Goal: Task Accomplishment & Management: Complete application form

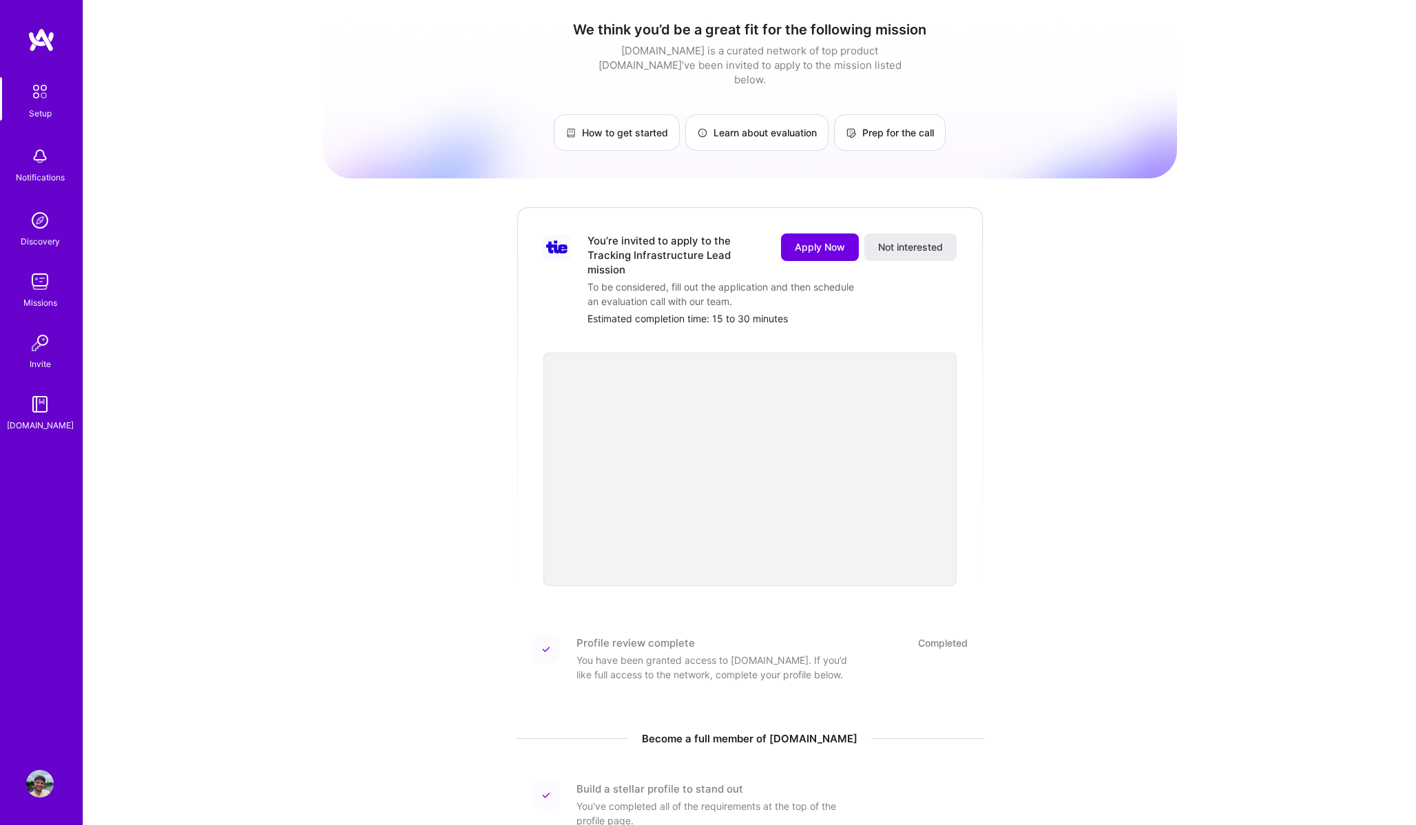
click at [658, 280] on div "To be considered, fill out the application and then schedule an evaluation call…" at bounding box center [726, 294] width 276 height 29
click at [818, 240] on span "Apply Now" at bounding box center [820, 247] width 50 height 14
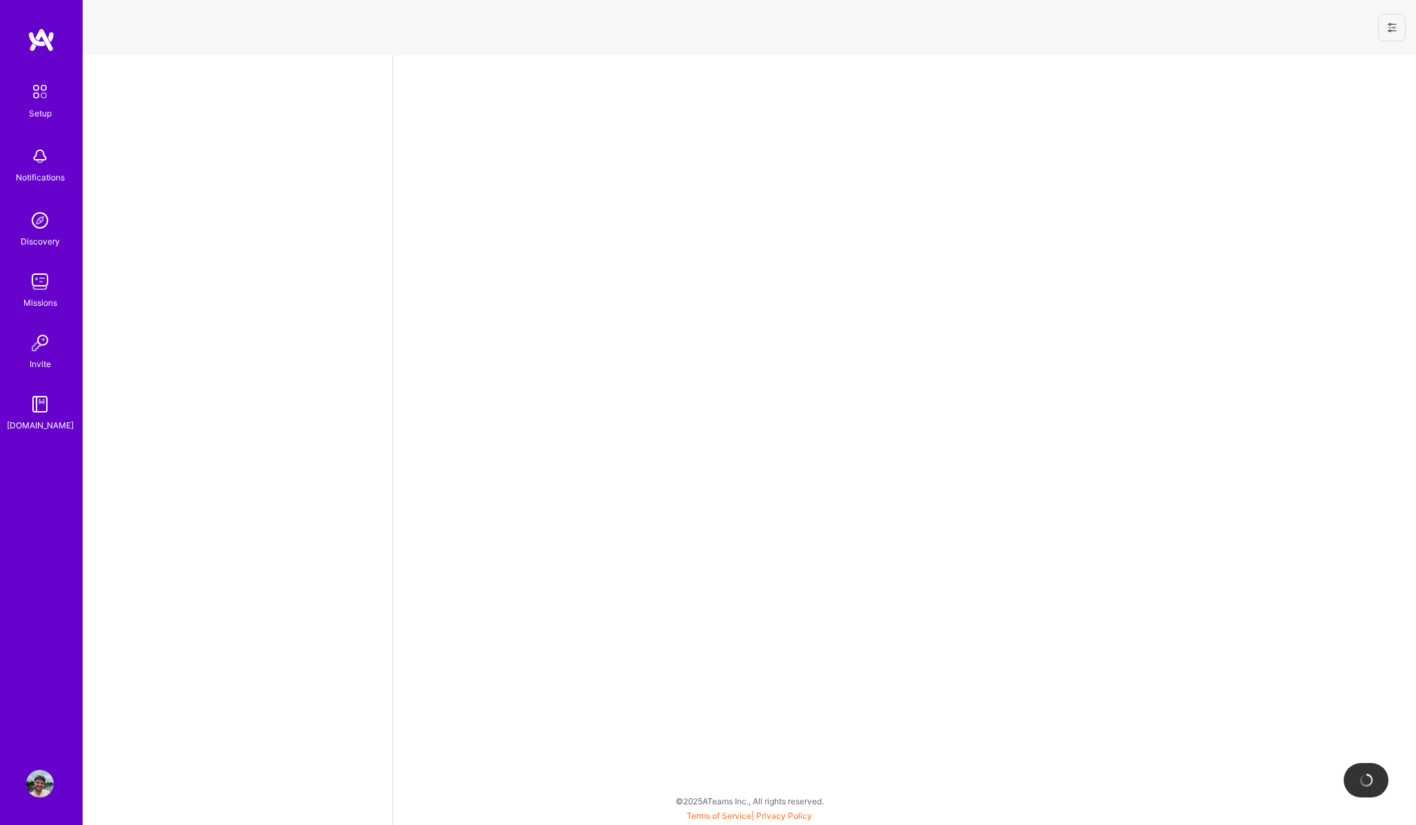
select select "BE"
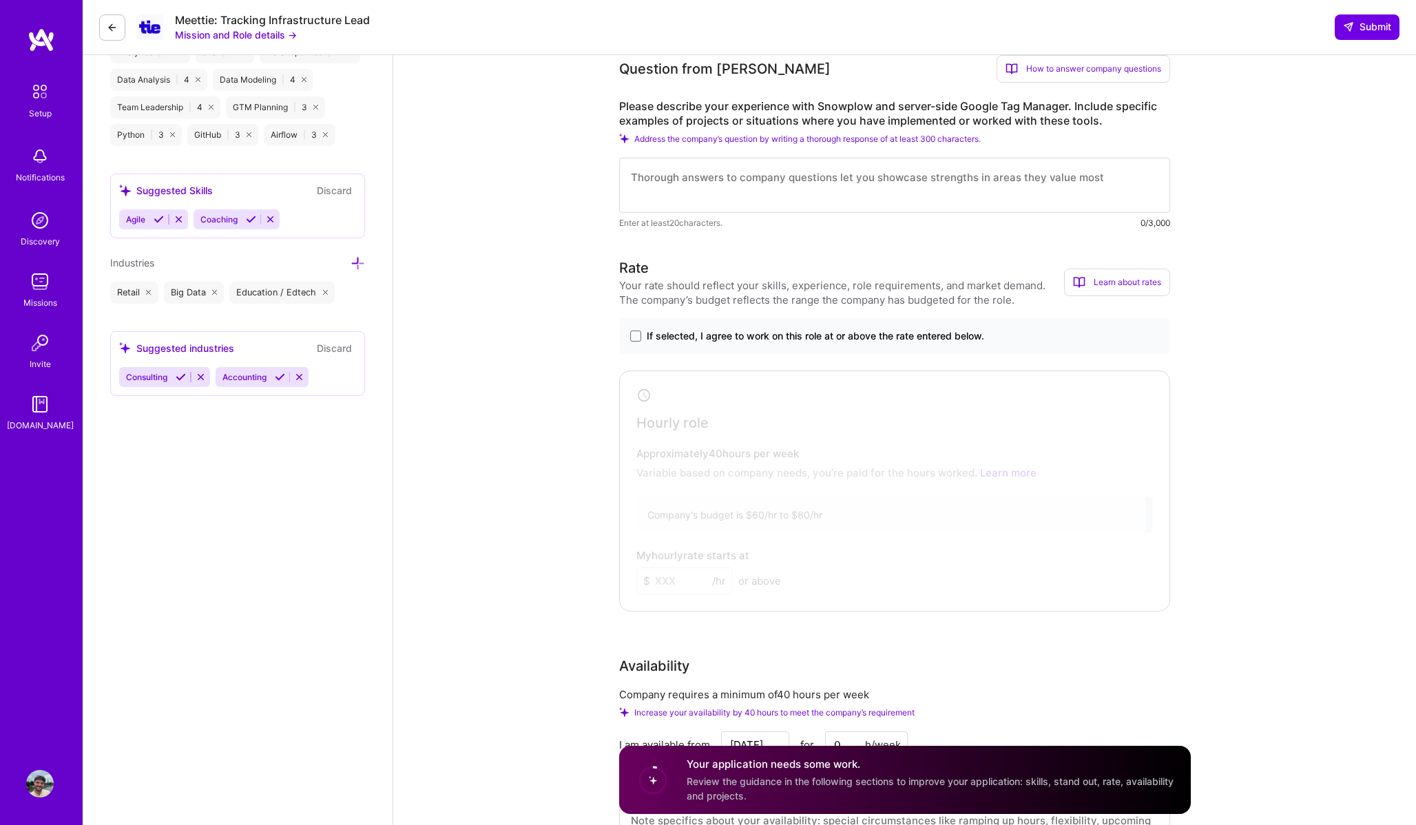
scroll to position [701, 0]
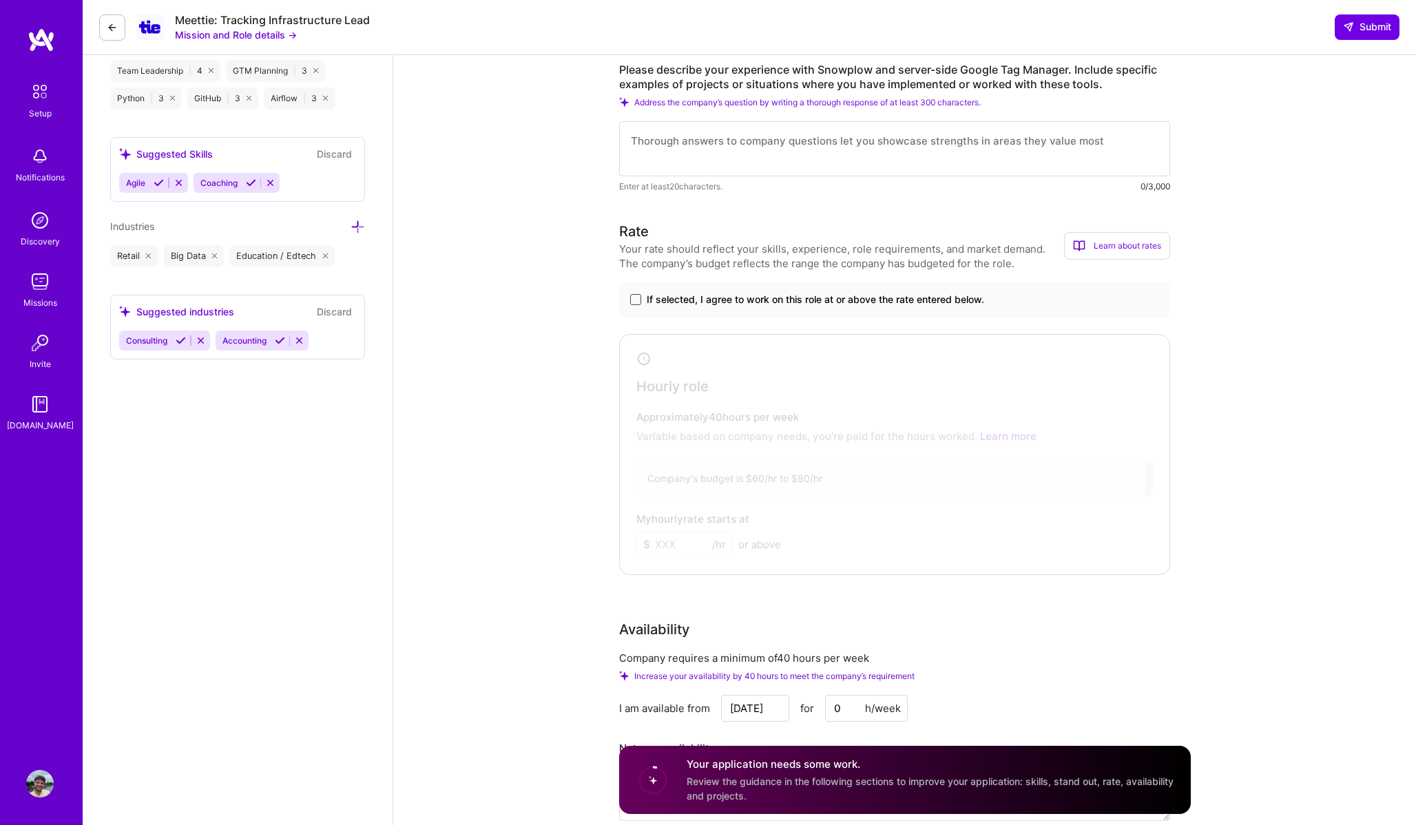
click at [636, 294] on span at bounding box center [635, 299] width 11 height 11
click at [0, 0] on input "If selected, I agree to work on this role at or above the rate entered below." at bounding box center [0, 0] width 0 height 0
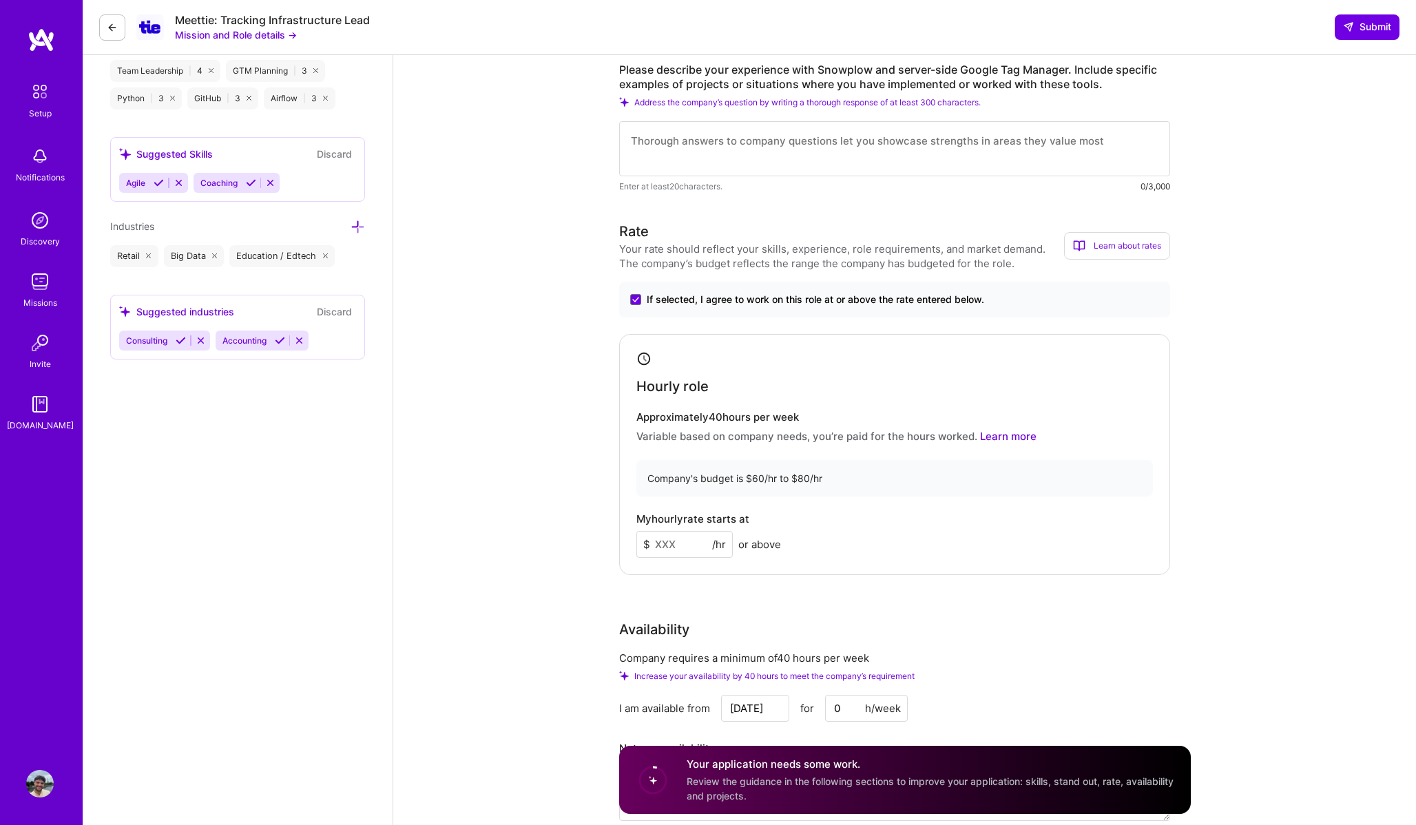
click at [735, 460] on div "Company's budget is $60/hr to $80/hr" at bounding box center [894, 478] width 517 height 37
click at [696, 535] on input at bounding box center [684, 544] width 96 height 27
type input "70"
click at [571, 602] on div "Data Architect role description Seeking a hands-on Tracking Engineer to own and…" at bounding box center [904, 468] width 1023 height 2227
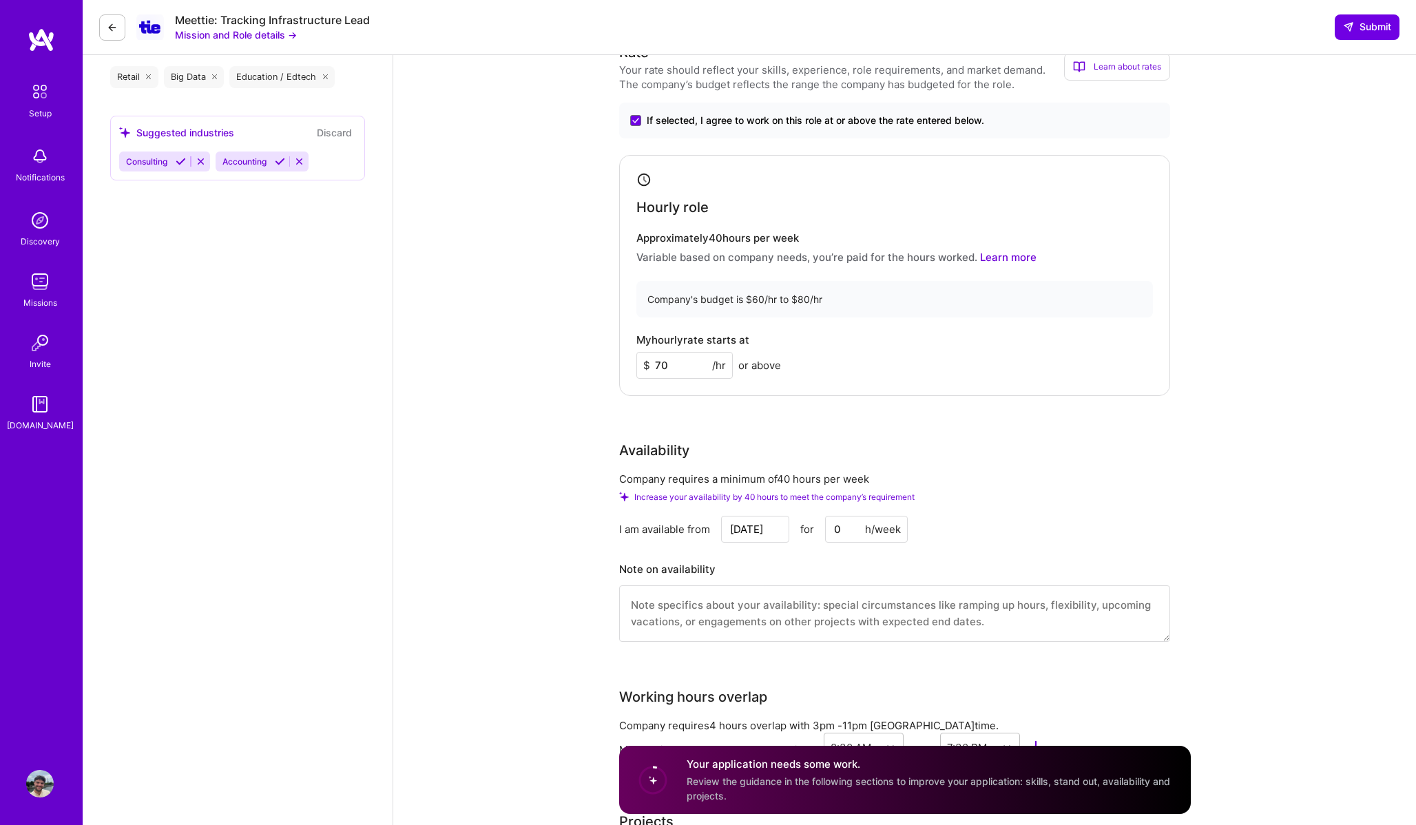
scroll to position [888, 0]
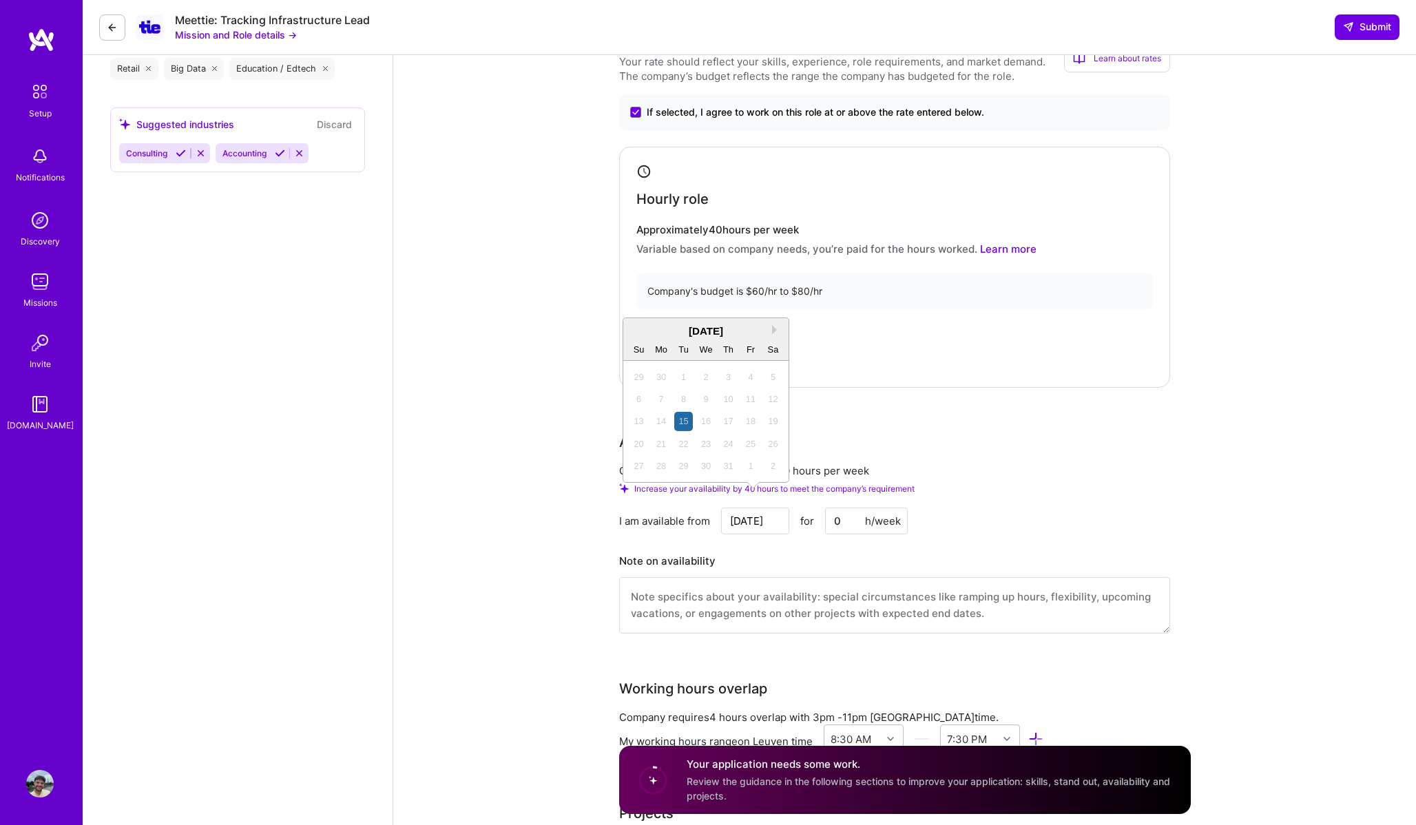
click at [767, 508] on input "[DATE]" at bounding box center [755, 521] width 68 height 27
click at [776, 328] on button "Next Month" at bounding box center [777, 330] width 10 height 10
click at [929, 416] on div "Rate Your rate should reflect your skills, experience, role requirements, and m…" at bounding box center [905, 342] width 572 height 617
click at [772, 508] on input "[DATE]" at bounding box center [755, 521] width 68 height 27
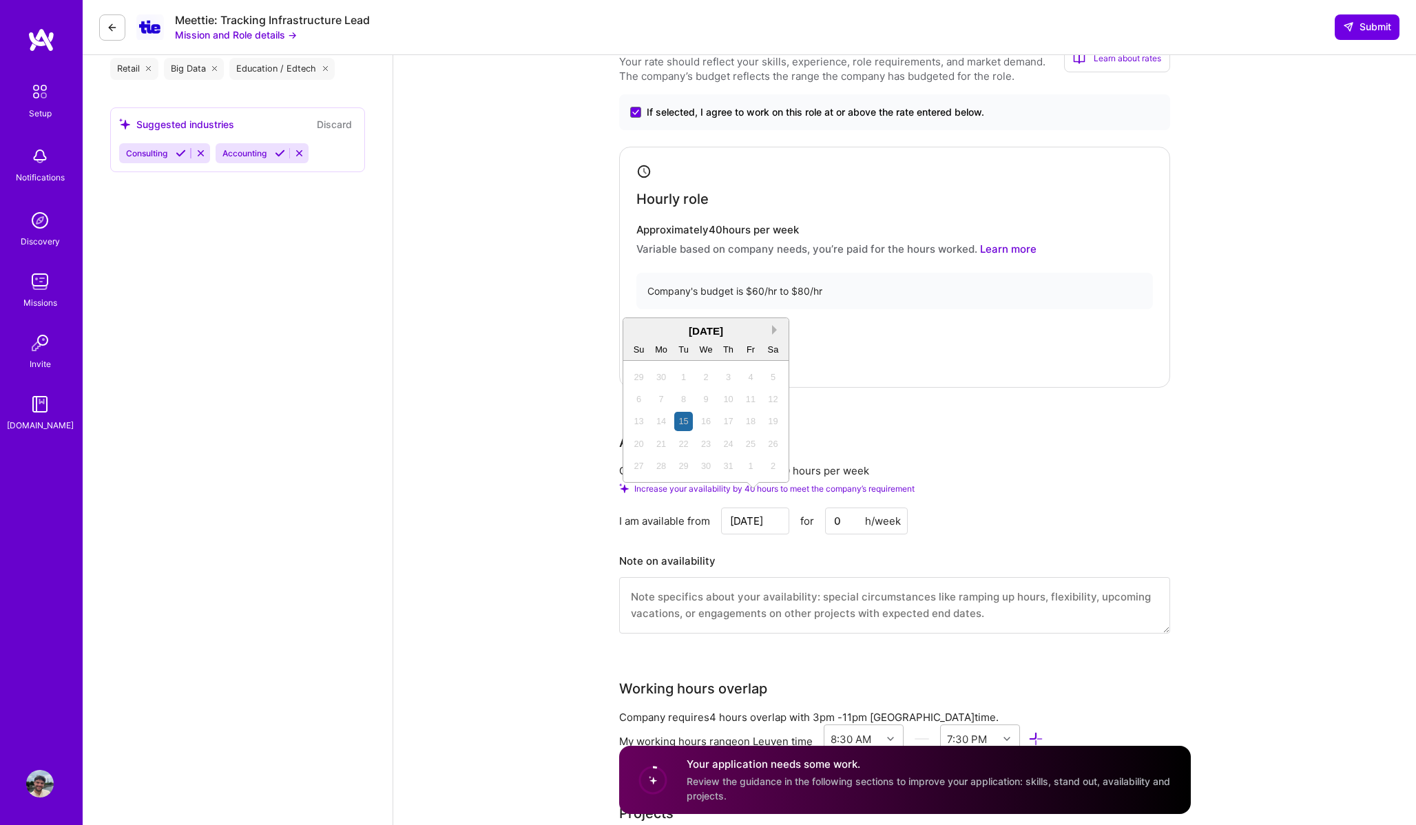
click at [773, 327] on button "Next Month" at bounding box center [777, 330] width 10 height 10
click at [632, 329] on button "Previous Month" at bounding box center [635, 330] width 10 height 10
click at [665, 490] on div "1" at bounding box center [661, 488] width 19 height 19
type input "[DATE]"
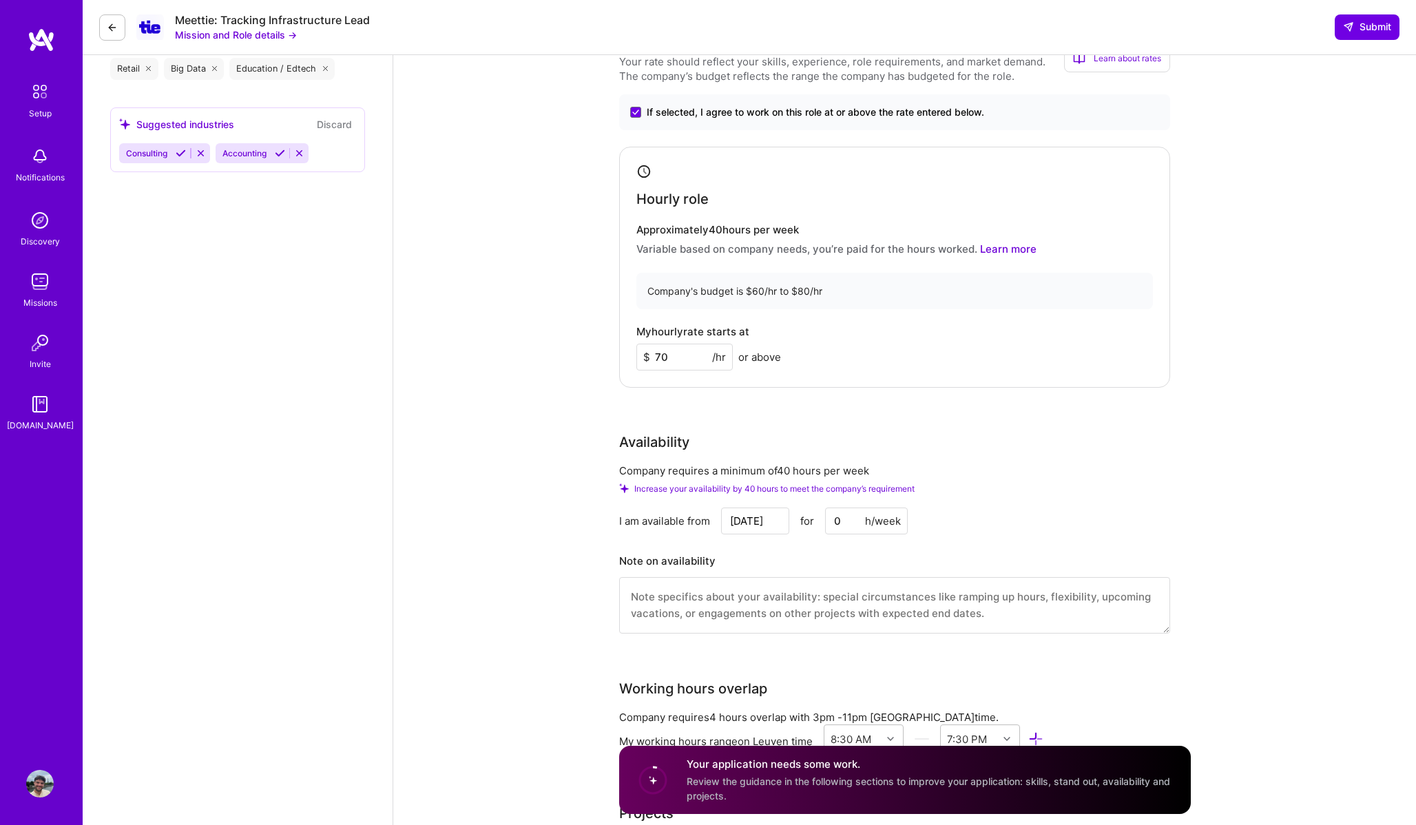
click at [843, 508] on input "0" at bounding box center [866, 521] width 83 height 27
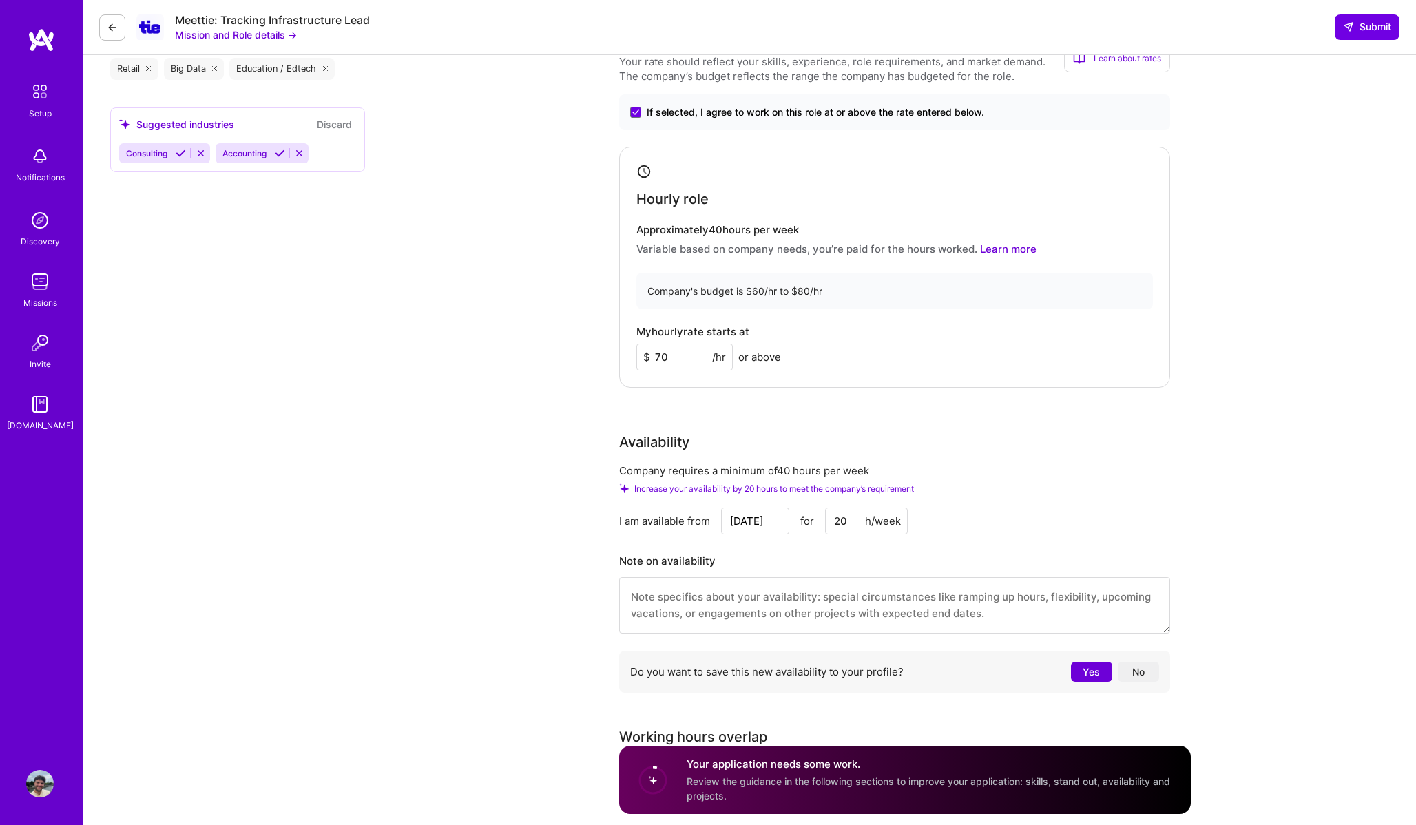
type input "20"
click at [509, 524] on div "Data Architect role description Seeking a hands-on Tracking Engineer to own and…" at bounding box center [904, 304] width 1023 height 2275
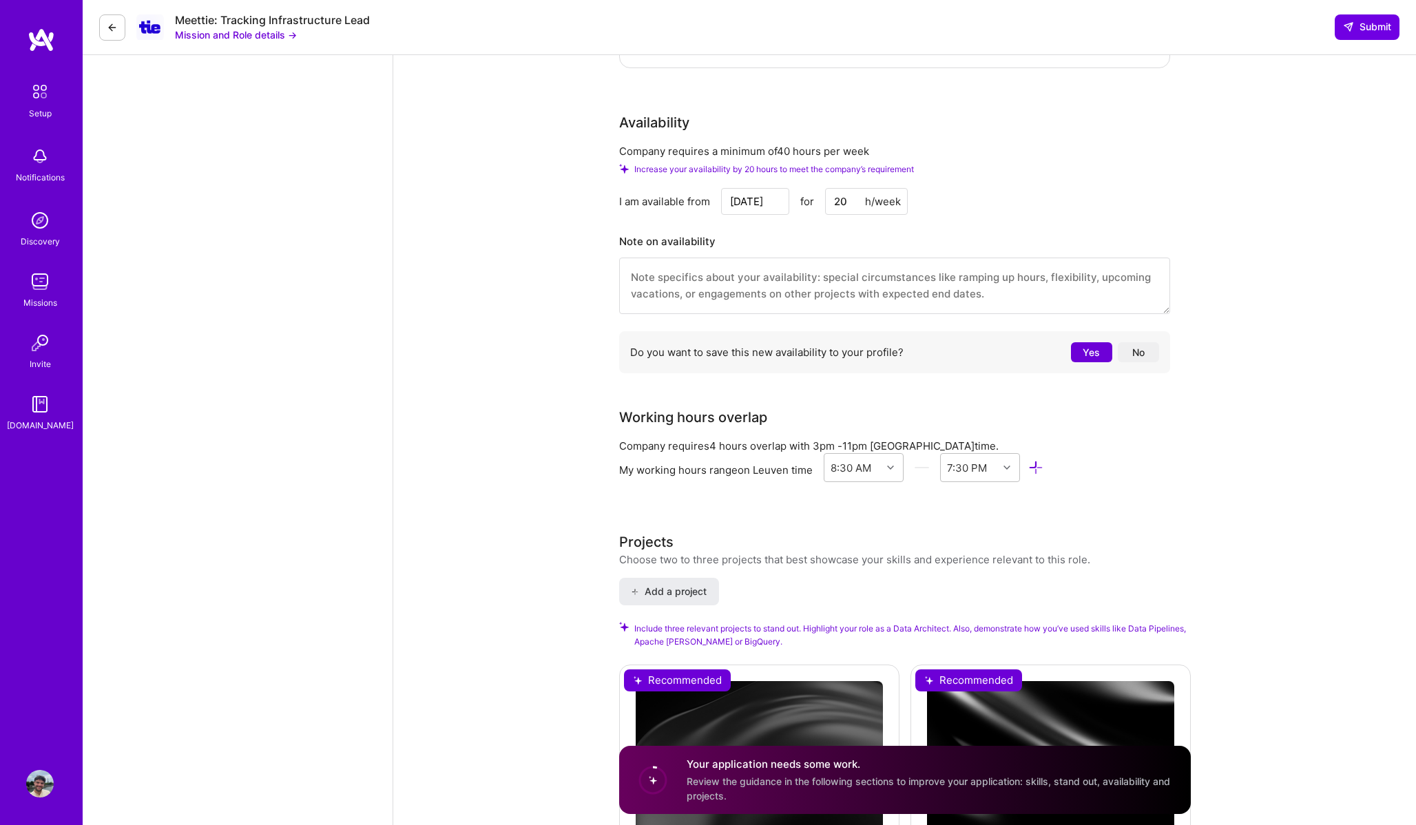
scroll to position [1215, 0]
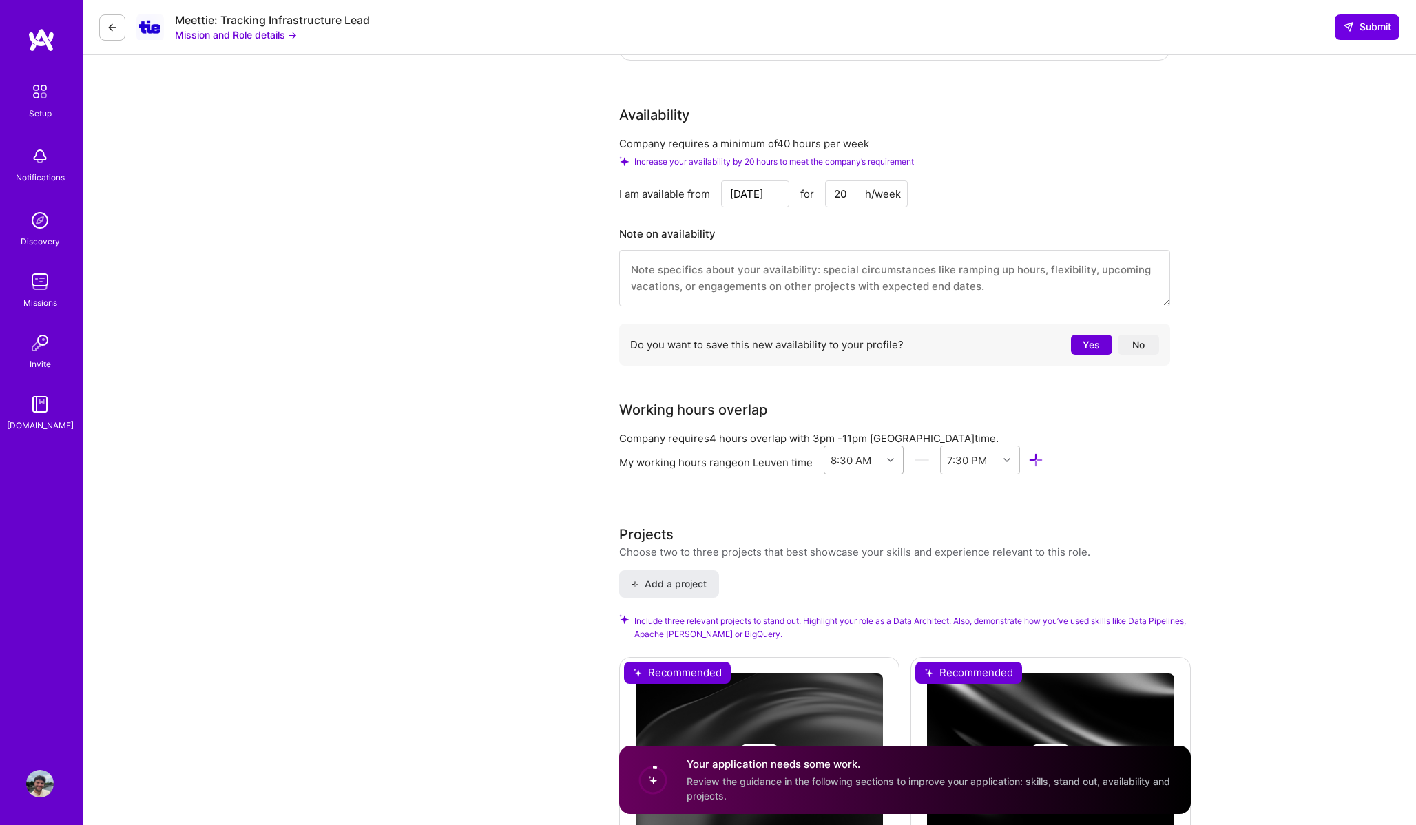
click at [891, 457] on icon at bounding box center [890, 460] width 7 height 7
click at [859, 556] on div "7:00 PM" at bounding box center [864, 568] width 81 height 25
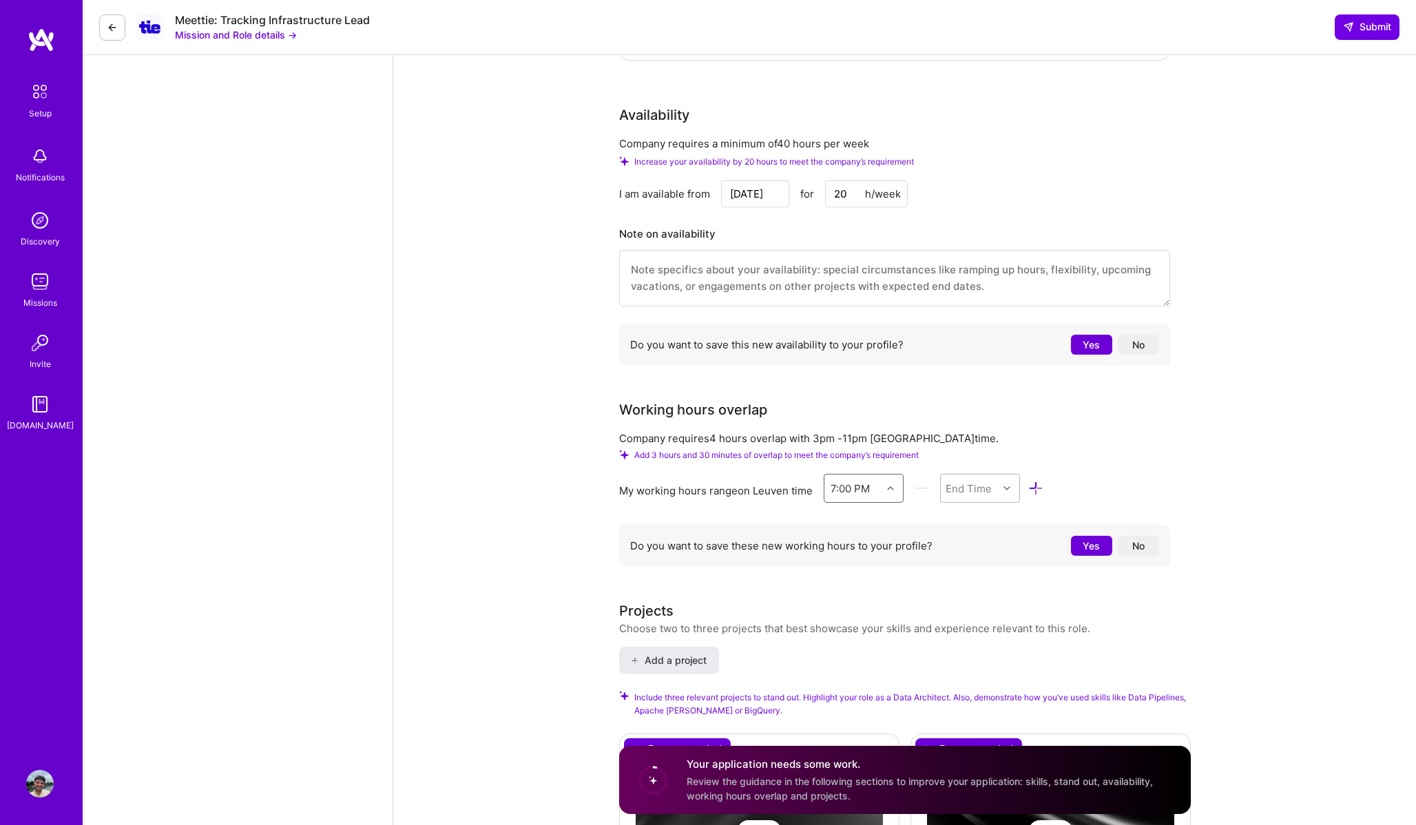
click at [978, 481] on div "End Time" at bounding box center [969, 488] width 46 height 14
click at [975, 574] on div "11:00 PM" at bounding box center [980, 586] width 81 height 25
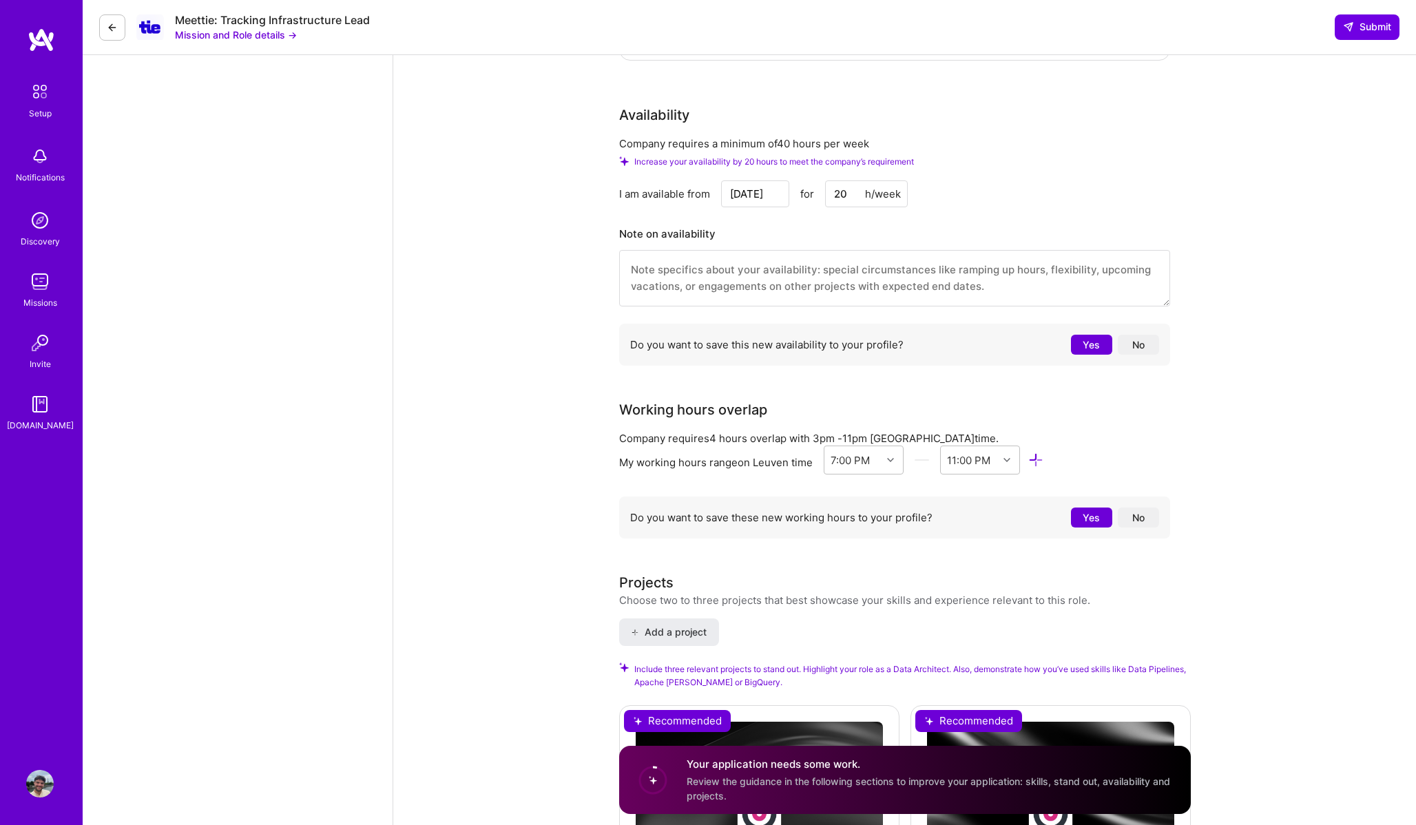
click at [1153, 446] on div "My working hours range on [GEOGRAPHIC_DATA] time 7:00 PM 11:00 PM" at bounding box center [894, 463] width 551 height 34
click at [888, 454] on div at bounding box center [892, 460] width 21 height 18
click at [873, 518] on div "6:00 PM" at bounding box center [864, 530] width 81 height 25
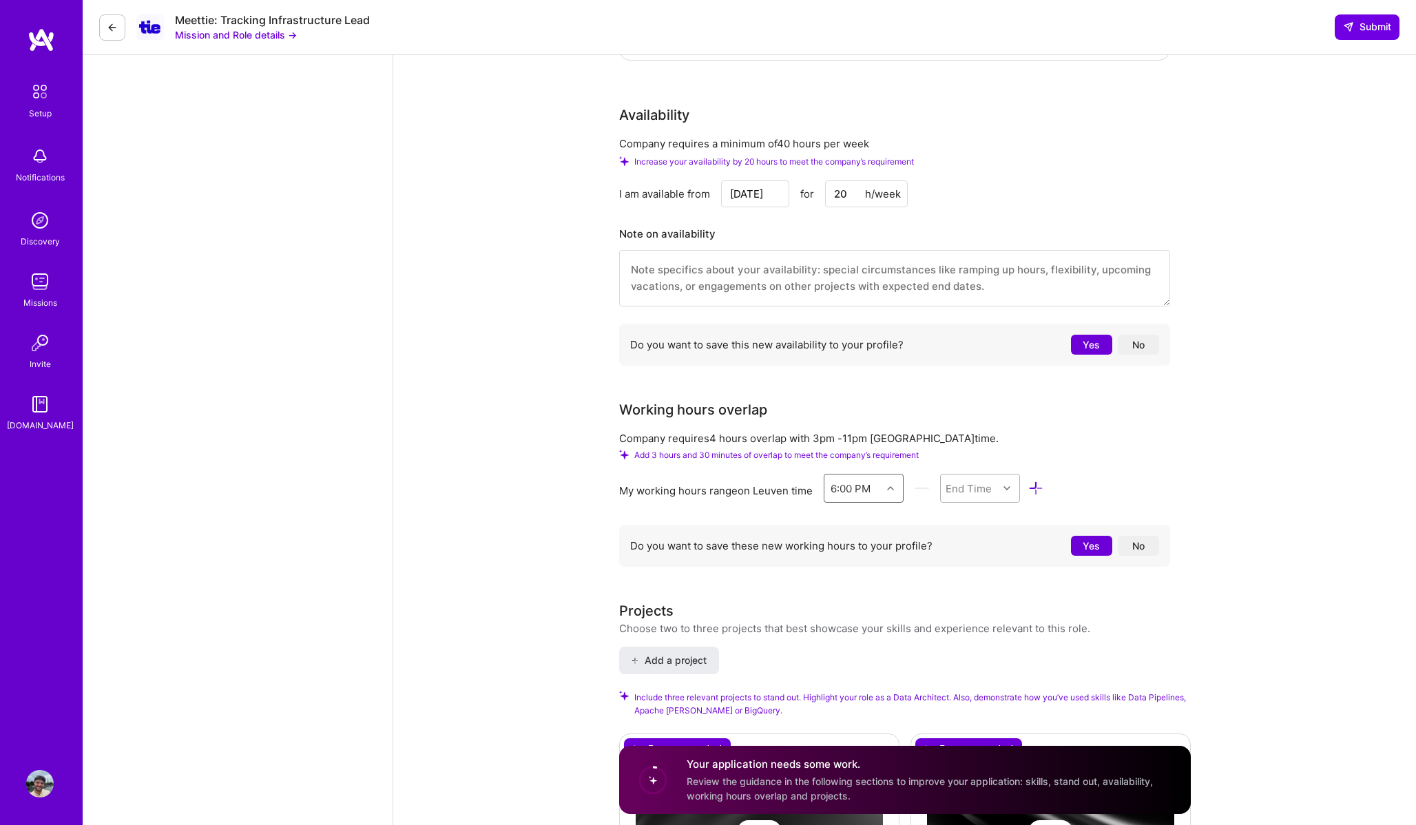
click at [994, 477] on div "End Time" at bounding box center [970, 489] width 58 height 28
click at [982, 611] on div "11:00 PM" at bounding box center [980, 618] width 81 height 25
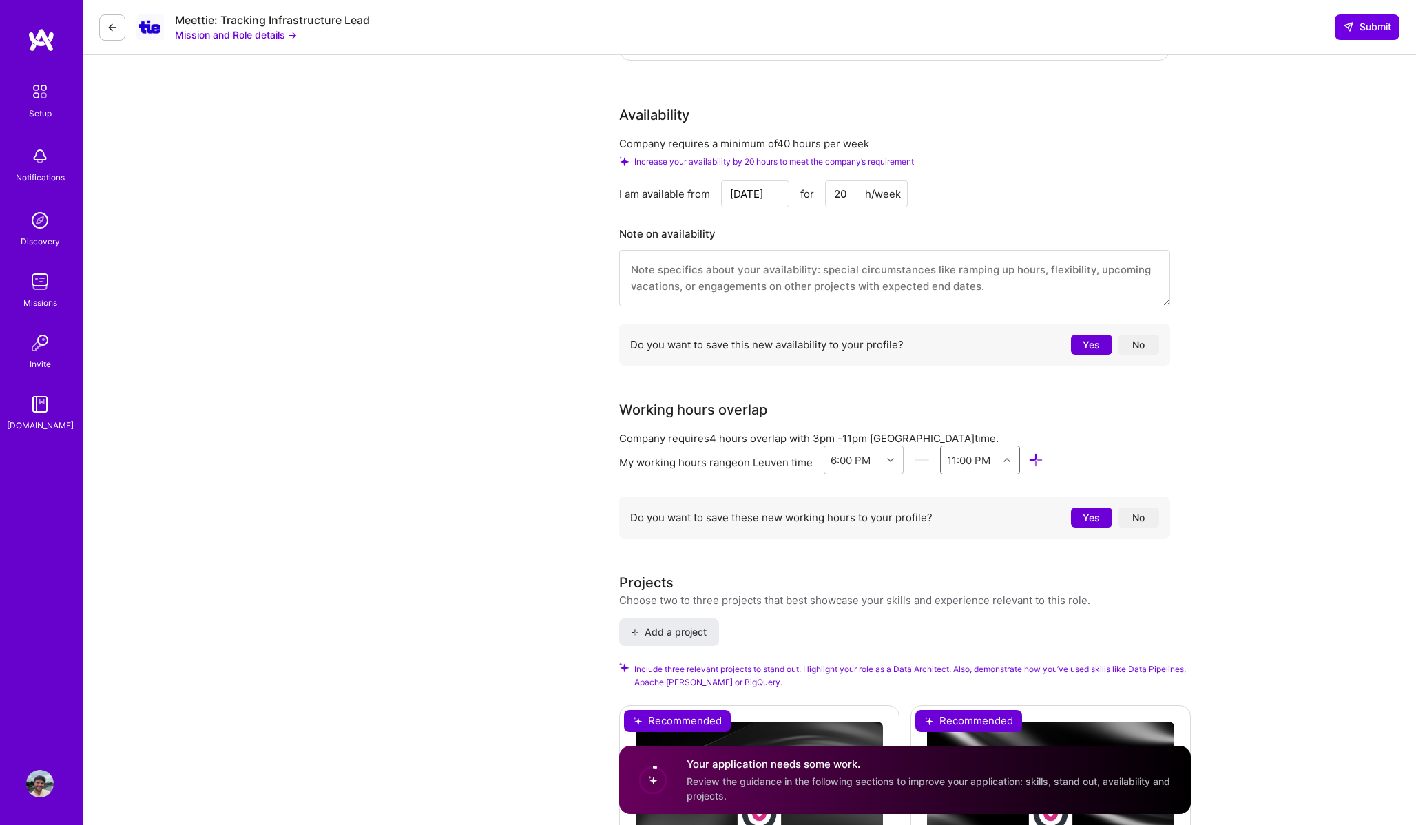
click at [1294, 436] on div "Data Architect role description Seeking a hands-on Tracking Engineer to own and…" at bounding box center [904, 1] width 1023 height 2323
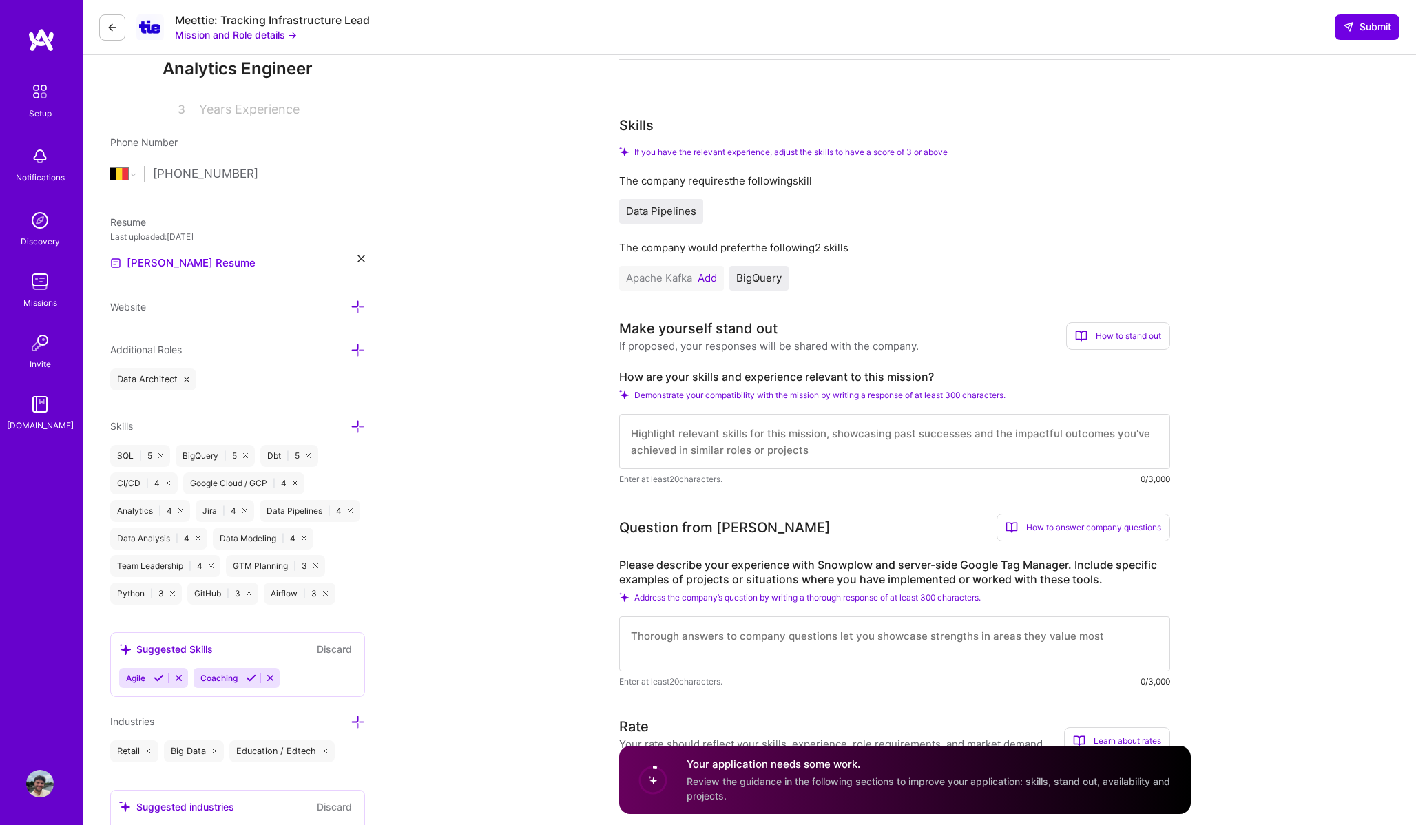
scroll to position [169, 0]
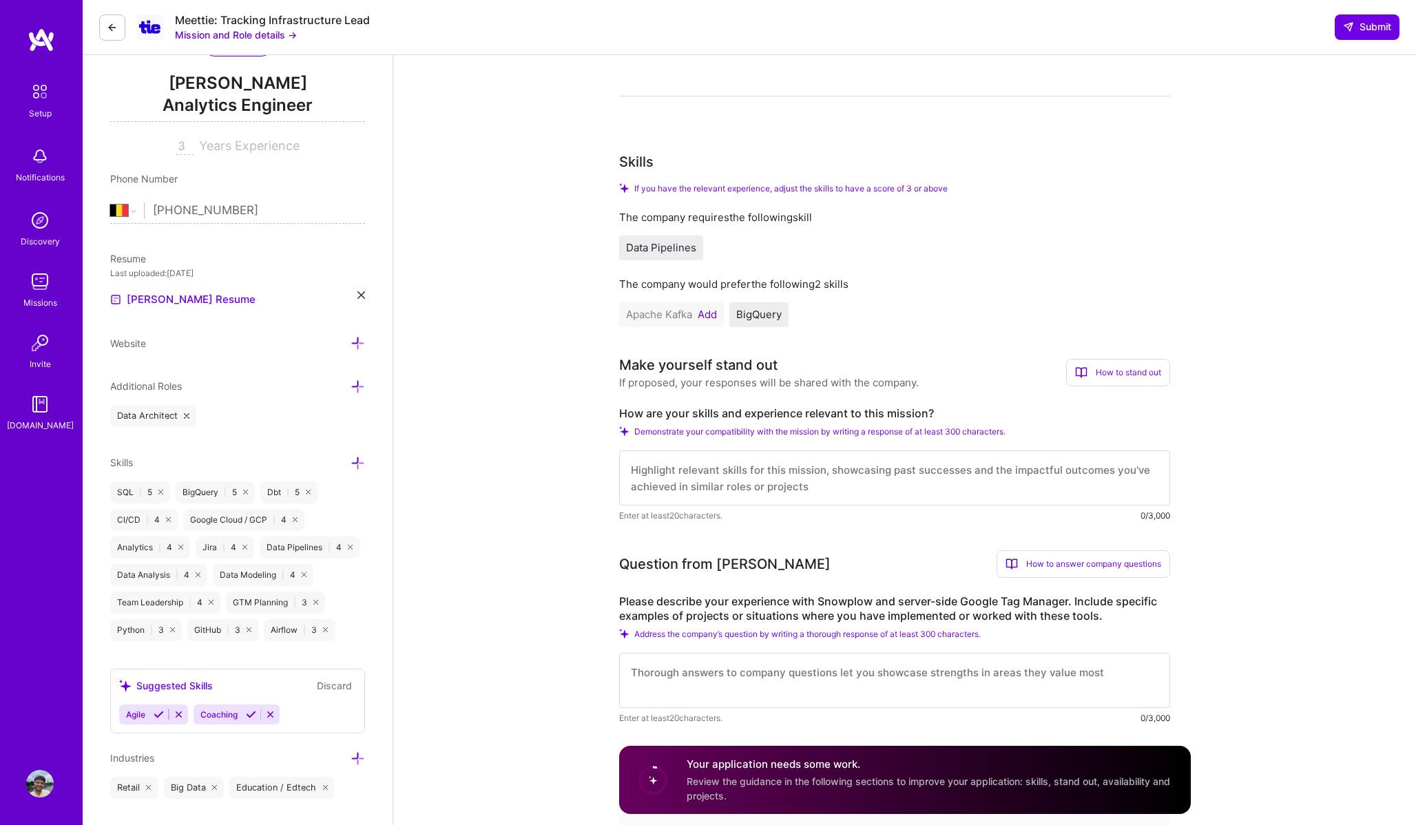
click at [863, 475] on textarea at bounding box center [894, 478] width 551 height 55
click at [809, 474] on textarea "I am currently working at a company where I went through the whole snowplow set…" at bounding box center [894, 478] width 551 height 55
click at [975, 478] on textarea "I am currently working at a company where I went through the whole snowplow set…" at bounding box center [894, 478] width 551 height 55
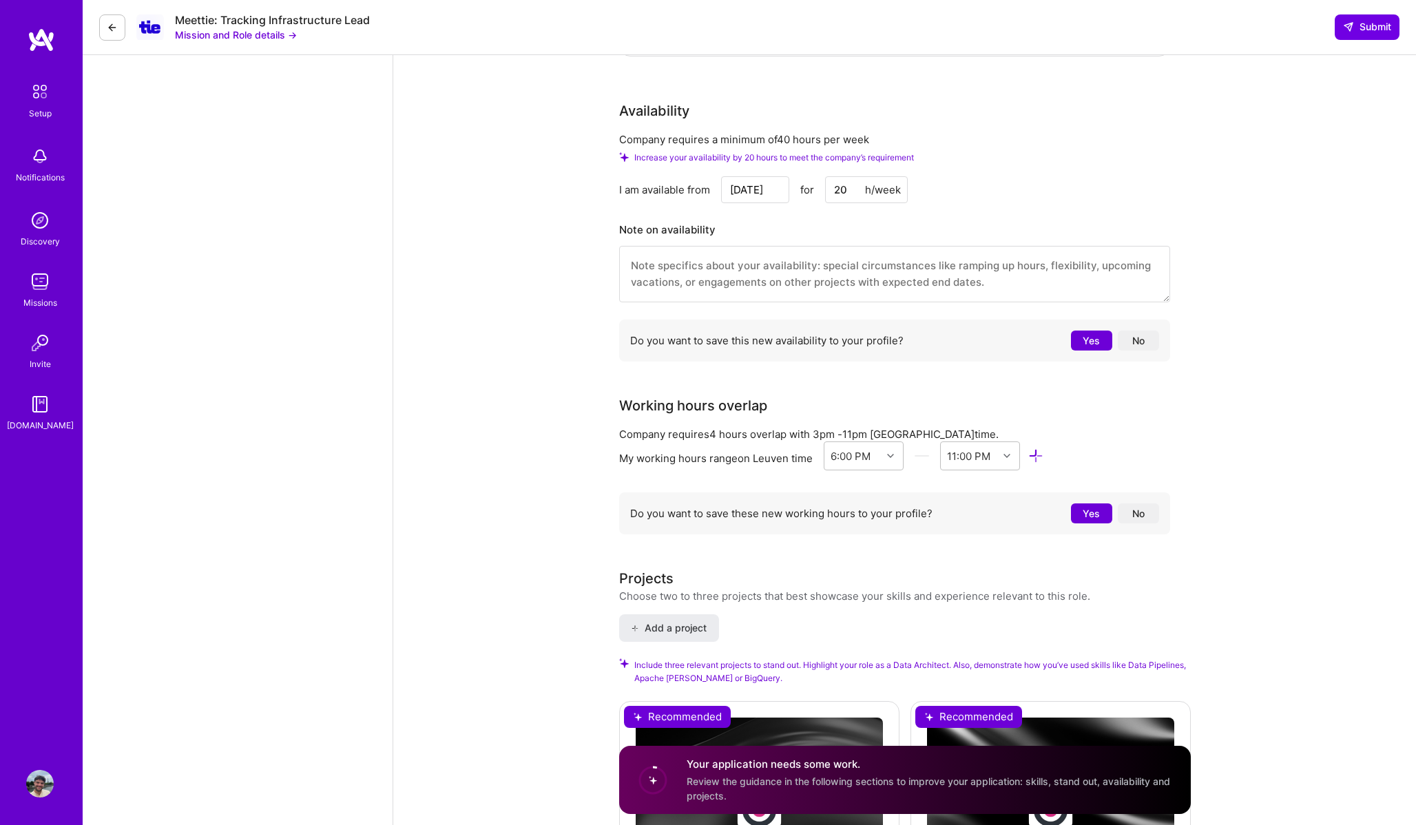
scroll to position [1239, 0]
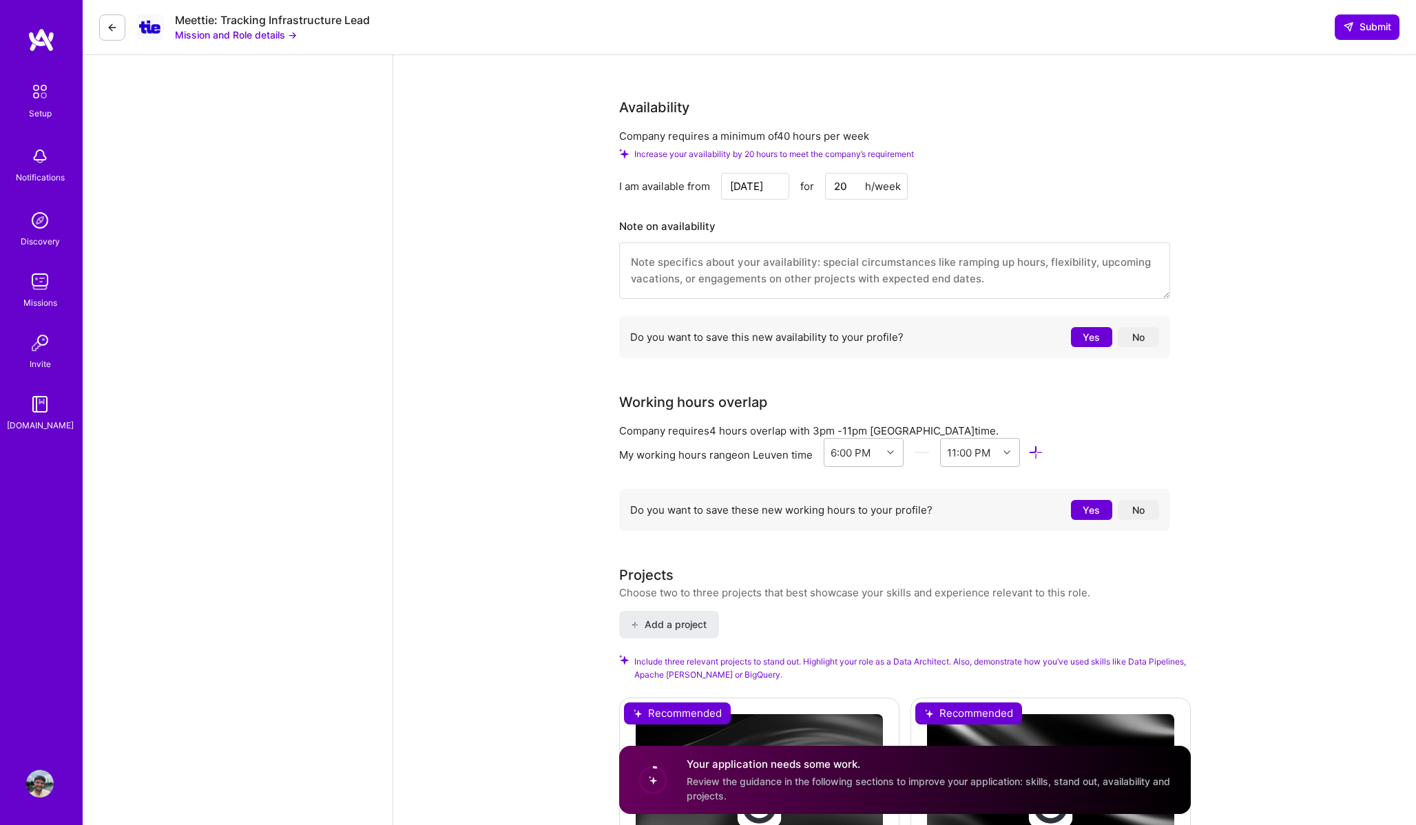
type textarea "I am currently working at a company where I went through the whole snowplow set…"
click at [790, 266] on textarea at bounding box center [894, 270] width 551 height 56
click at [958, 247] on textarea "I am only available to work about 20 hours a week currently since i am also wor…" at bounding box center [894, 270] width 551 height 56
click at [1132, 248] on textarea "I am only available to work about 20 hours a week currently since I am also wor…" at bounding box center [894, 270] width 551 height 56
type textarea "I am only available to work about 20 hours a week currently since I am also wor…"
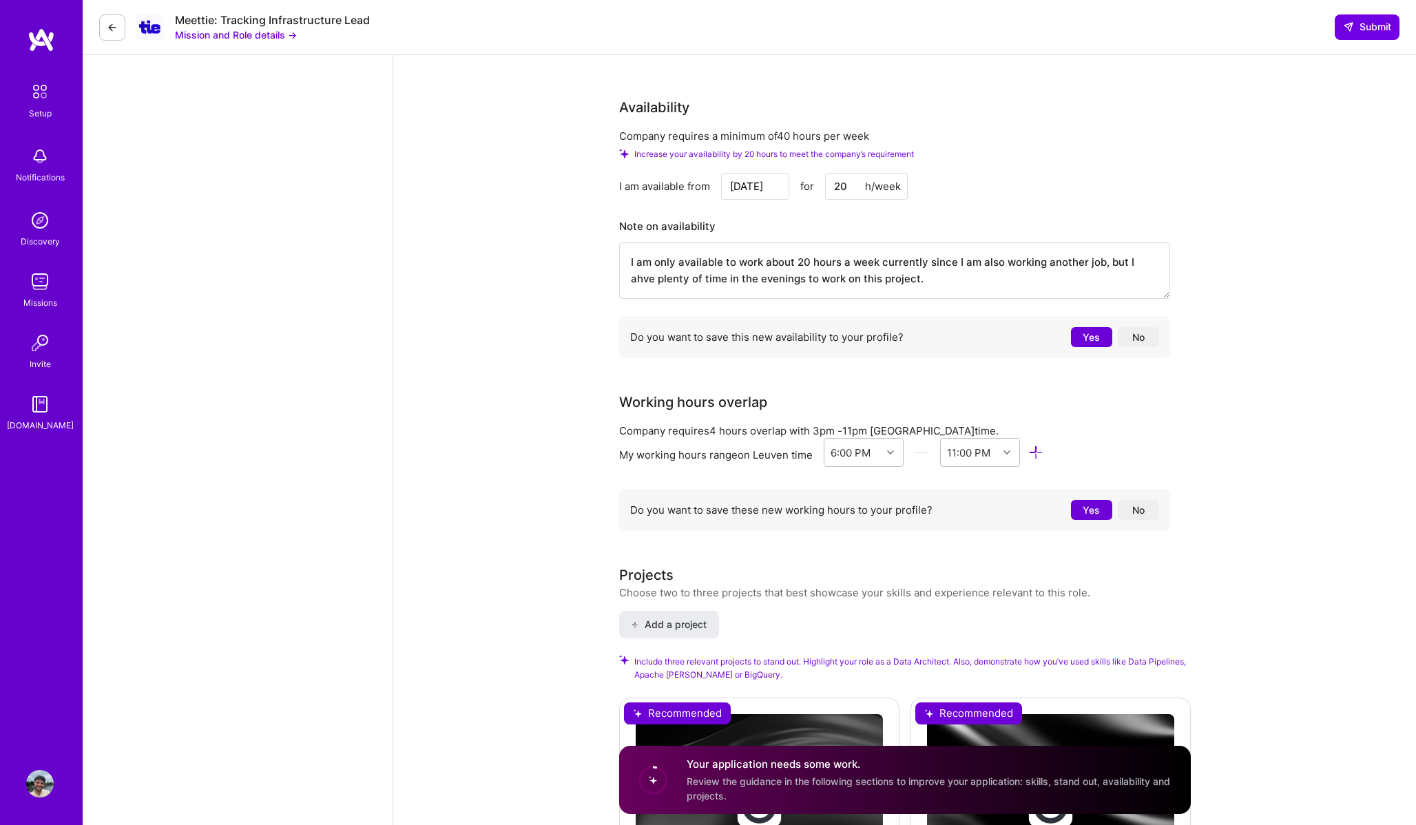
click at [1002, 392] on div "Working hours overlap" at bounding box center [894, 402] width 551 height 21
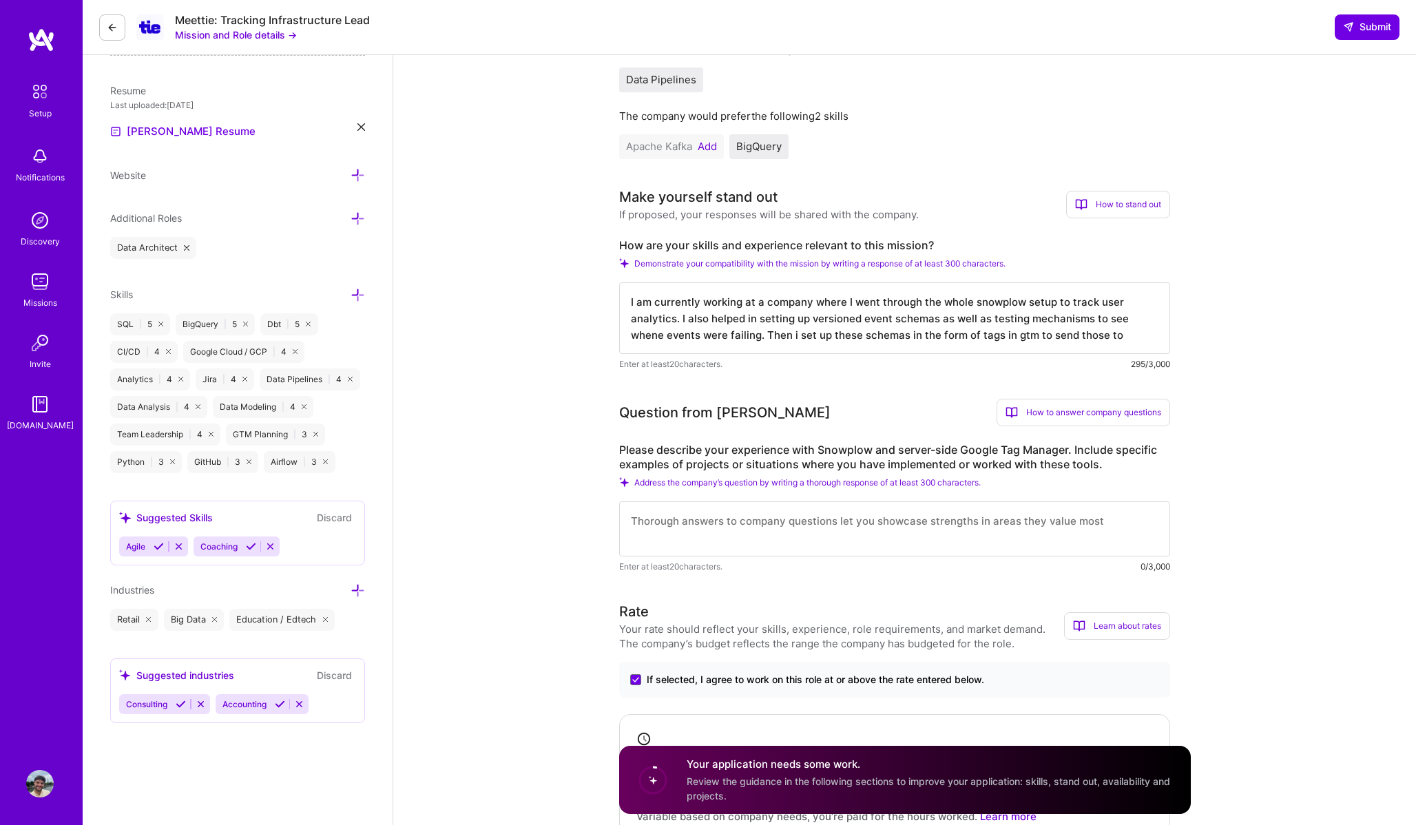
scroll to position [258, 0]
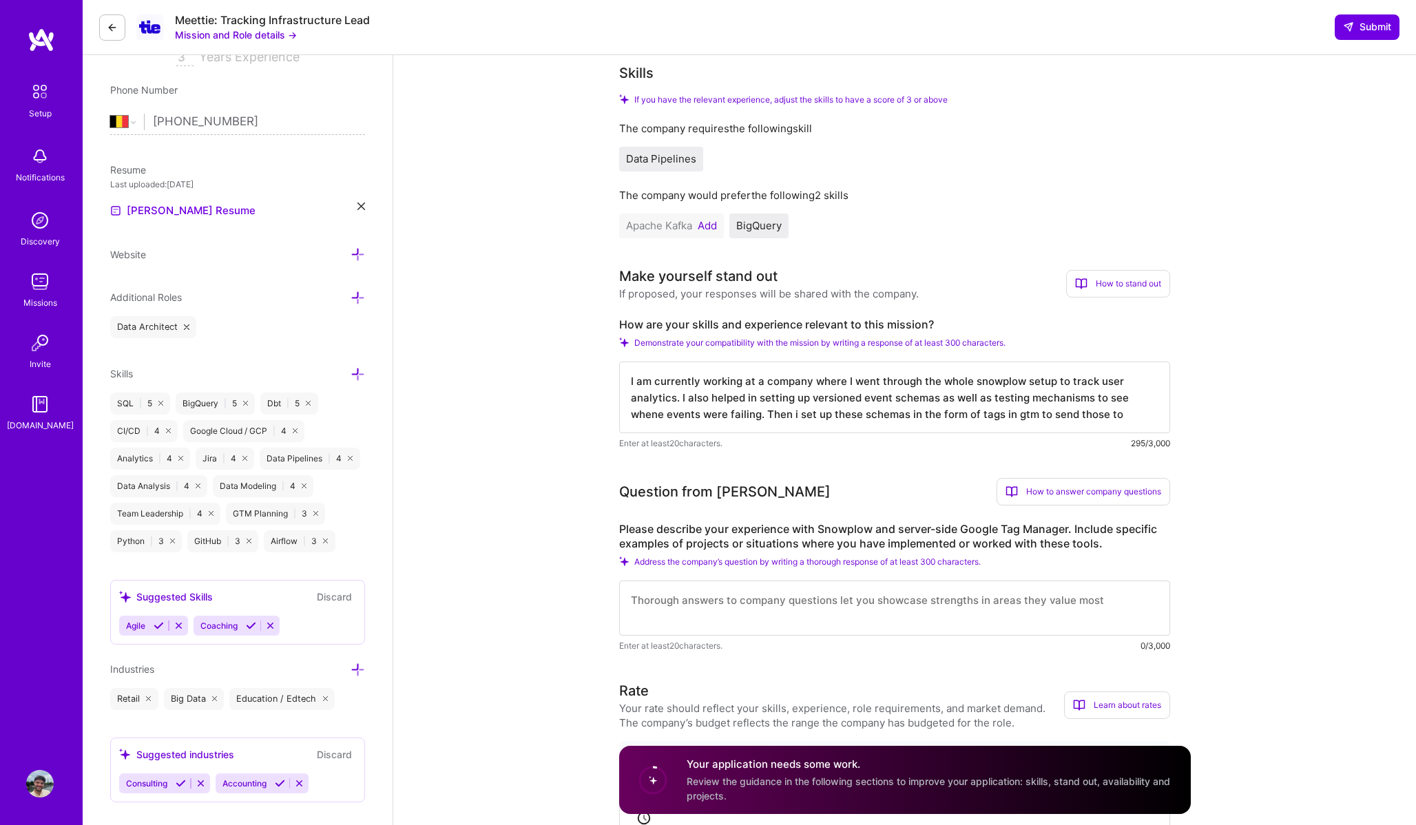
click at [759, 397] on textarea "I am currently working at a company where I went through the whole snowplow set…" at bounding box center [894, 398] width 551 height 72
click at [1102, 397] on textarea "I am currently working at a company where I went through the whole snowplow set…" at bounding box center [894, 398] width 551 height 72
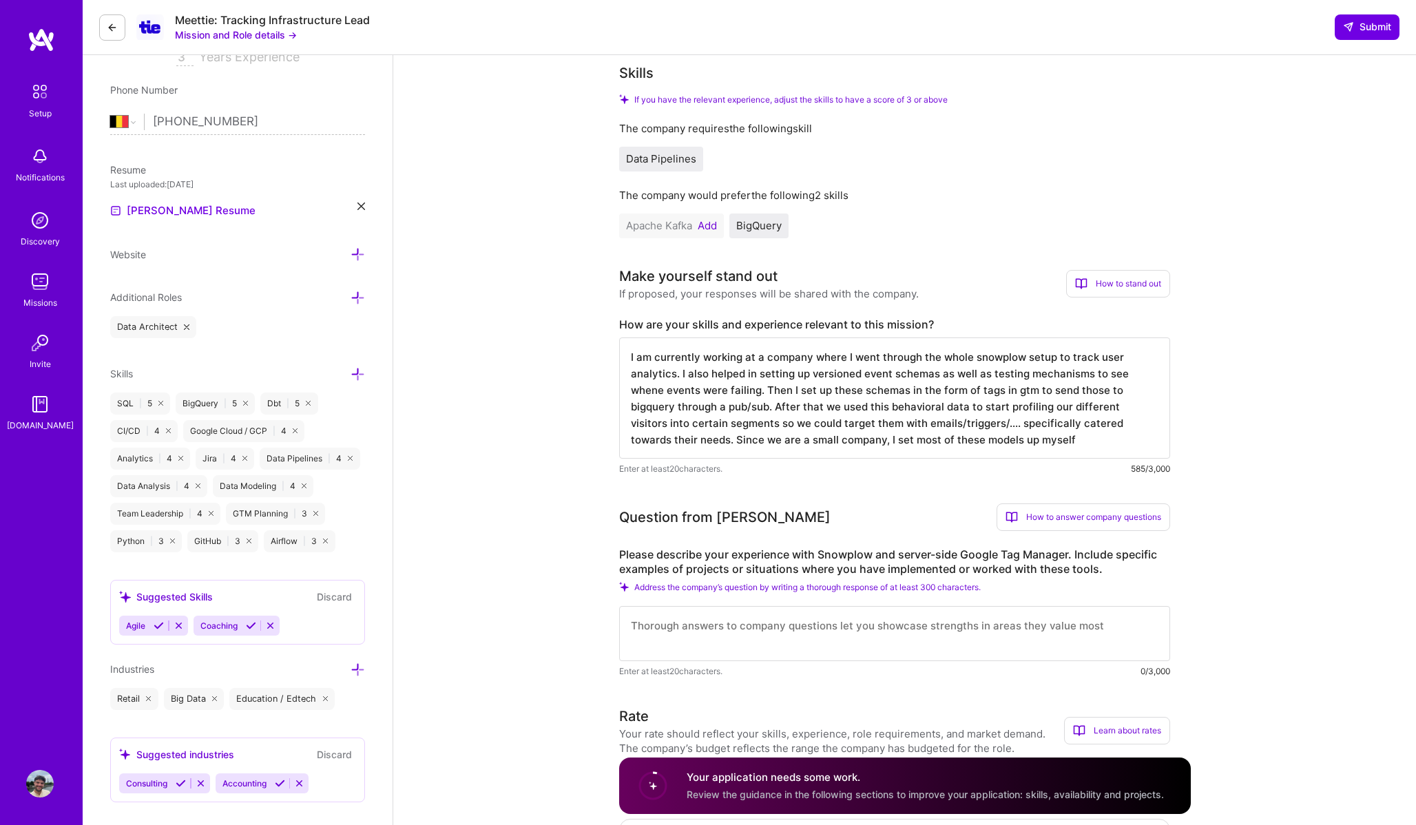
type textarea "I am currently working at a company where I went through the whole snowplow set…"
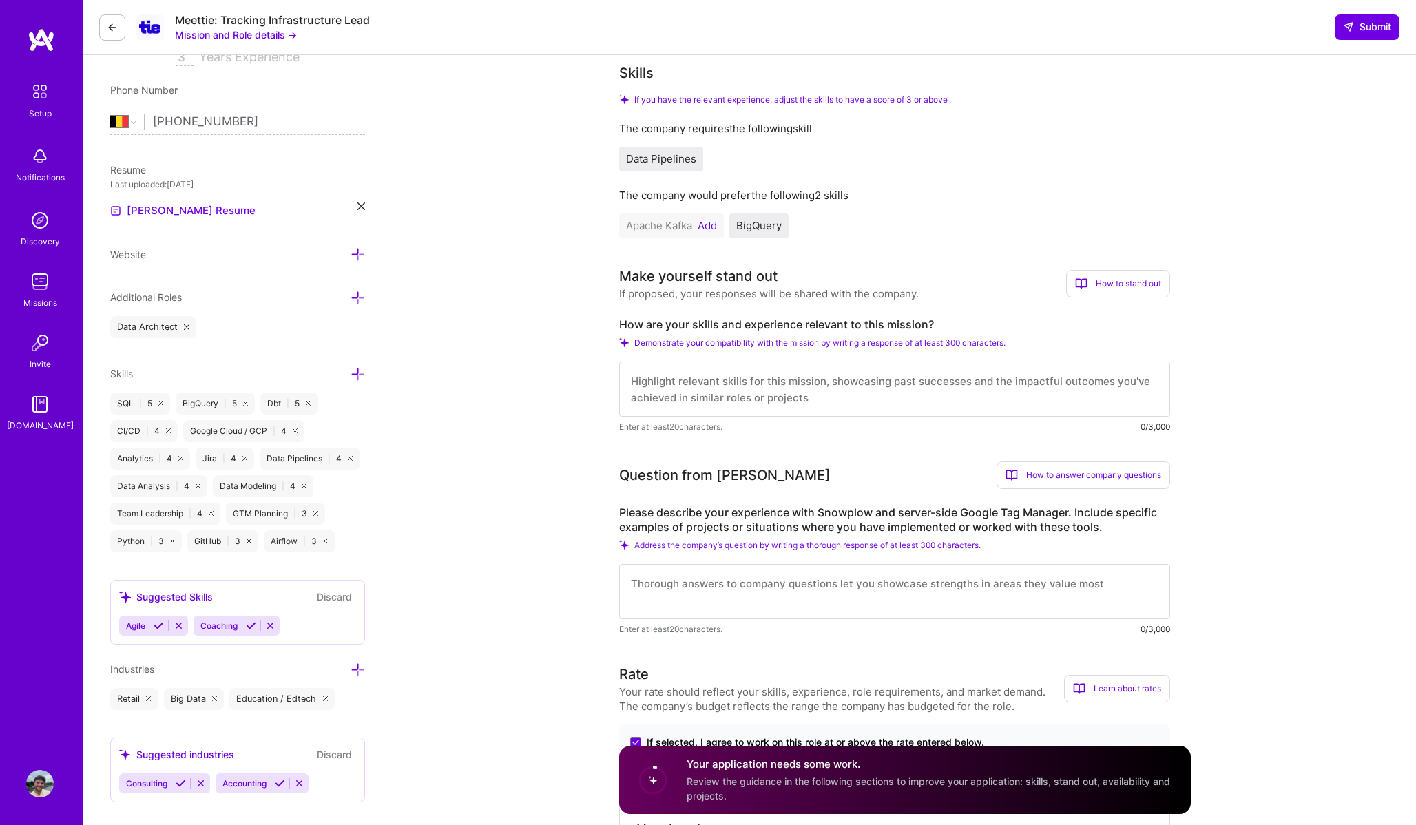
click at [933, 548] on div "Please describe your experience with Snowplow and server-side Google Tag Manage…" at bounding box center [894, 571] width 551 height 131
click at [911, 570] on textarea at bounding box center [894, 591] width 551 height 55
paste textarea "I am currently working at a company where I went through the whole snowplow set…"
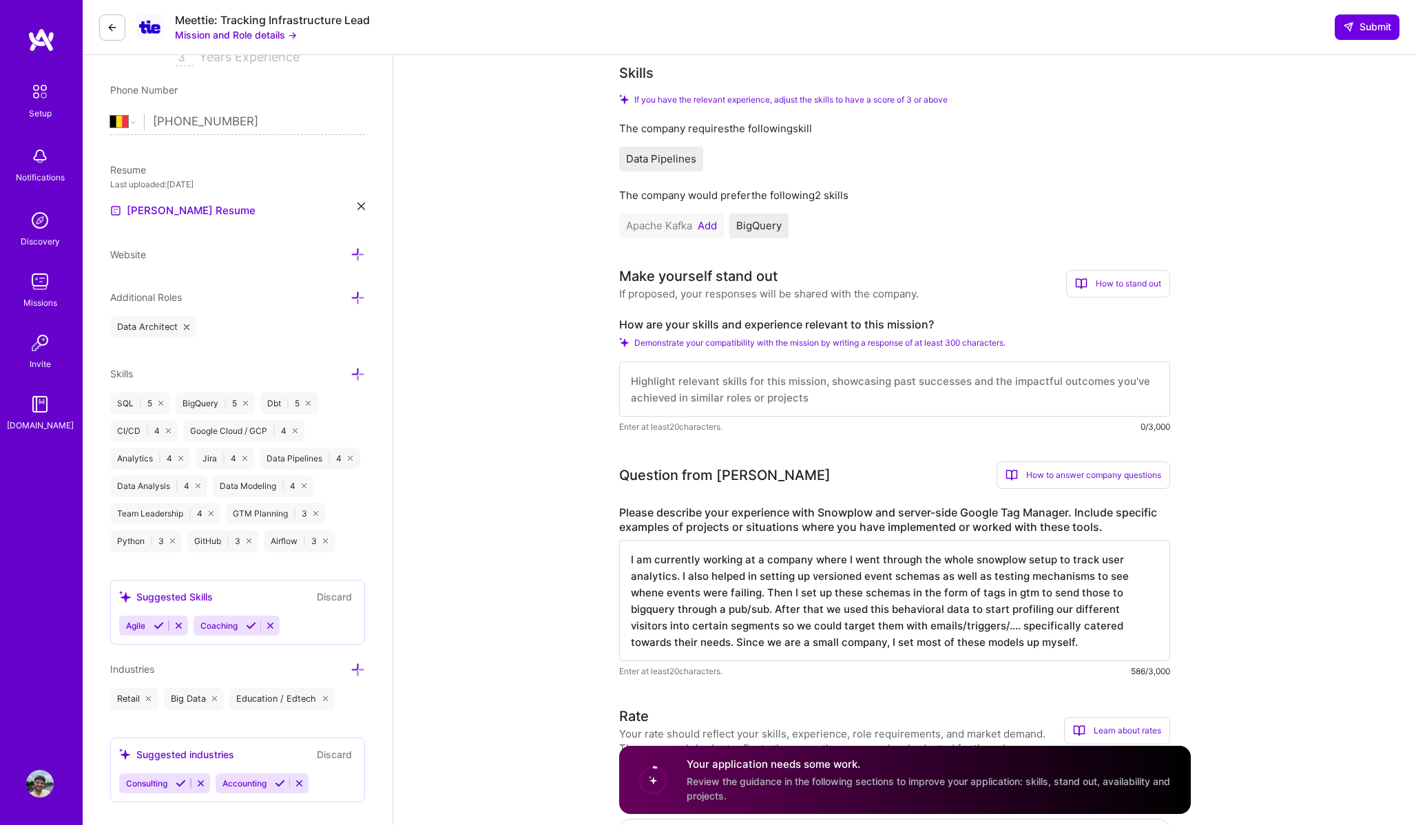
type textarea "I am currently working at a company where I went through the whole snowplow set…"
click at [865, 369] on textarea at bounding box center [894, 389] width 551 height 55
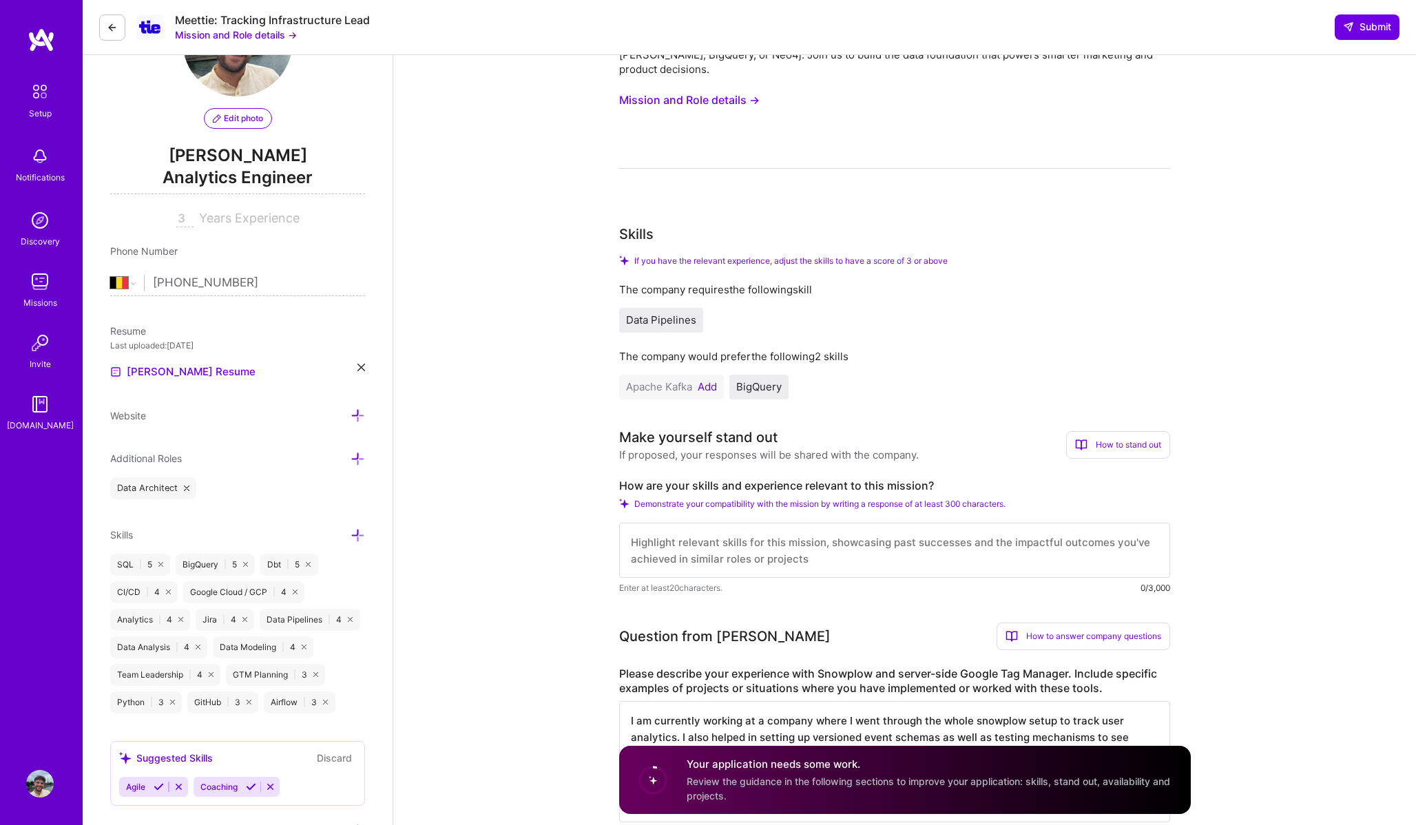
scroll to position [205, 0]
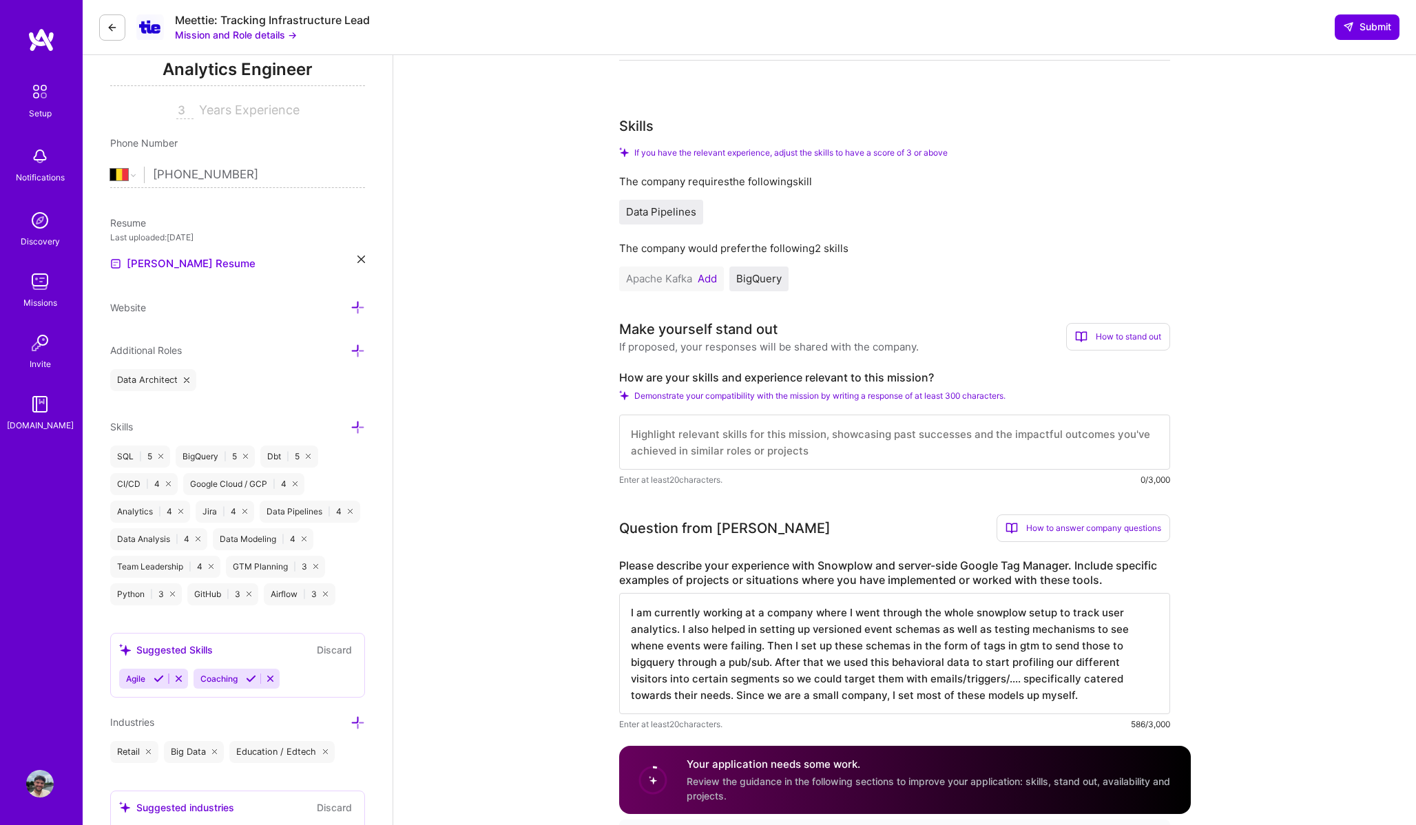
click at [756, 425] on textarea at bounding box center [894, 442] width 551 height 55
drag, startPoint x: 833, startPoint y: 422, endPoint x: 750, endPoint y: 422, distance: 82.7
click at [750, 422] on textarea "I have built data models using dbt in sql" at bounding box center [894, 442] width 551 height 55
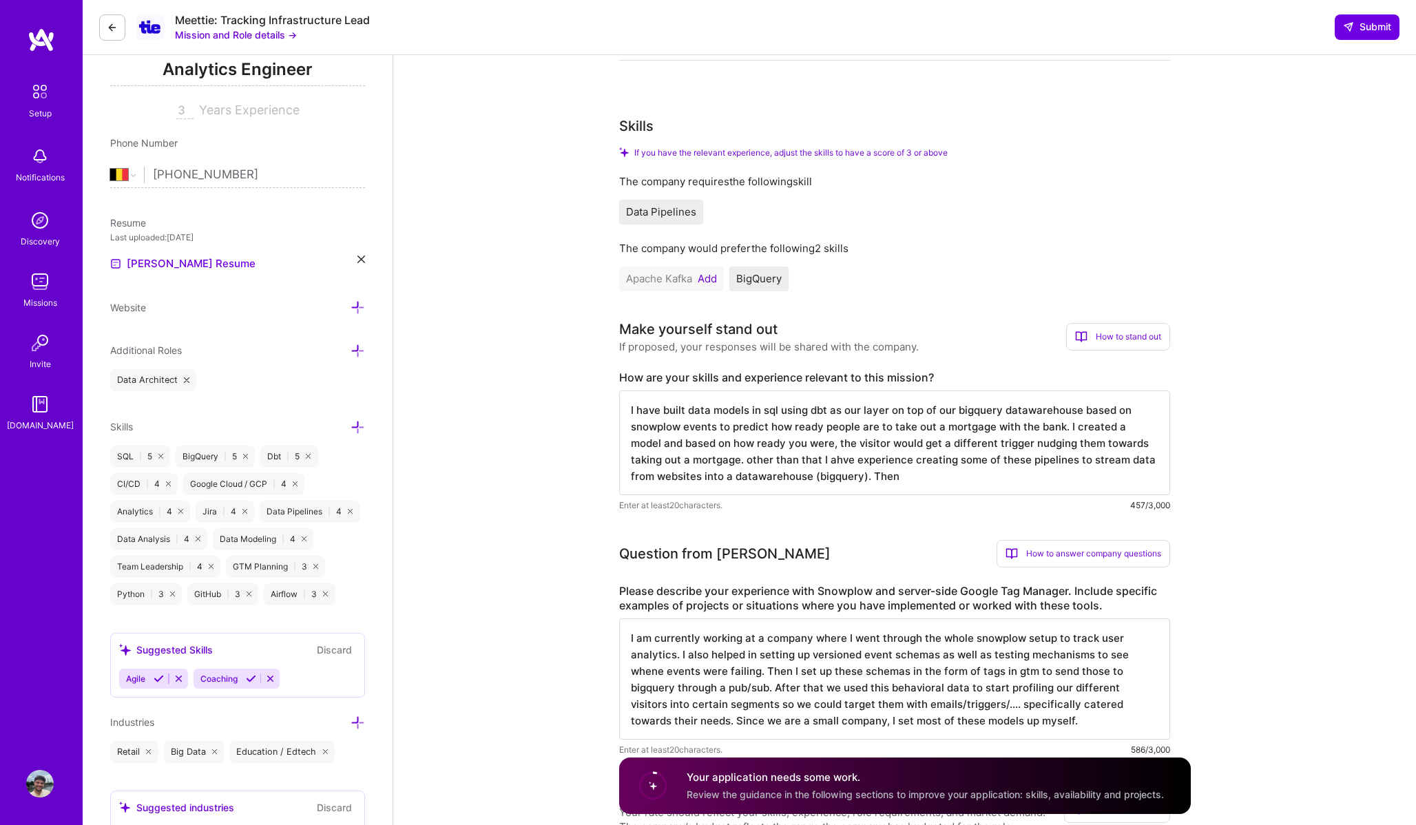
click at [802, 442] on textarea "I have built data models in sql using dbt as our layer on top of our bigquery d…" at bounding box center [894, 443] width 551 height 105
click at [911, 463] on textarea "I have built data models in sql using dbt as our layer on top of our bigquery d…" at bounding box center [894, 443] width 551 height 105
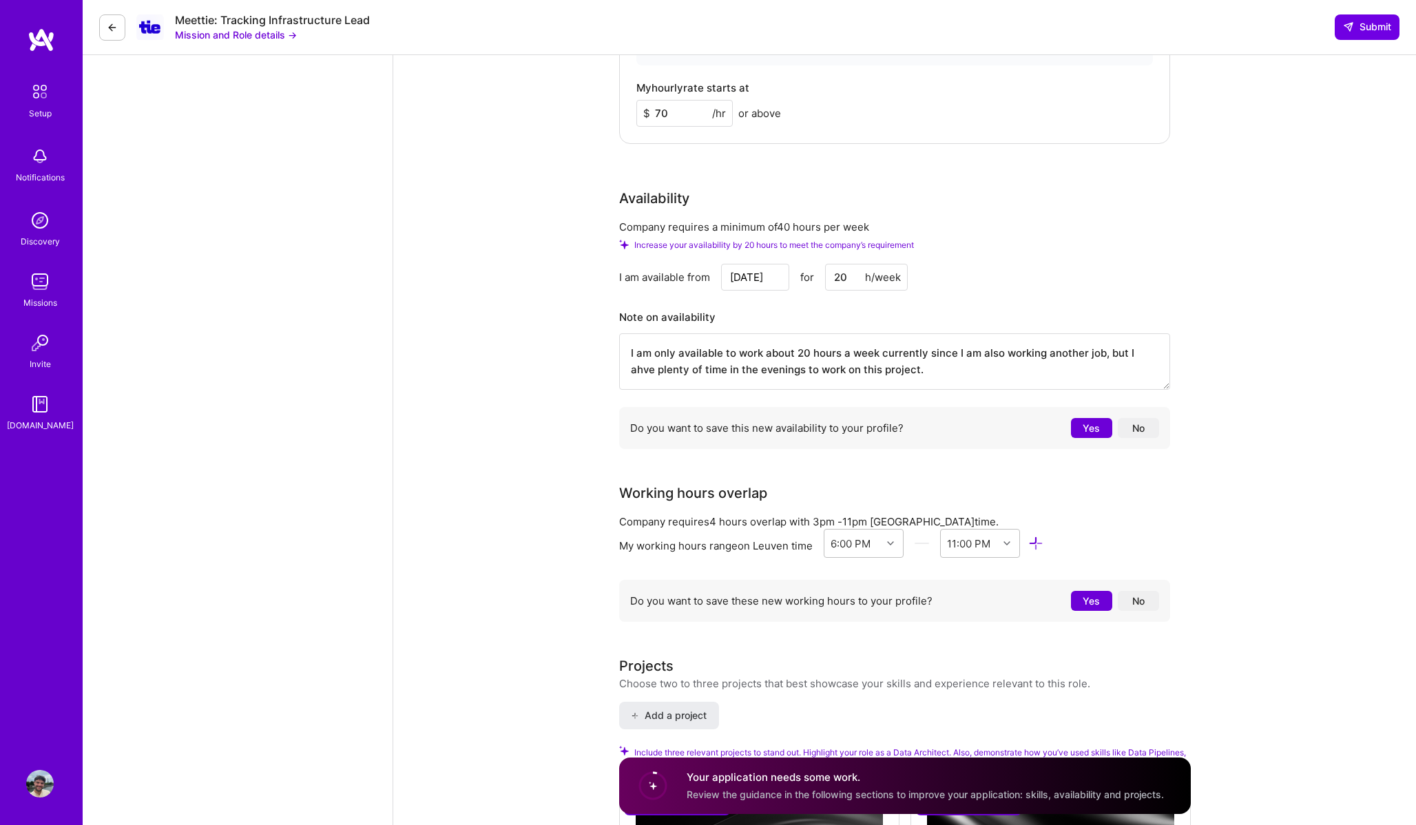
scroll to position [1229, 0]
type textarea "I have built data models in sql using dbt as our layer on top of our bigquery d…"
click at [766, 269] on input "[DATE]" at bounding box center [755, 280] width 68 height 27
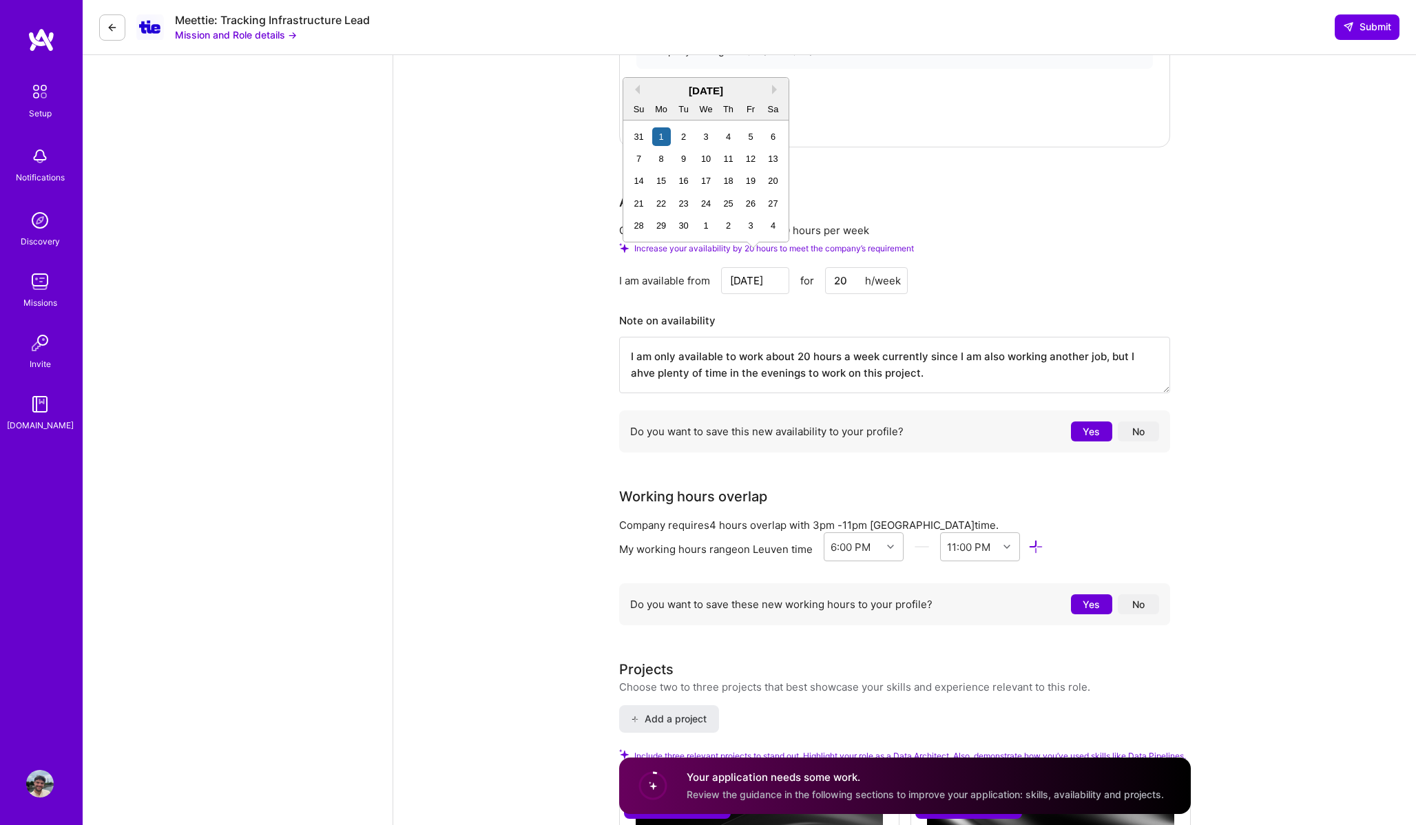
click at [1044, 207] on div "Availability Company requires a minimum of 40 hours per week Increase your avai…" at bounding box center [894, 324] width 551 height 267
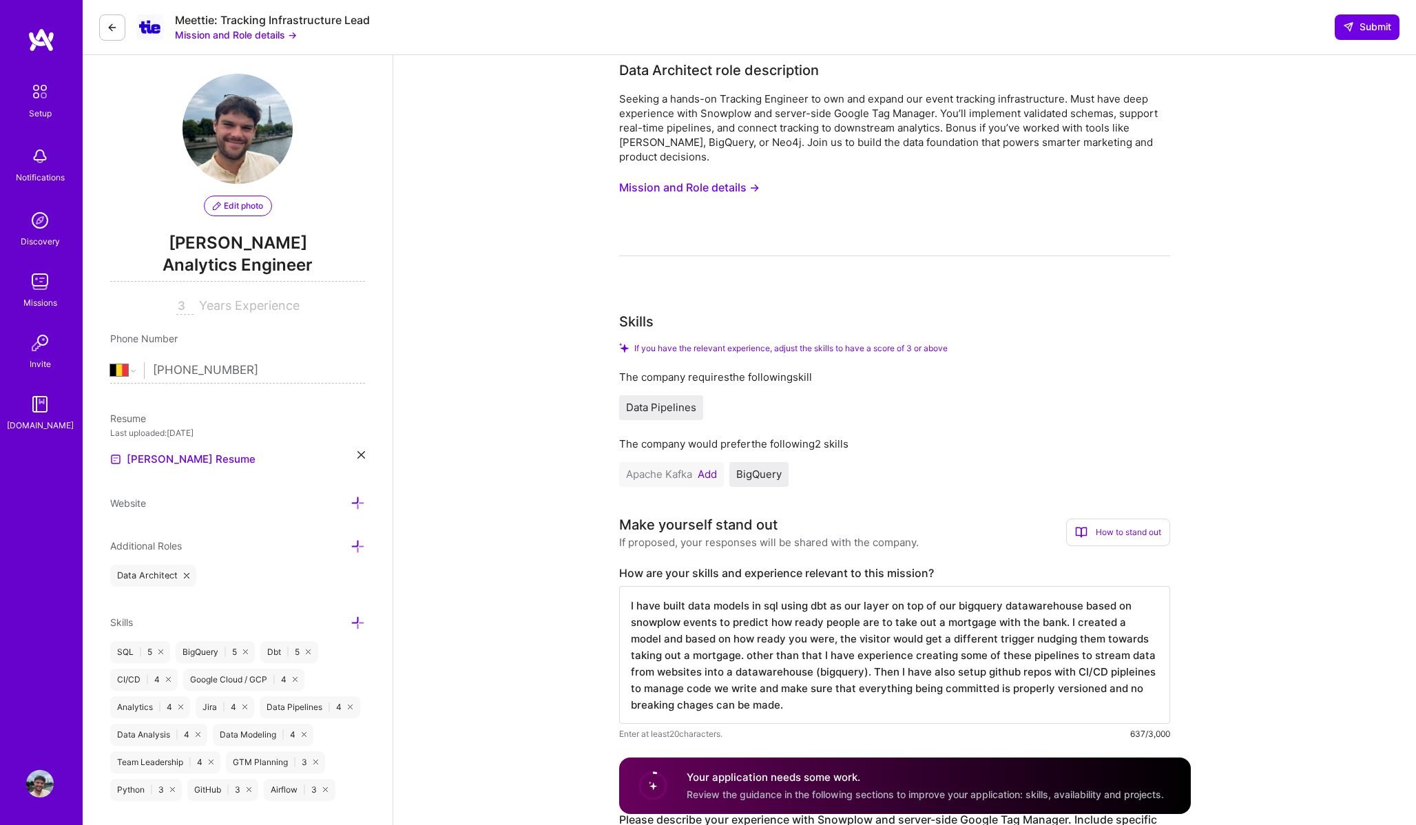
scroll to position [0, 0]
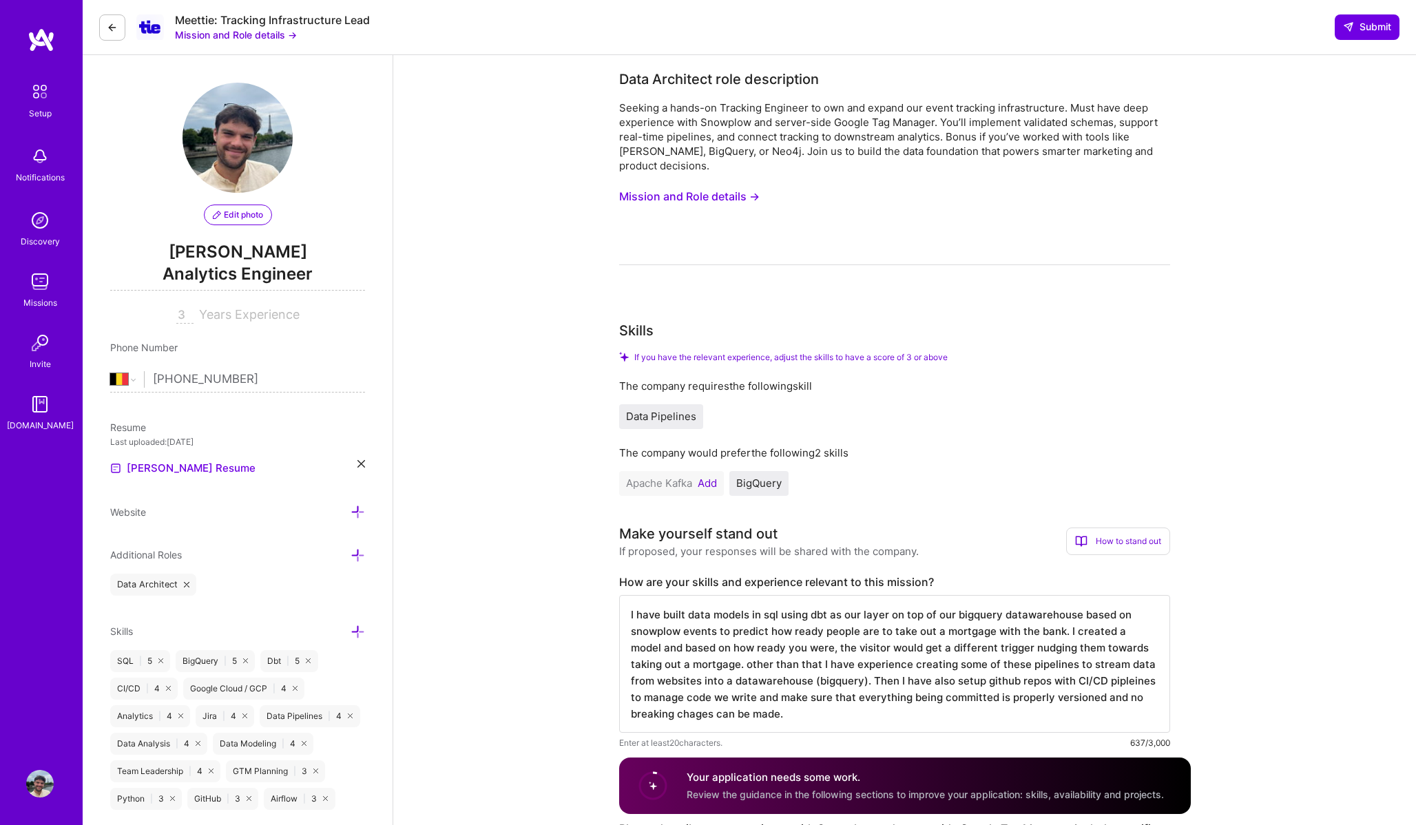
click at [648, 790] on circle at bounding box center [653, 786] width 26 height 26
click at [754, 184] on button "Mission and Role details →" at bounding box center [689, 196] width 141 height 25
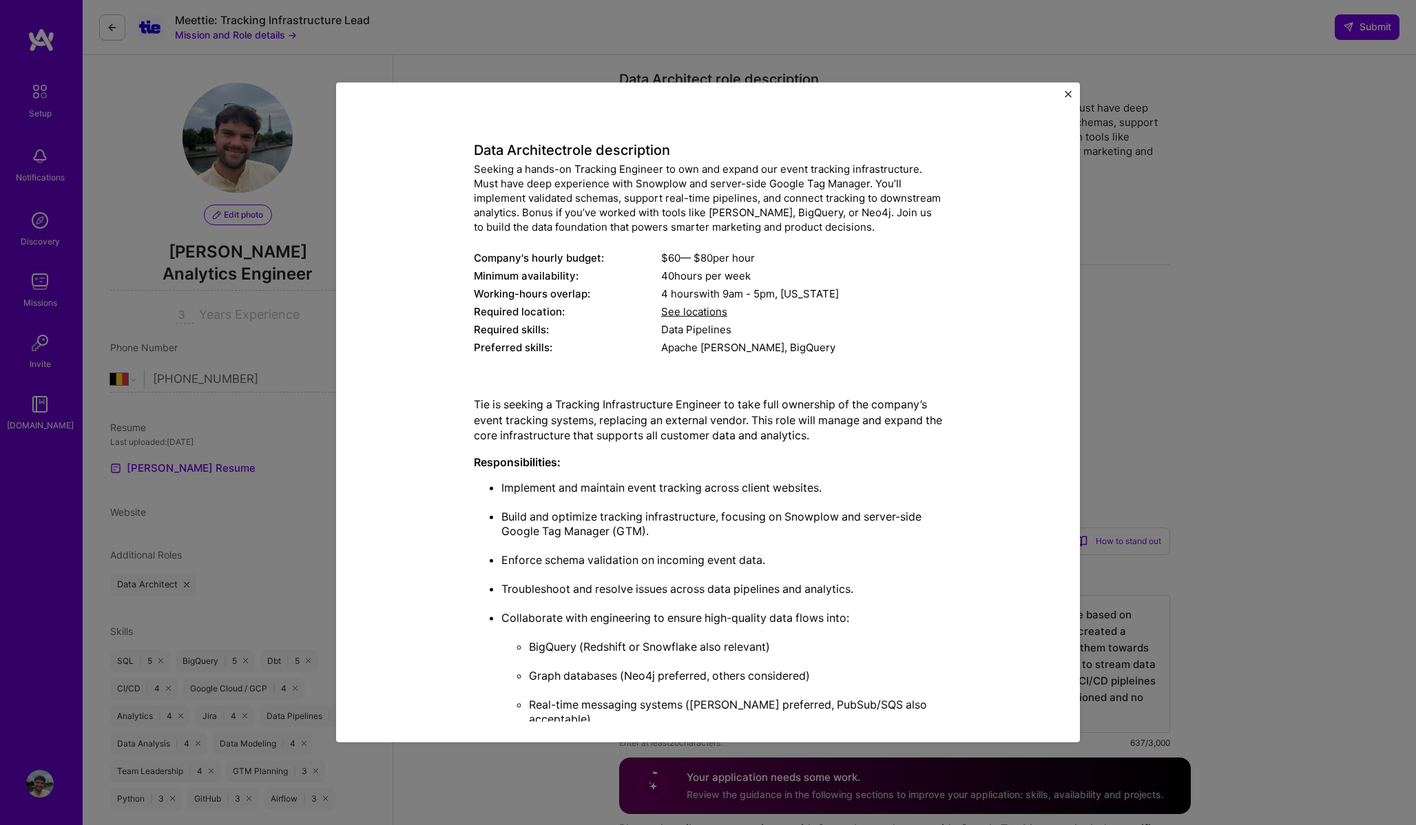
scroll to position [39, 0]
click at [707, 304] on span "See locations" at bounding box center [694, 310] width 66 height 13
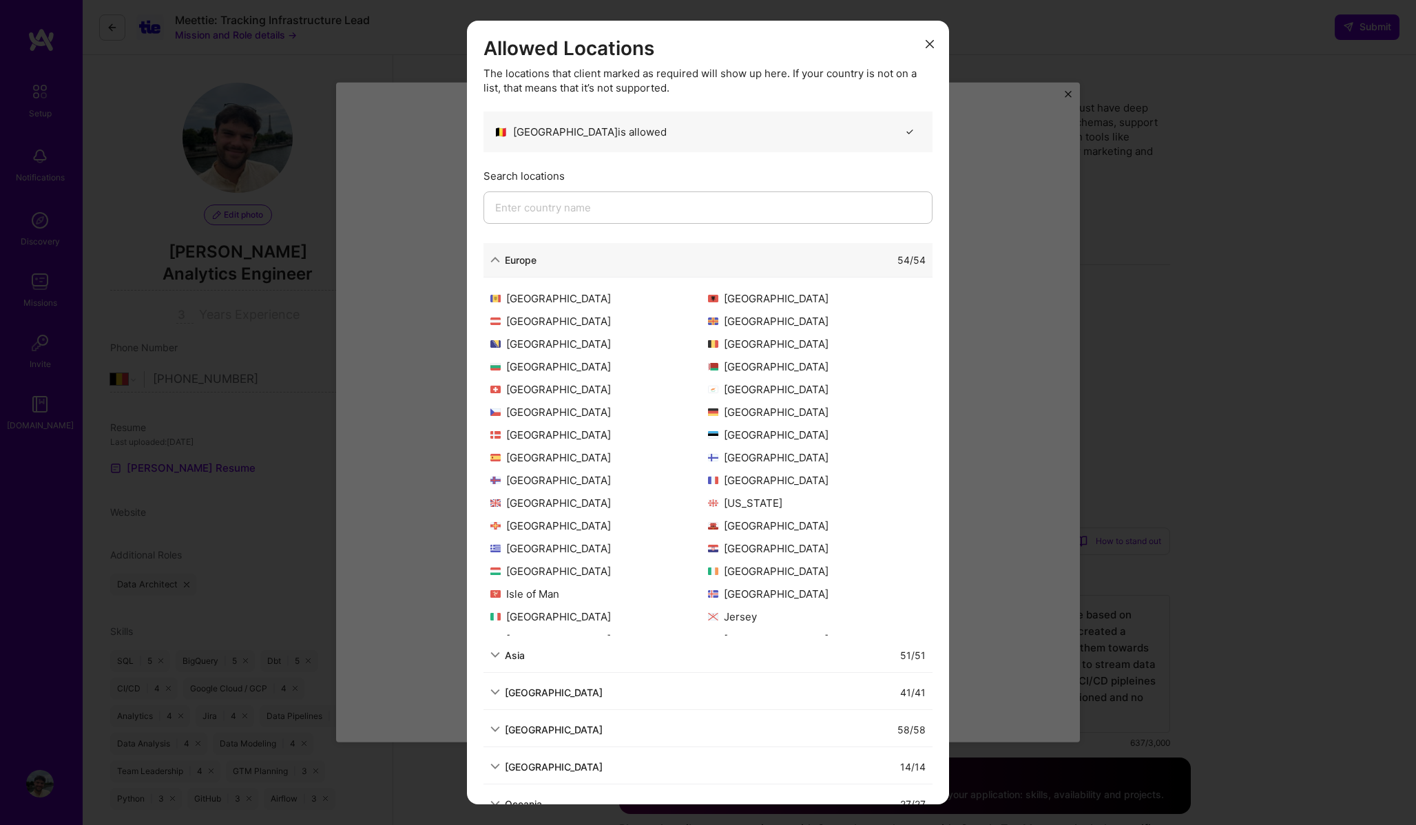
click at [437, 327] on div "Allowed Locations The locations that client marked as required will show up her…" at bounding box center [708, 412] width 1416 height 825
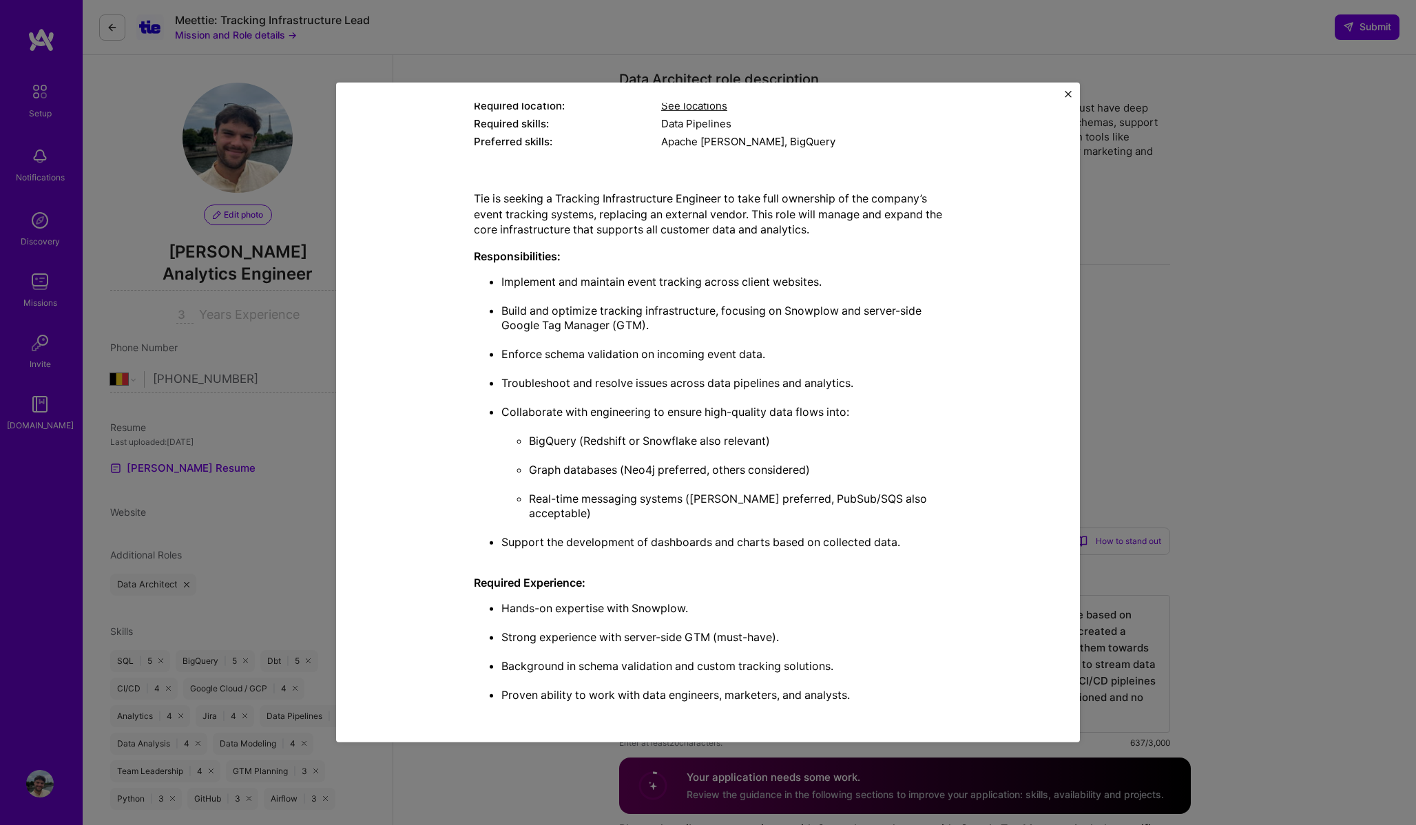
scroll to position [0, 0]
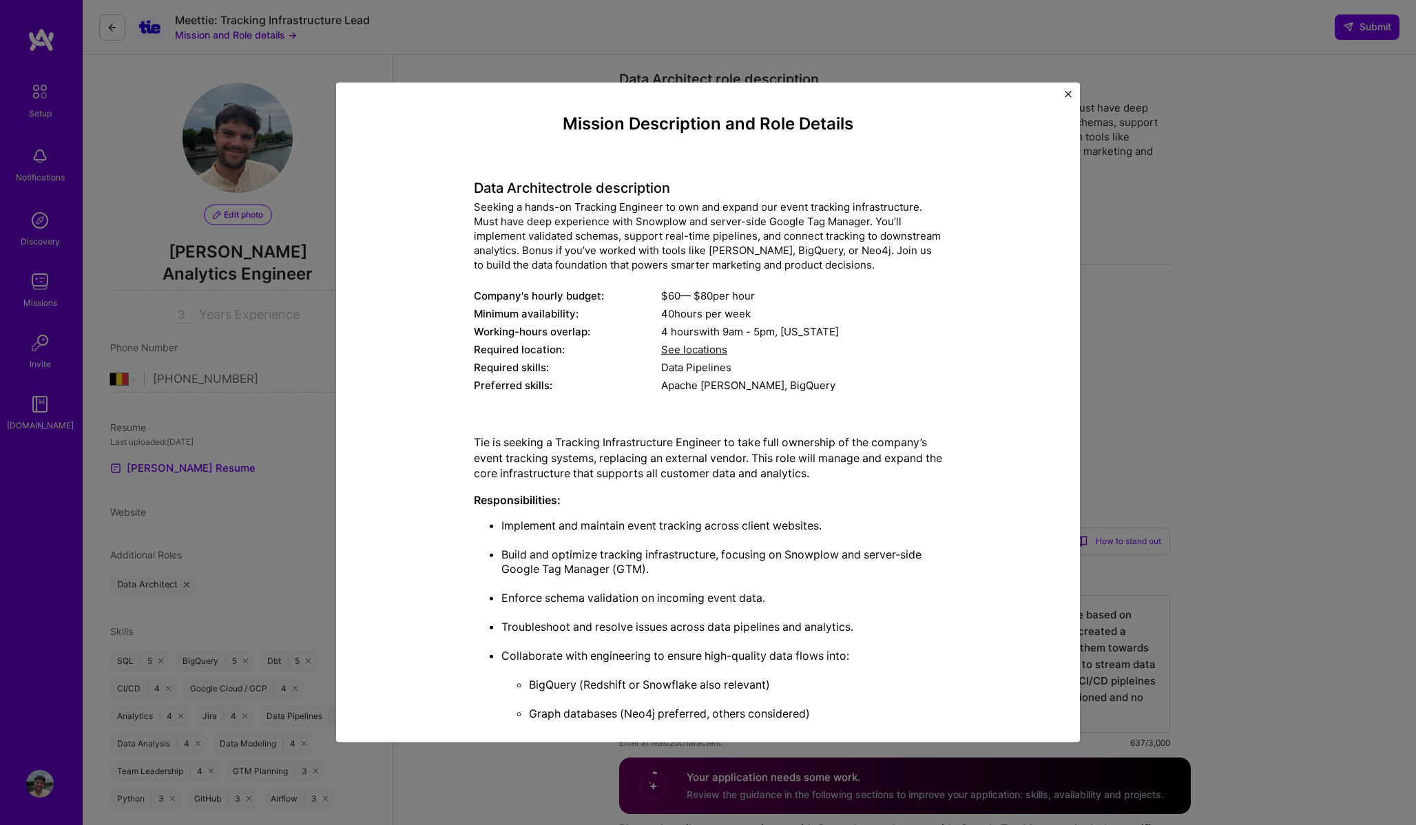
click at [1121, 394] on div "Mission Description and Role Details Data Architect role description Seeking a …" at bounding box center [708, 412] width 1416 height 825
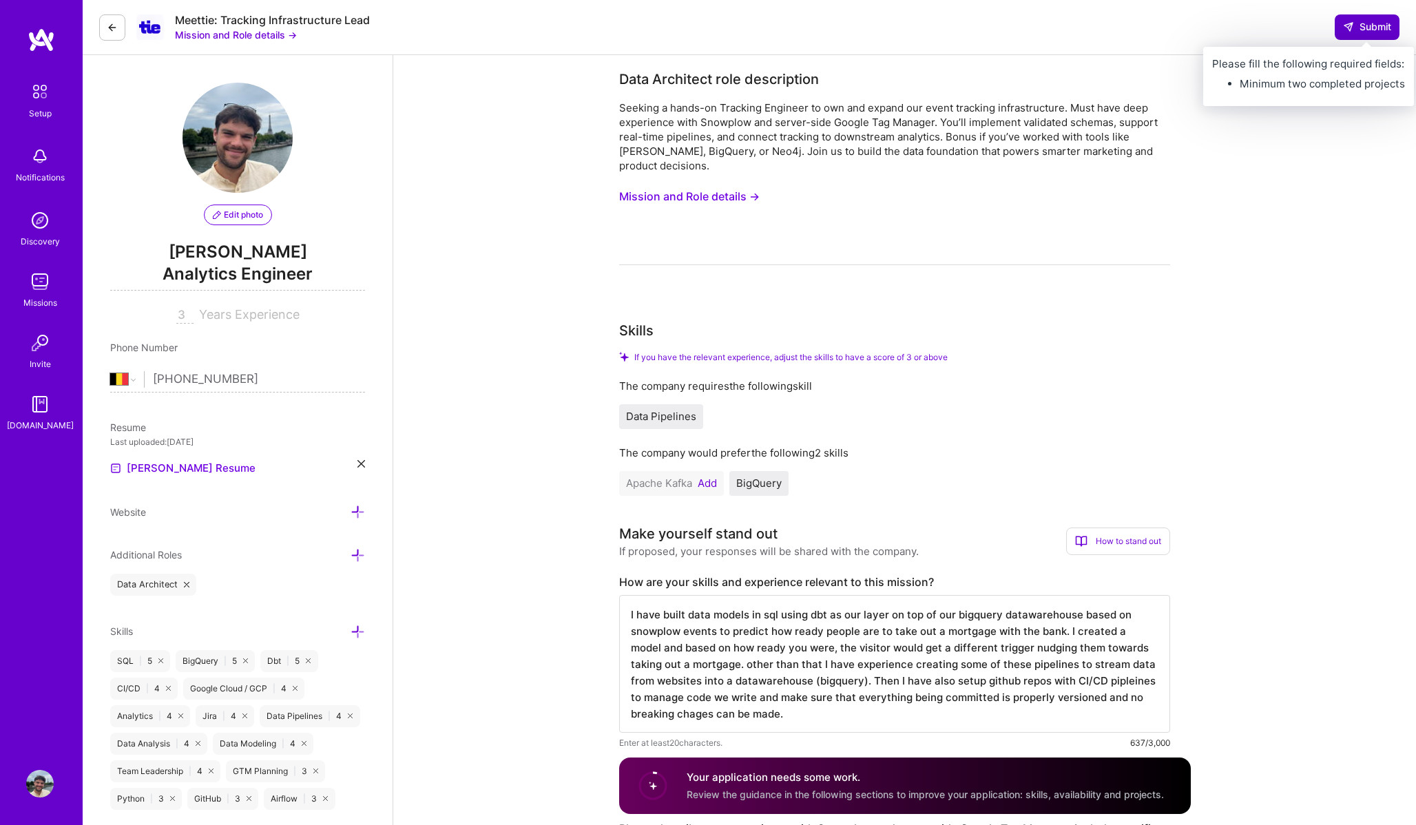
click at [1354, 34] on button "Submit" at bounding box center [1367, 26] width 65 height 25
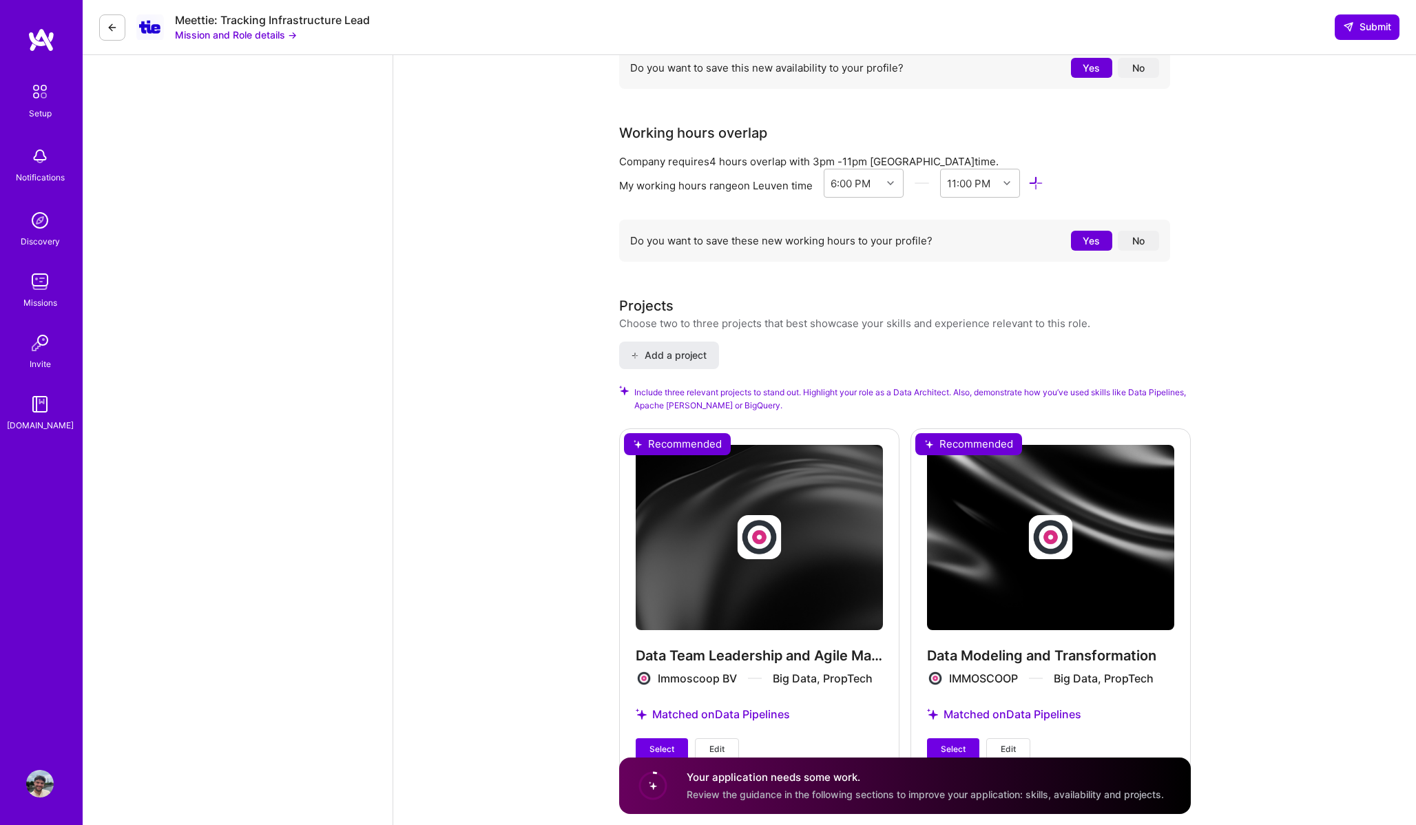
scroll to position [1628, 0]
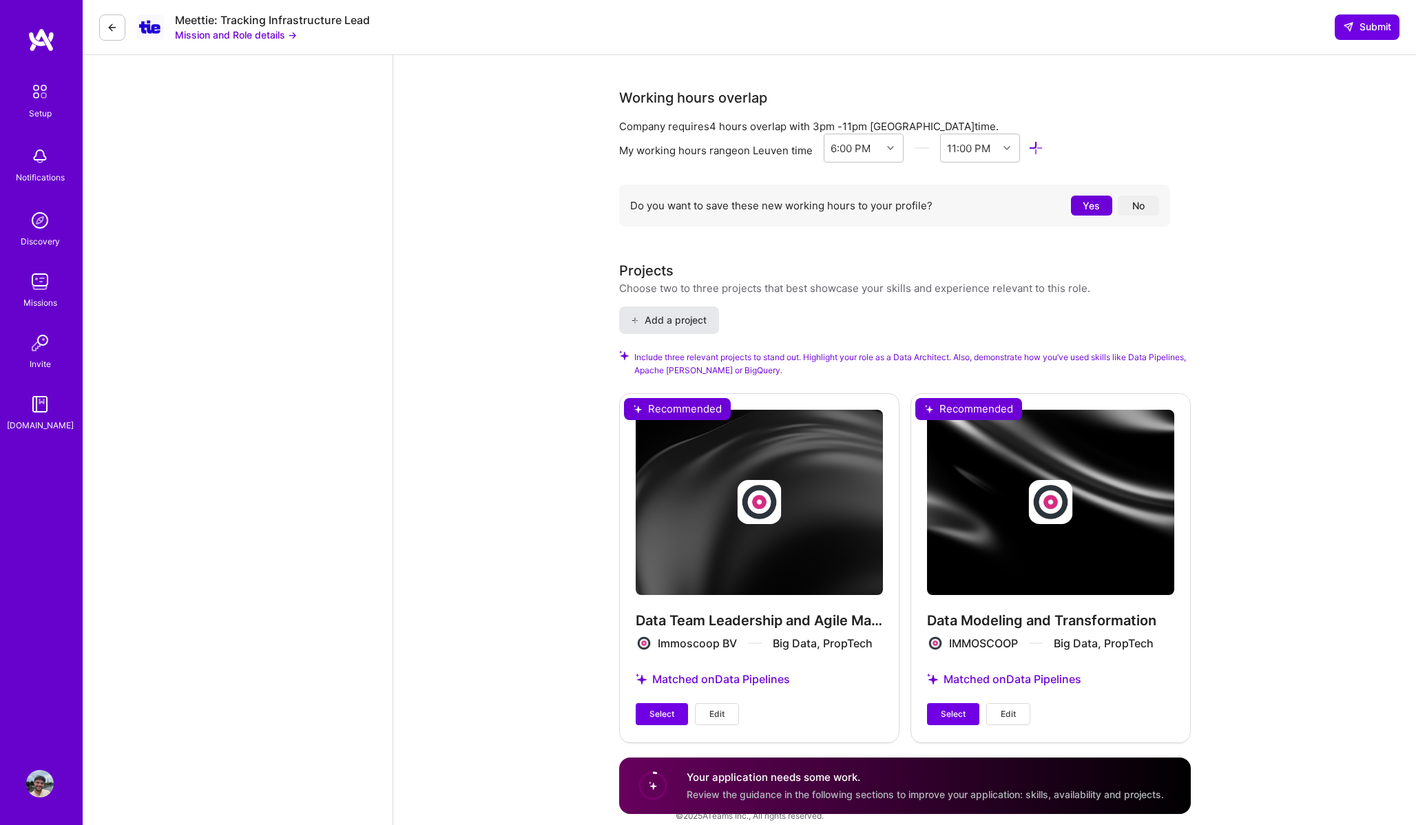
click at [670, 313] on span "Add a project" at bounding box center [668, 320] width 75 height 14
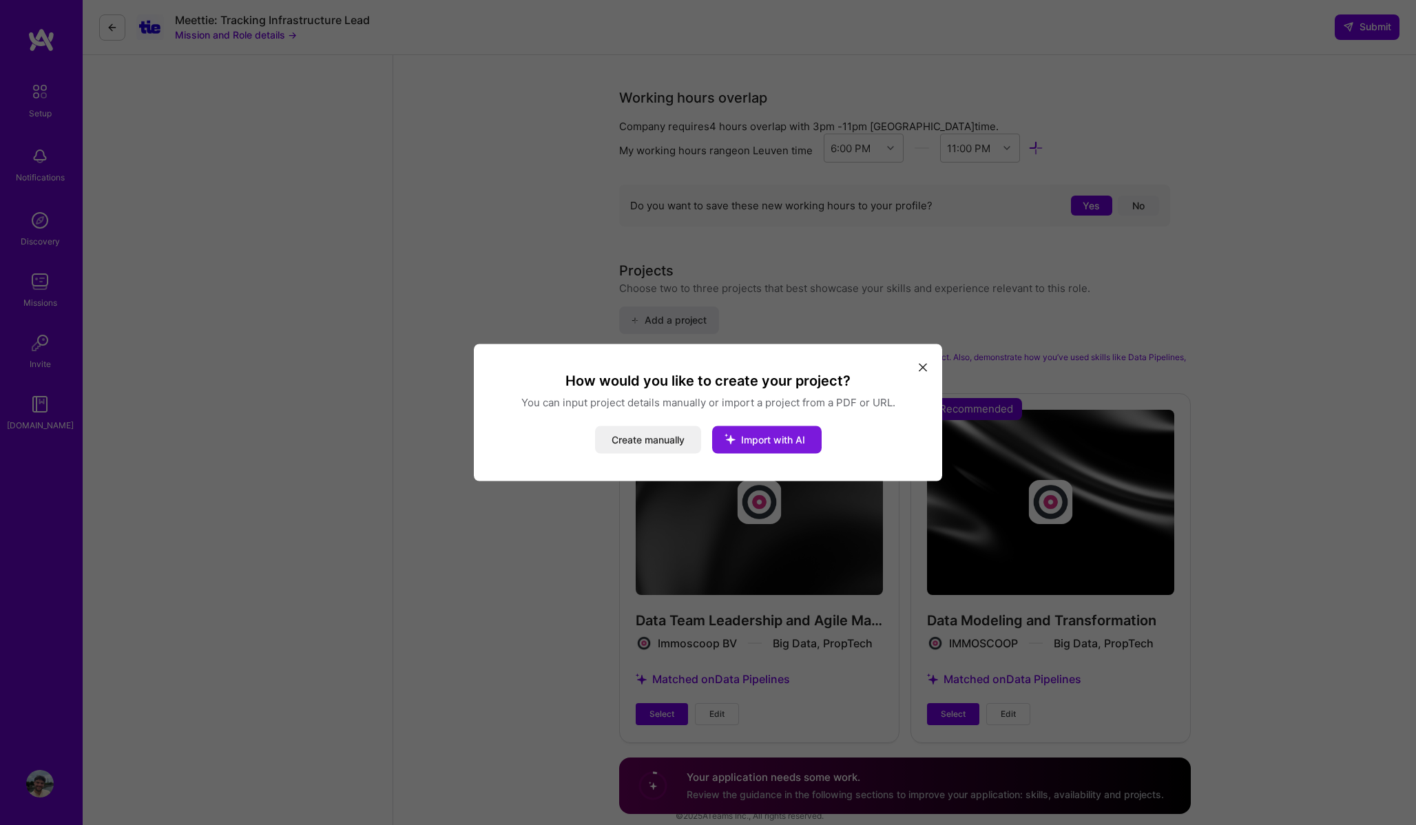
click at [769, 447] on button "Import with AI" at bounding box center [767, 440] width 110 height 28
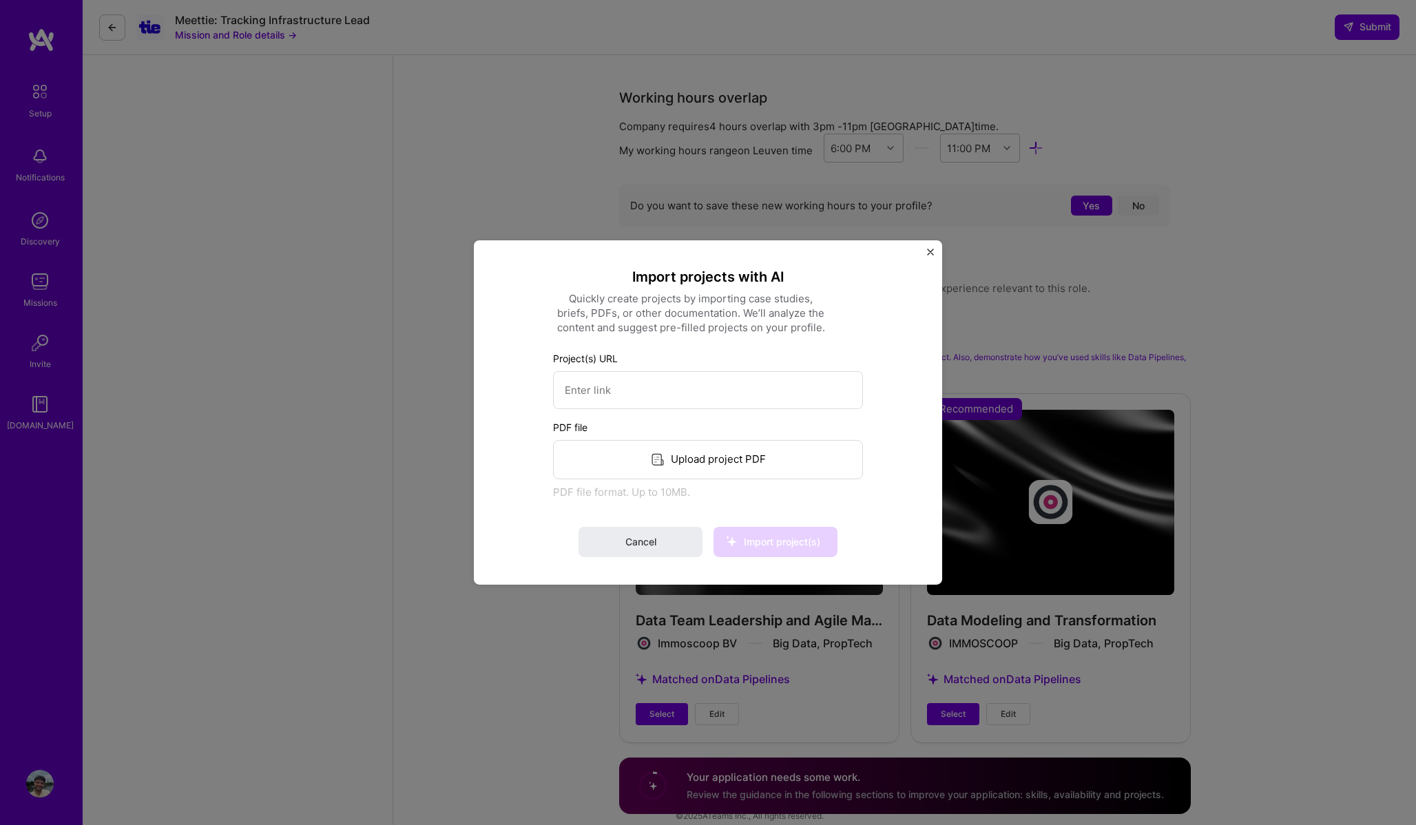
click at [931, 250] on img "Close" at bounding box center [930, 252] width 7 height 7
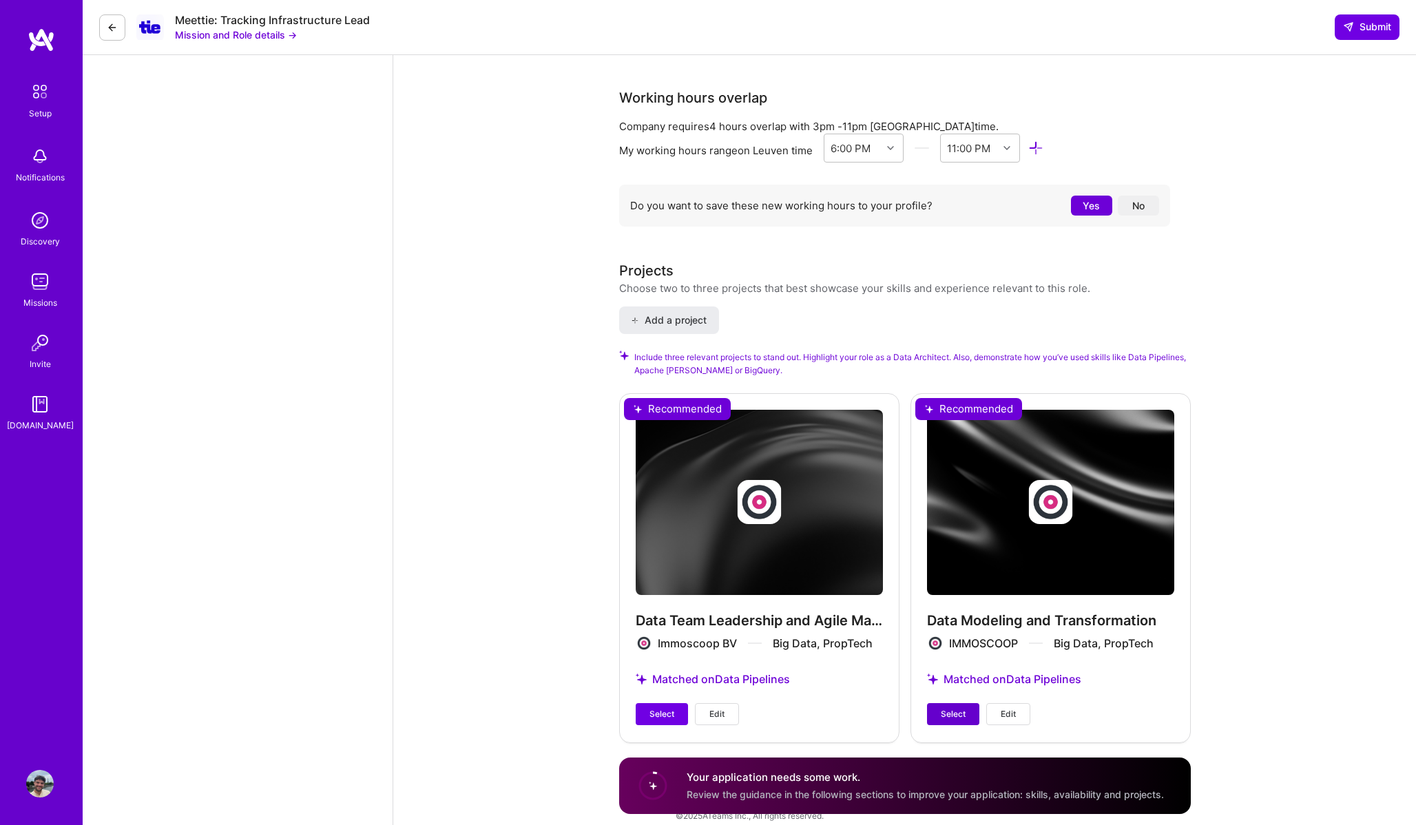
click at [962, 708] on span "Select" at bounding box center [953, 714] width 25 height 12
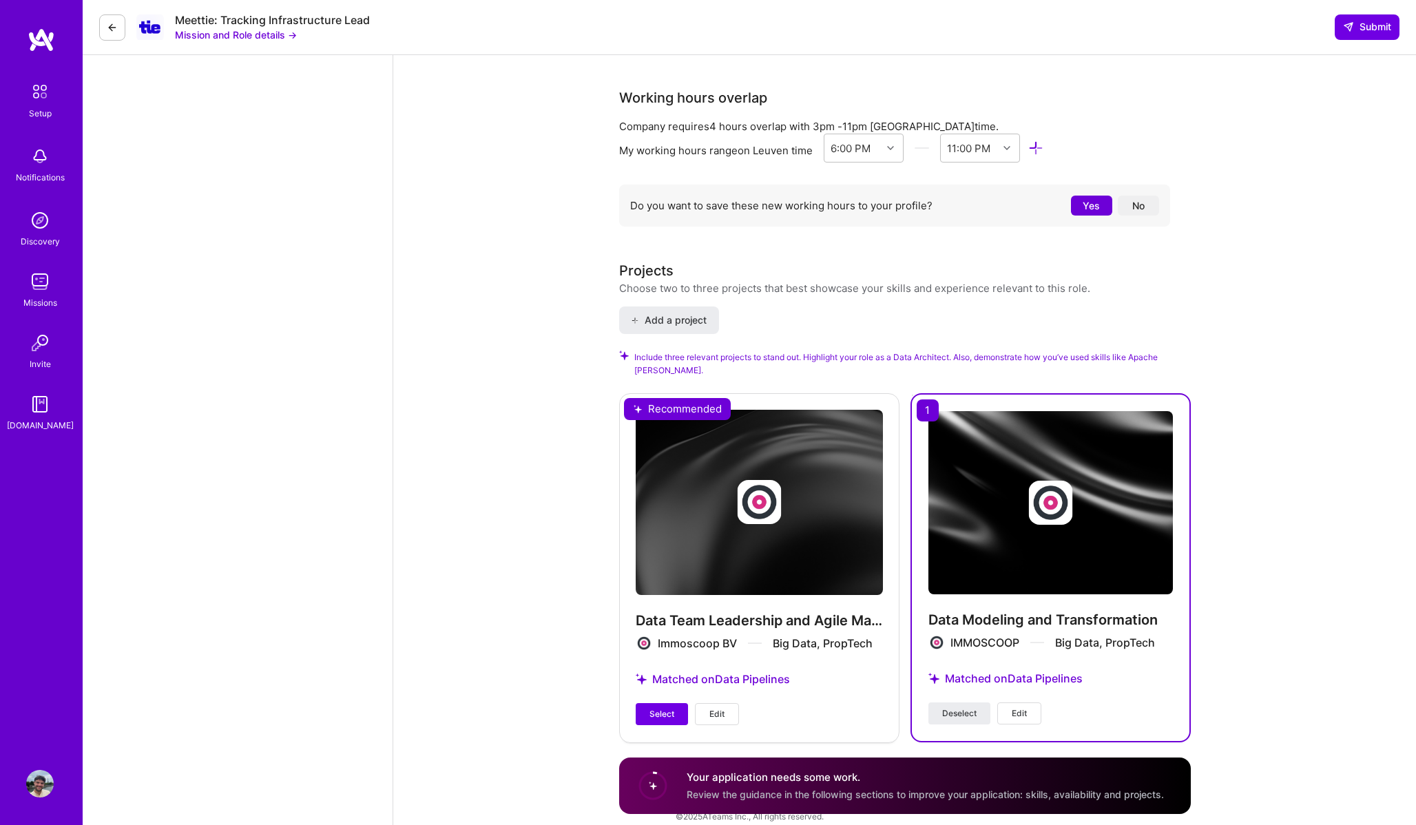
click at [741, 574] on div "Data Team Leadership and Agile Management Immoscoop BV Big Data, PropTech Match…" at bounding box center [759, 567] width 280 height 349
click at [655, 708] on span "Select" at bounding box center [662, 714] width 25 height 12
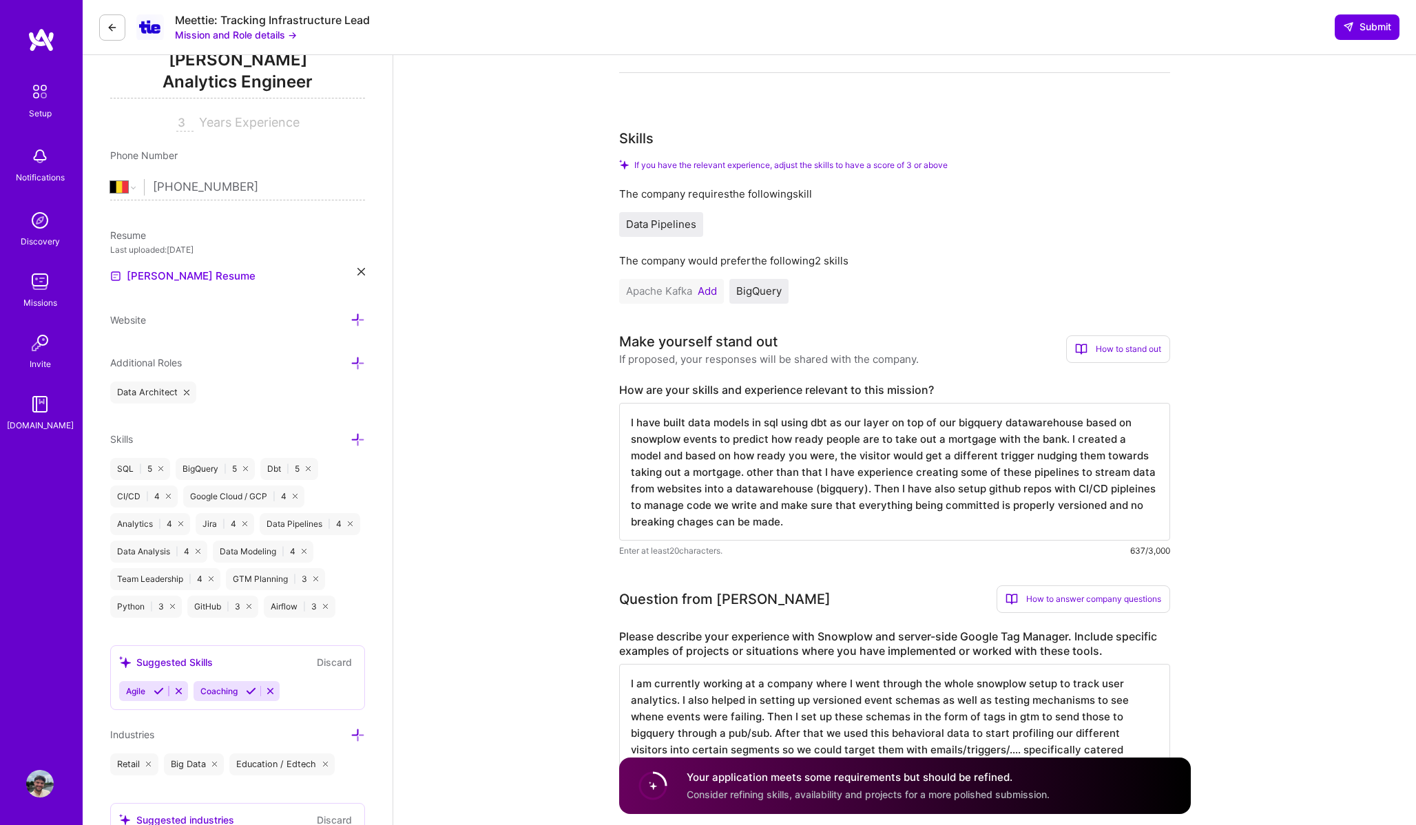
scroll to position [182, 0]
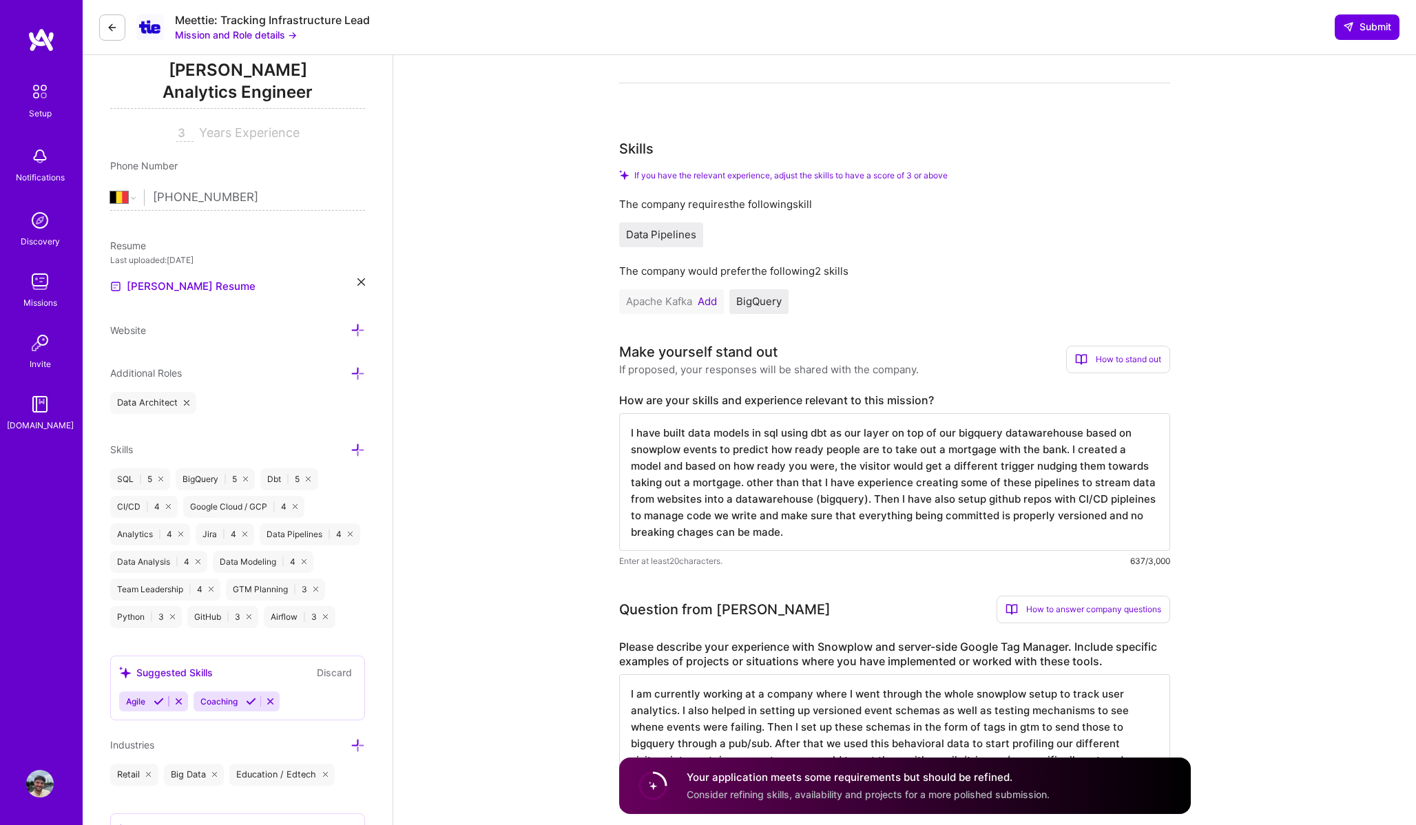
click at [675, 228] on span "Data Pipelines" at bounding box center [661, 234] width 70 height 13
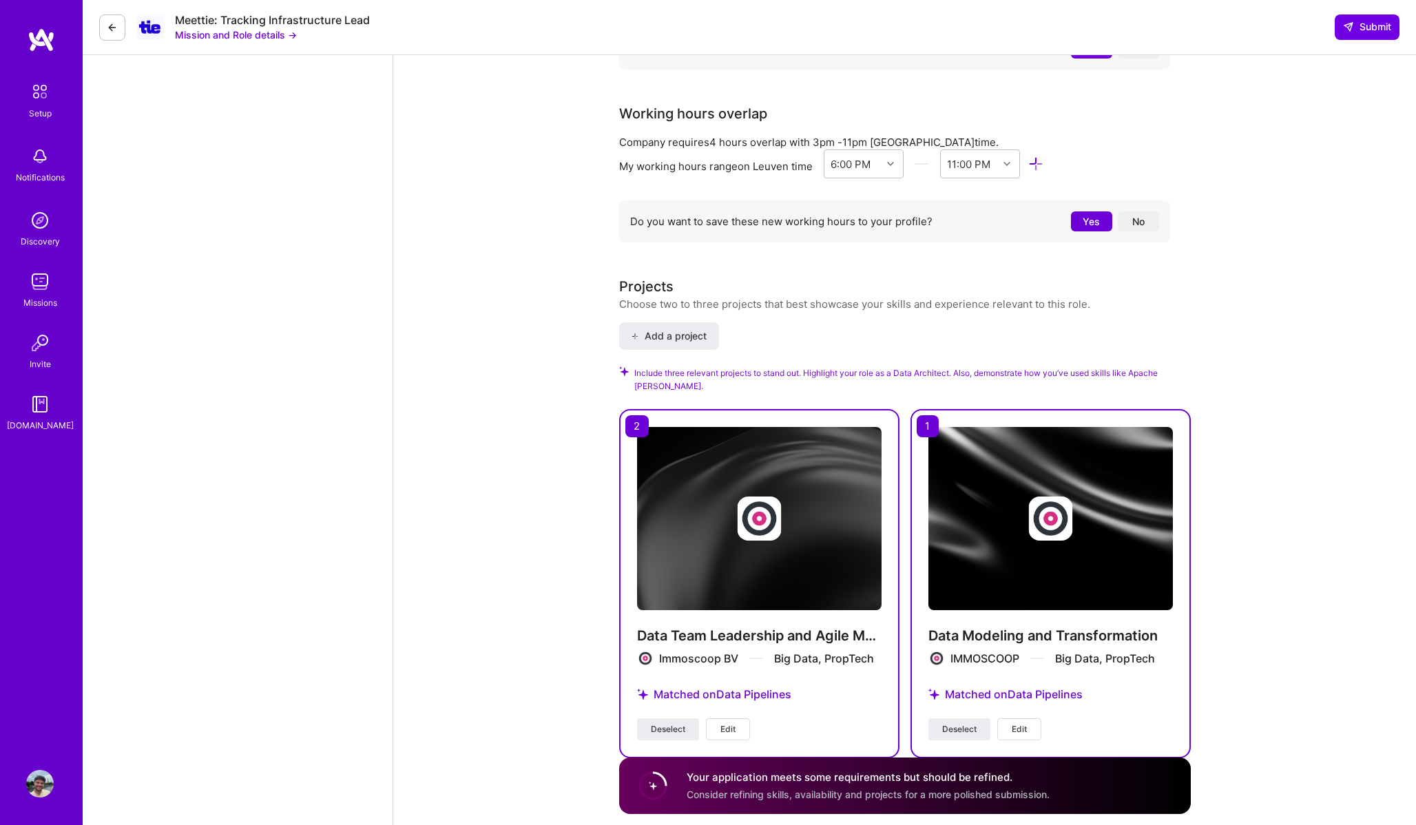
scroll to position [1628, 0]
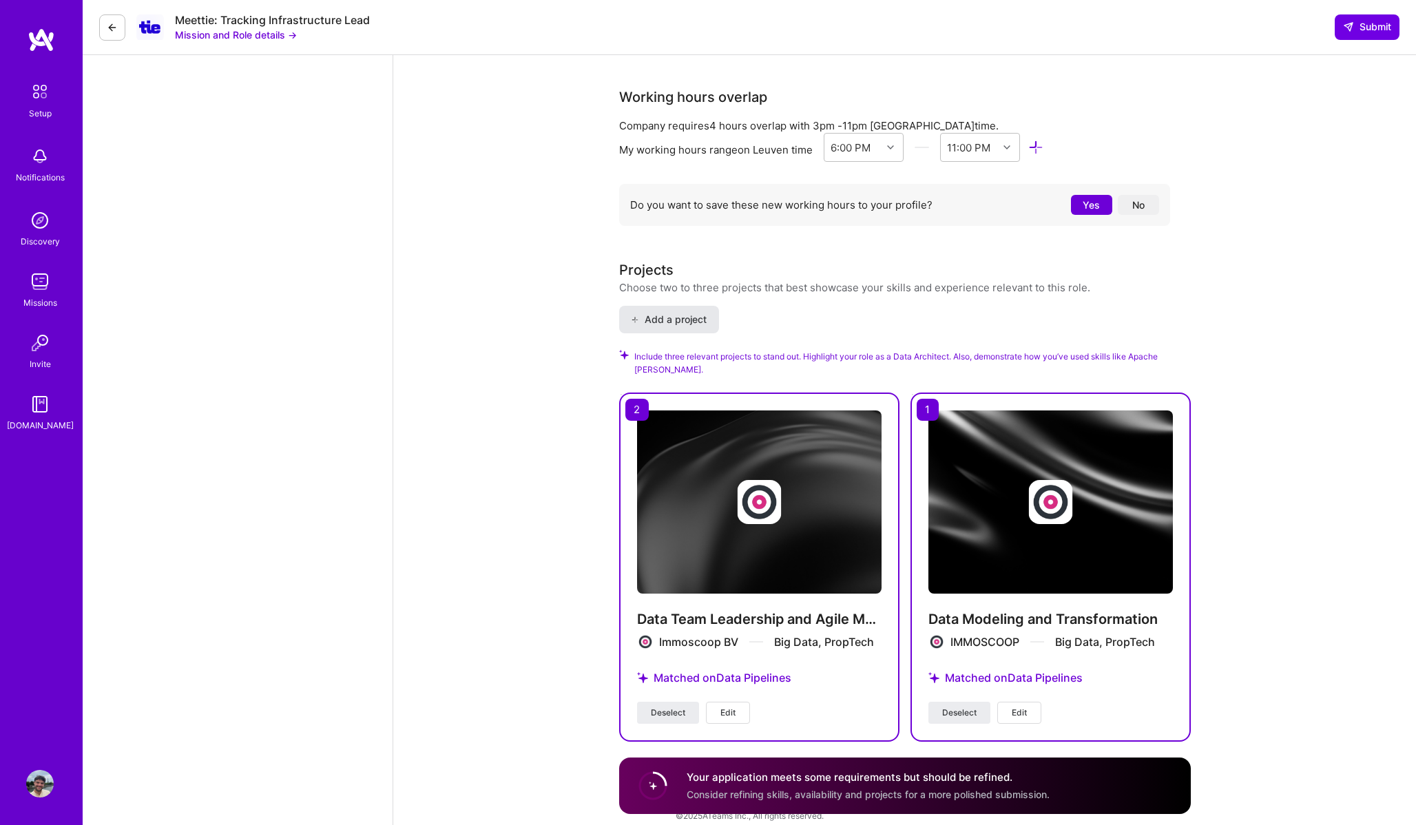
click at [686, 313] on span "Add a project" at bounding box center [668, 320] width 75 height 14
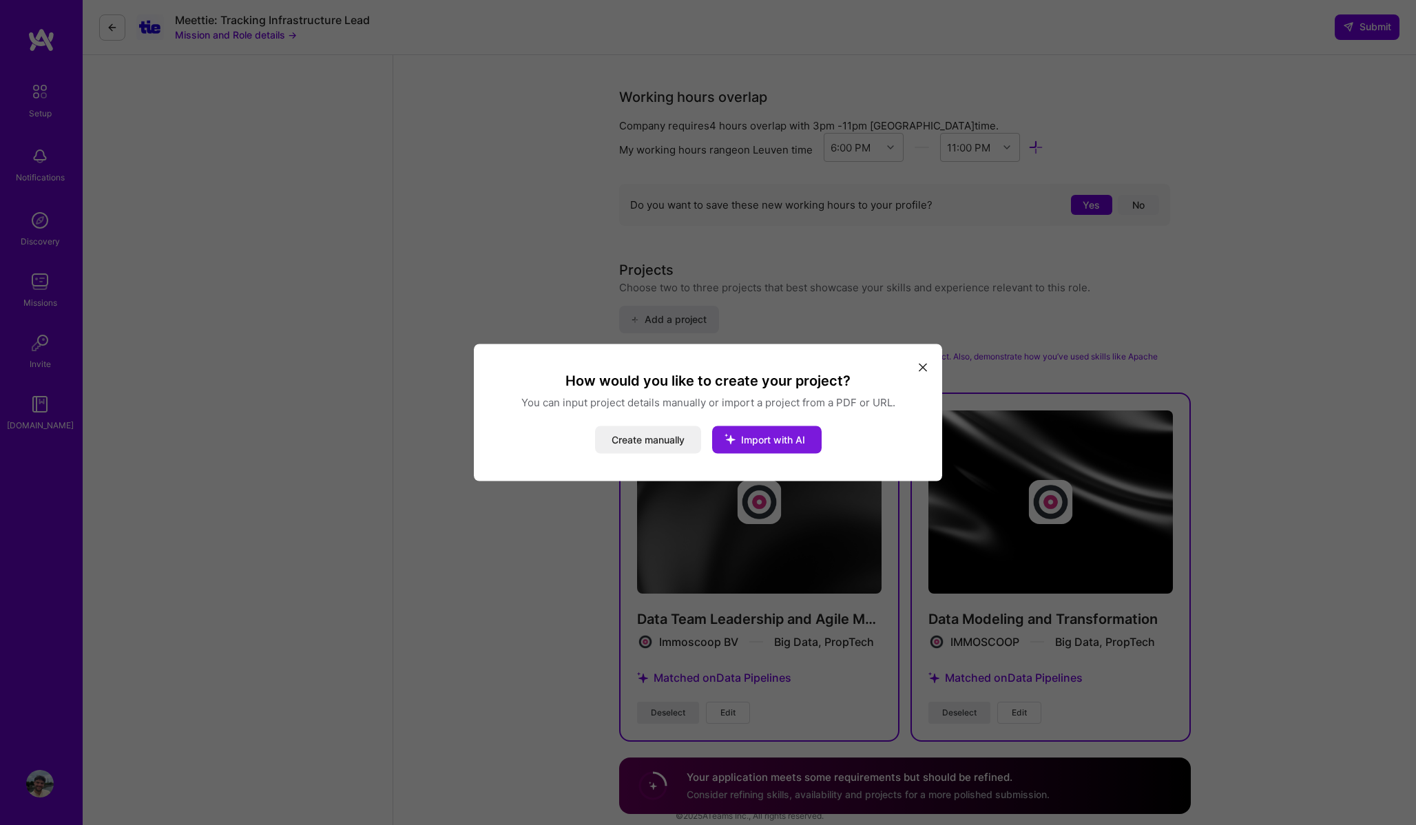
click at [760, 439] on span "Import with AI" at bounding box center [773, 440] width 64 height 12
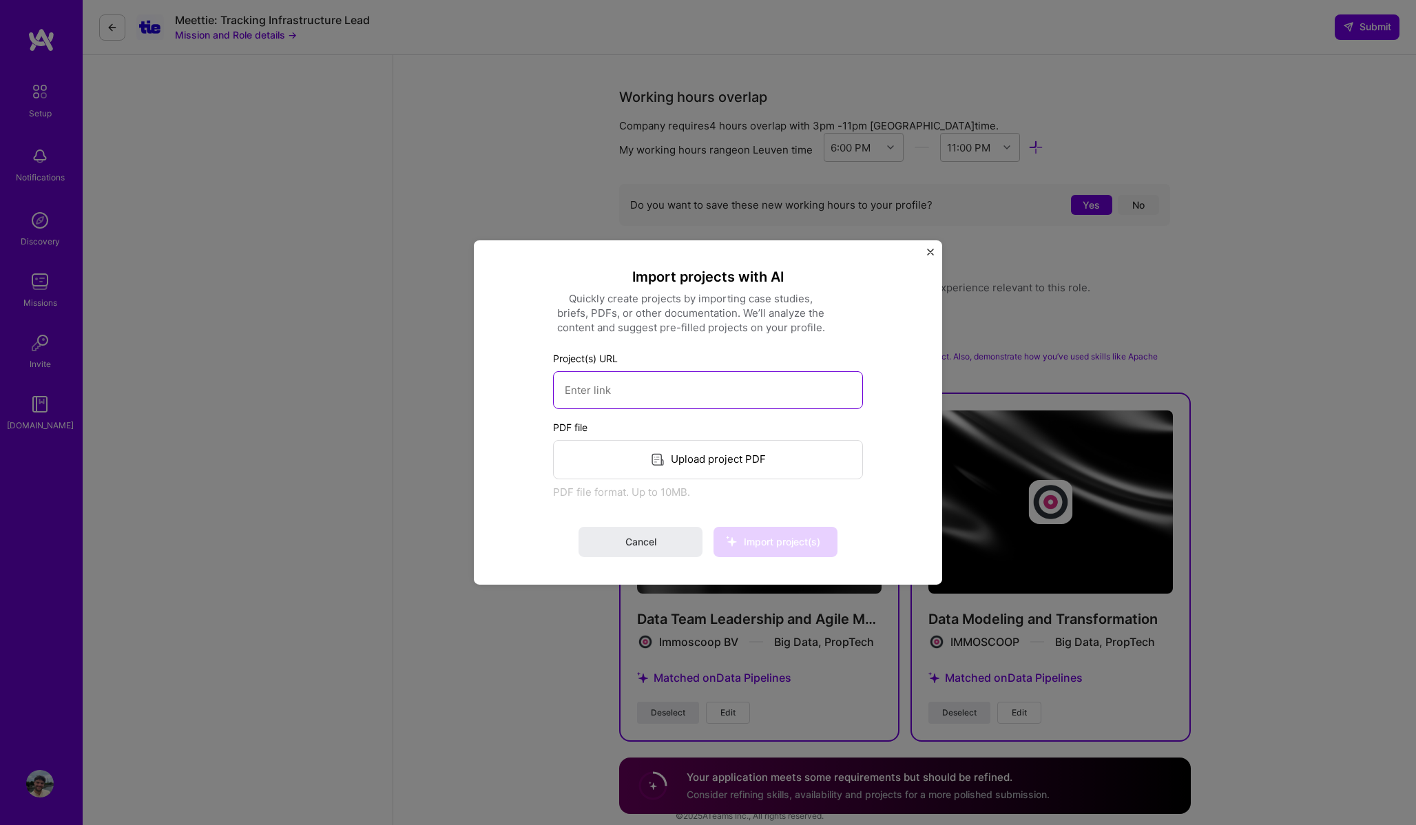
click at [738, 391] on input at bounding box center [708, 390] width 310 height 38
click at [928, 253] on img "Close" at bounding box center [930, 252] width 7 height 7
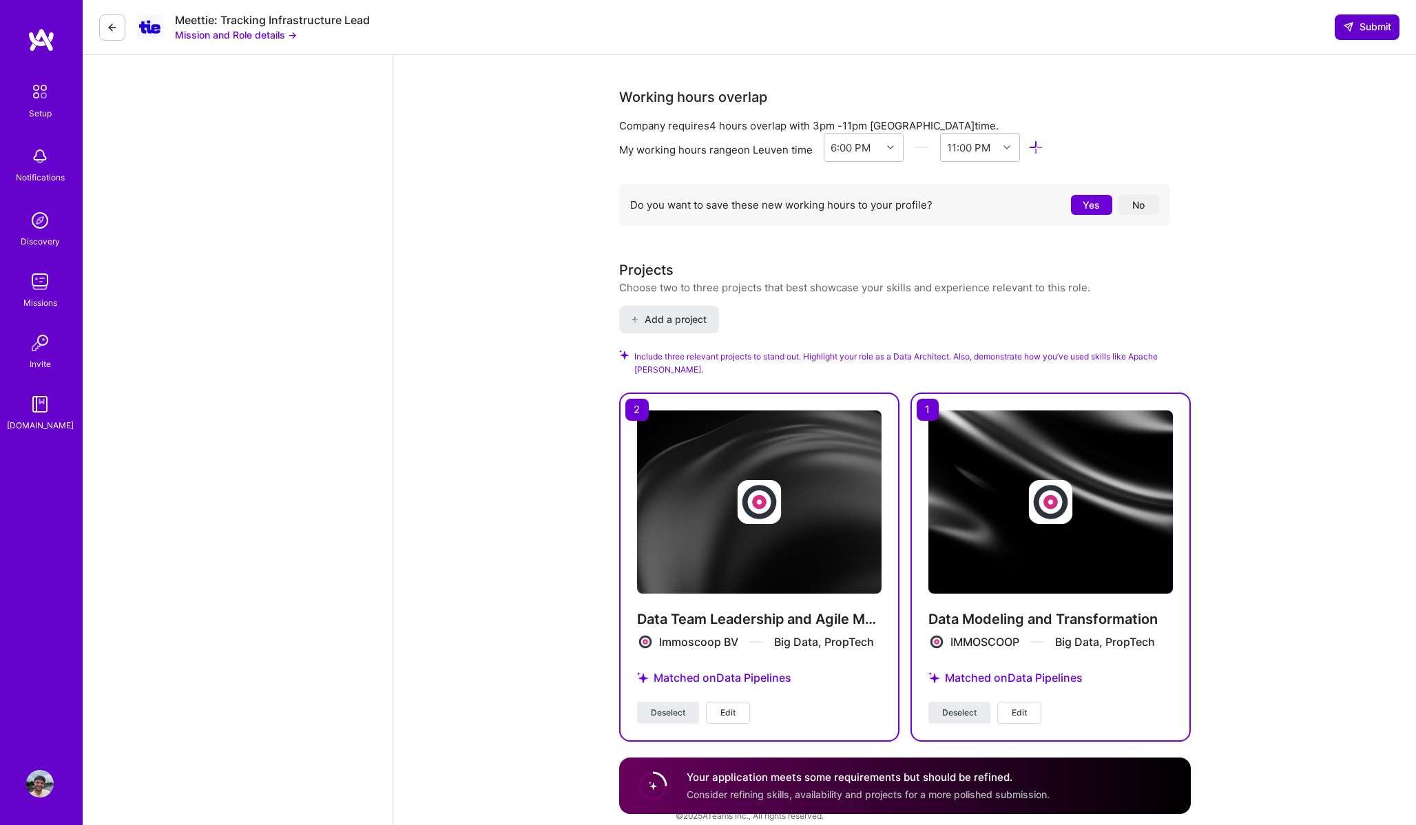
click at [1362, 32] on span "Submit" at bounding box center [1367, 27] width 48 height 14
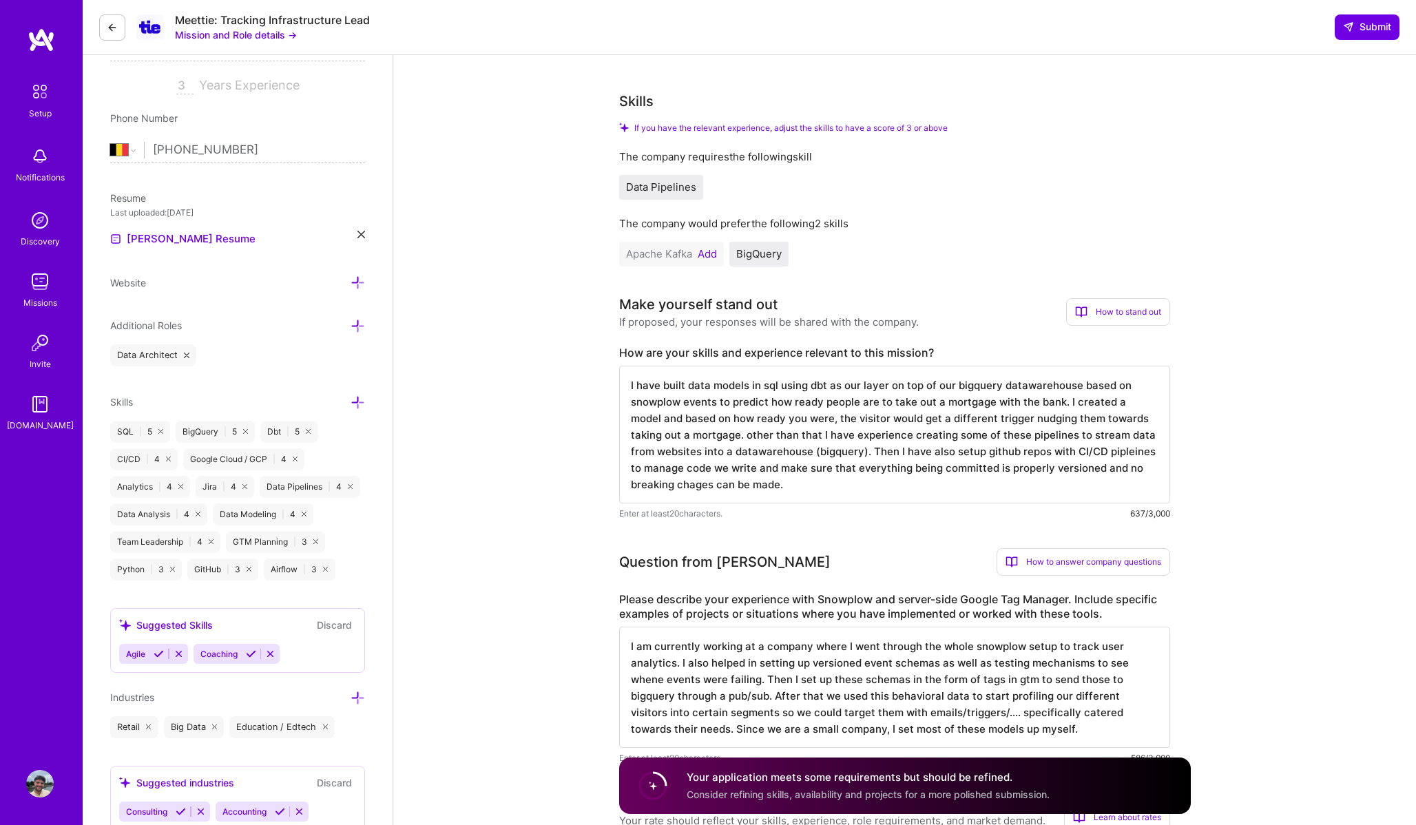
scroll to position [239, 0]
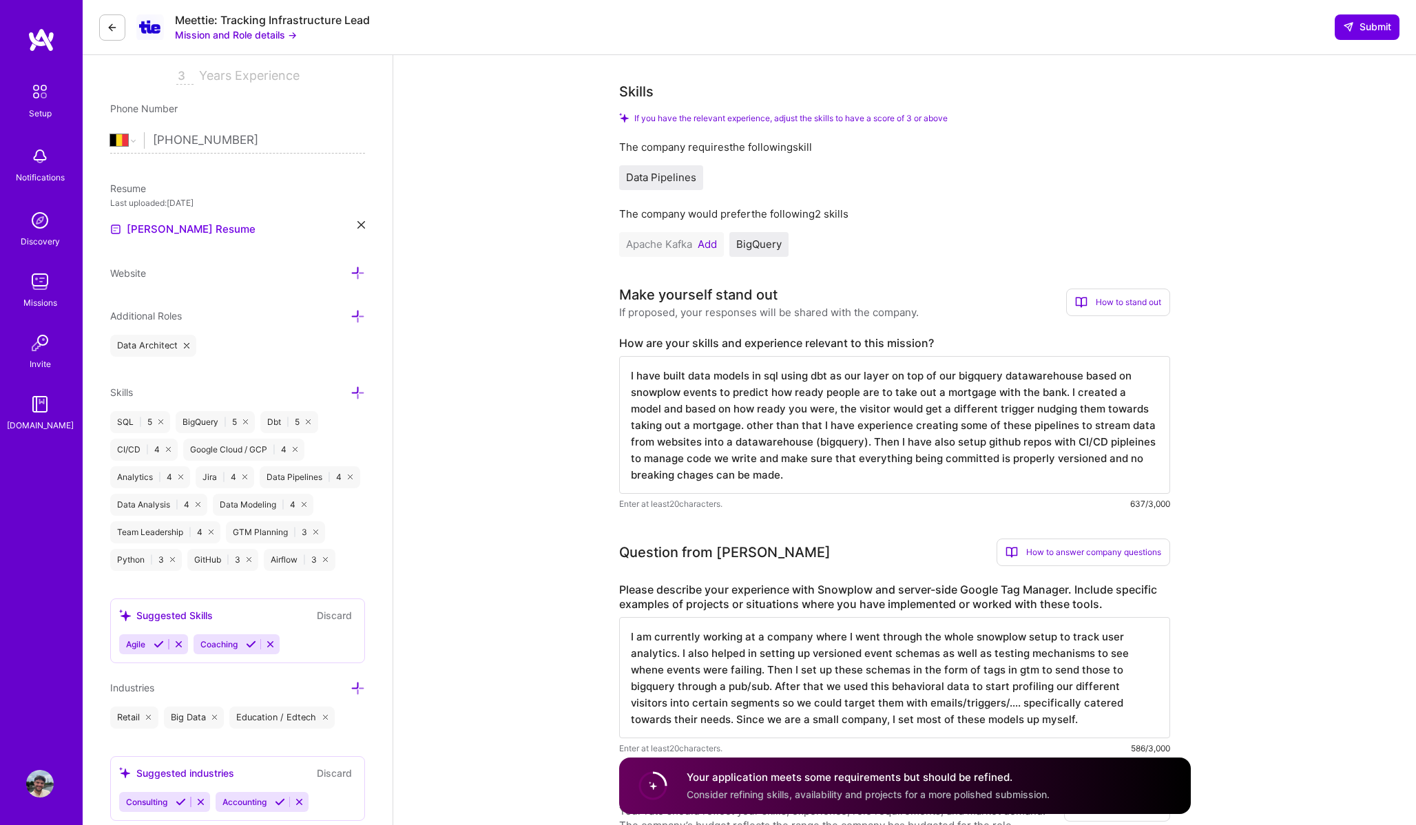
click at [873, 788] on div "Your application meets some requirements but should be refined. Consider refini…" at bounding box center [868, 786] width 363 height 32
click at [876, 769] on div "Your application meets some requirements but should be refined. Consider refini…" at bounding box center [905, 786] width 572 height 56
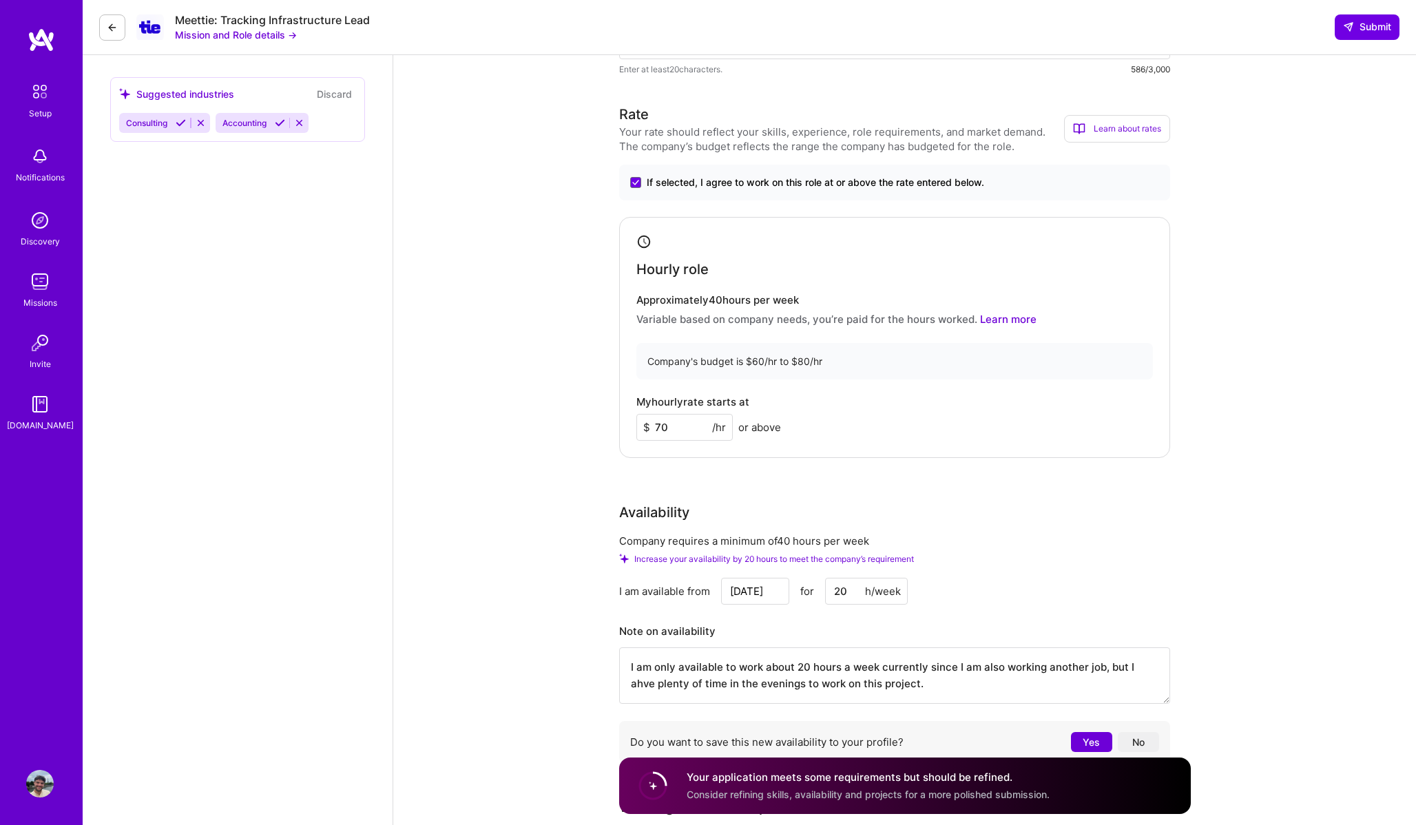
scroll to position [1628, 0]
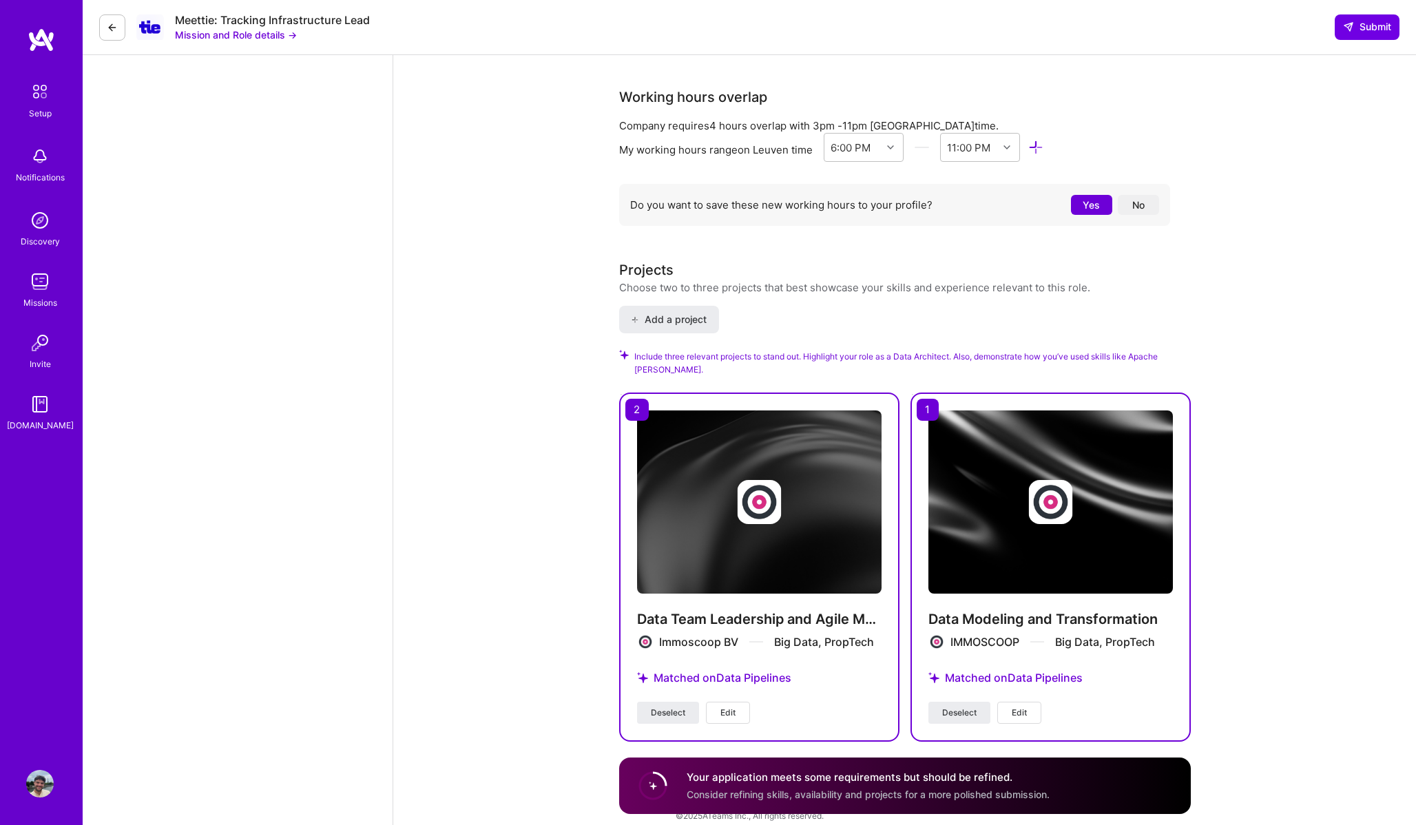
click at [1008, 702] on button "Edit" at bounding box center [1019, 713] width 44 height 22
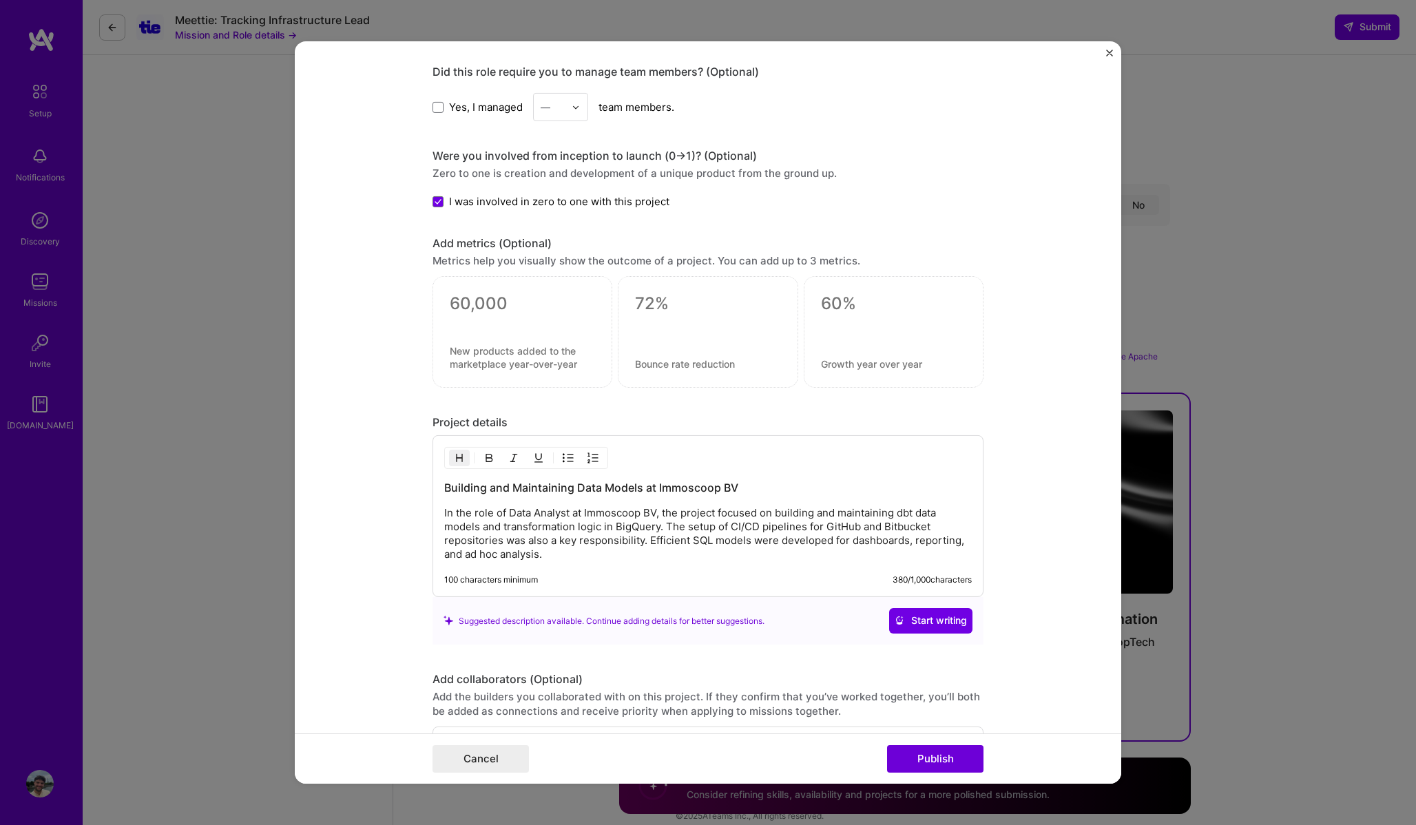
scroll to position [1301, 0]
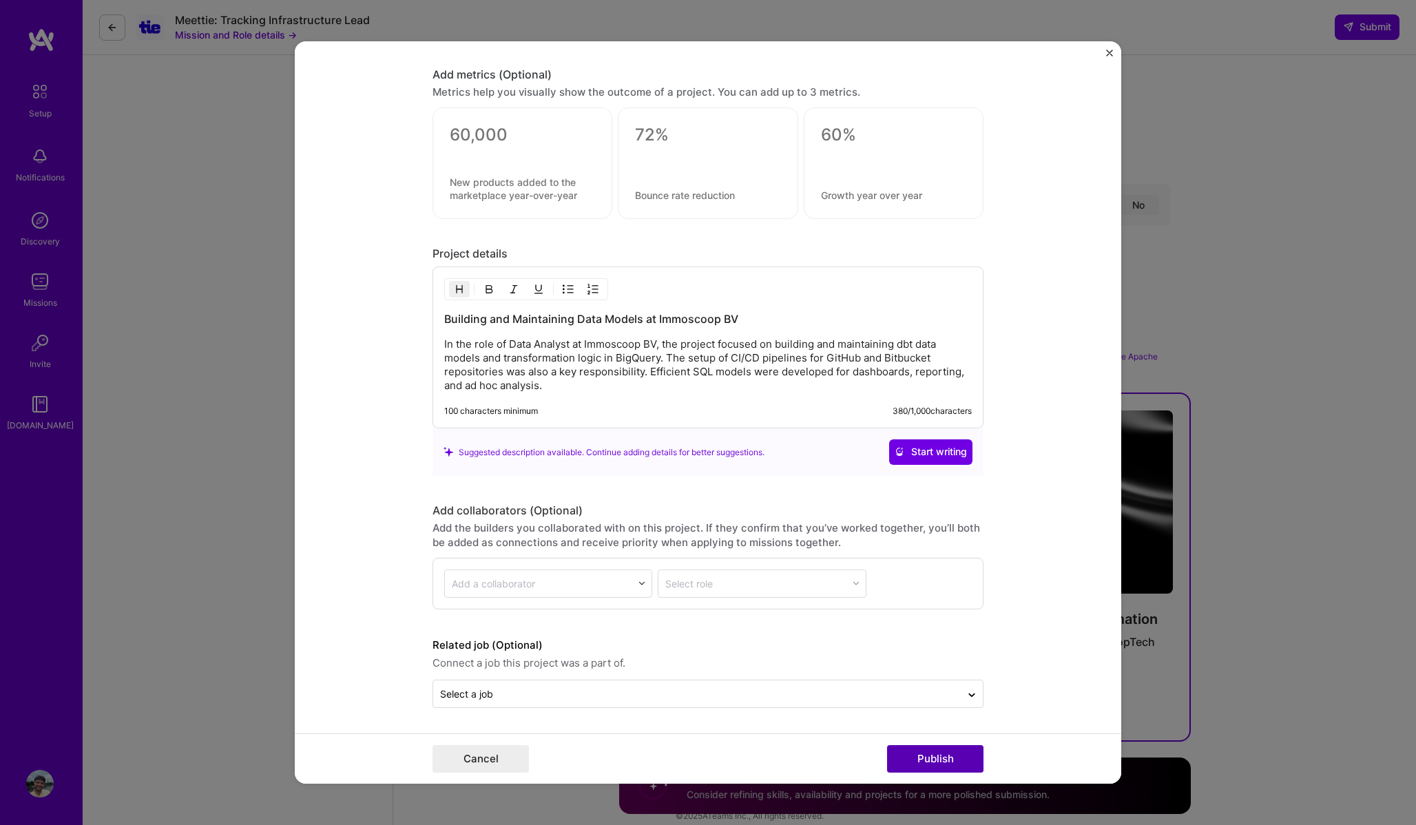
click at [932, 756] on button "Publish" at bounding box center [935, 759] width 96 height 28
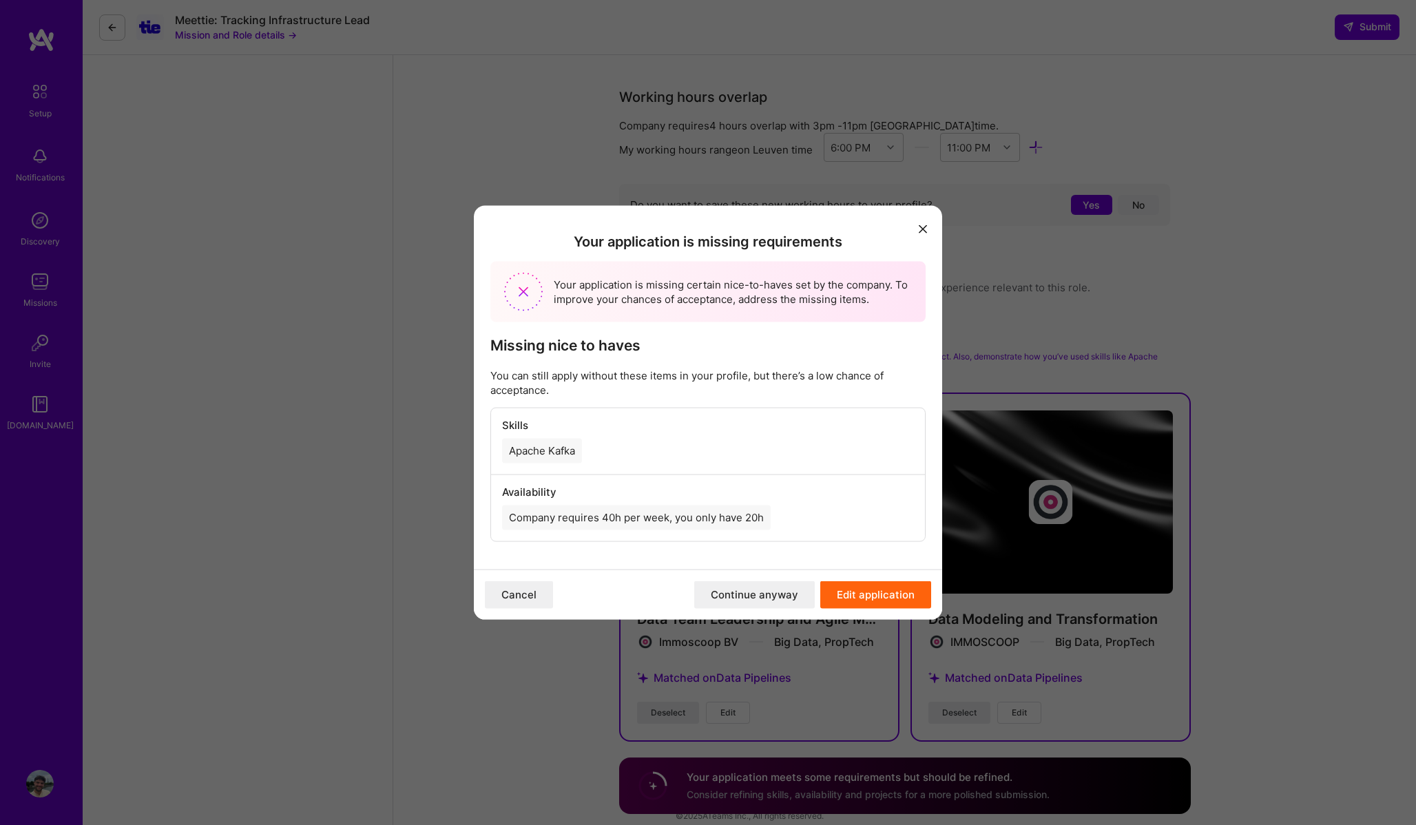
click at [749, 594] on button "Continue anyway" at bounding box center [754, 595] width 121 height 28
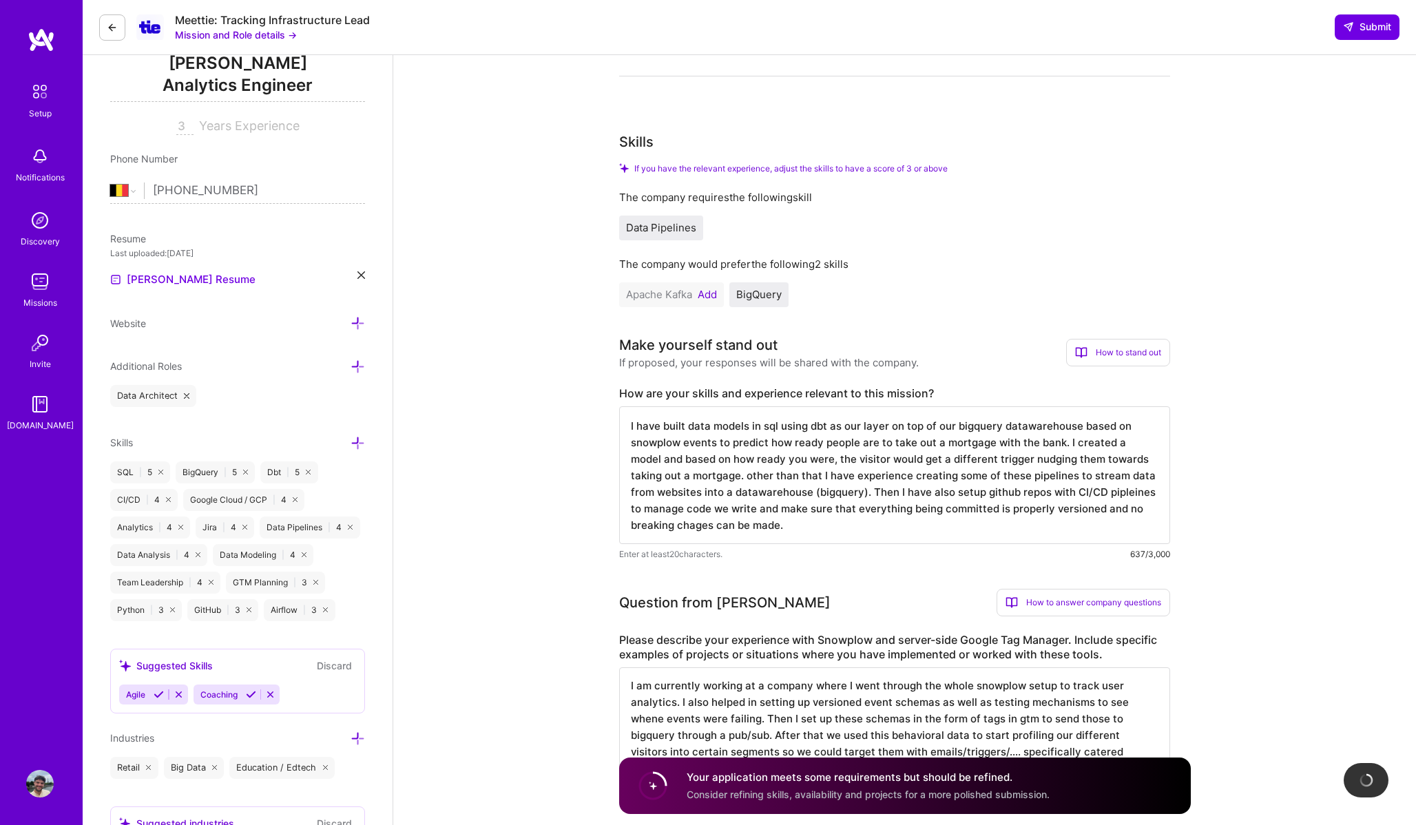
scroll to position [0, 0]
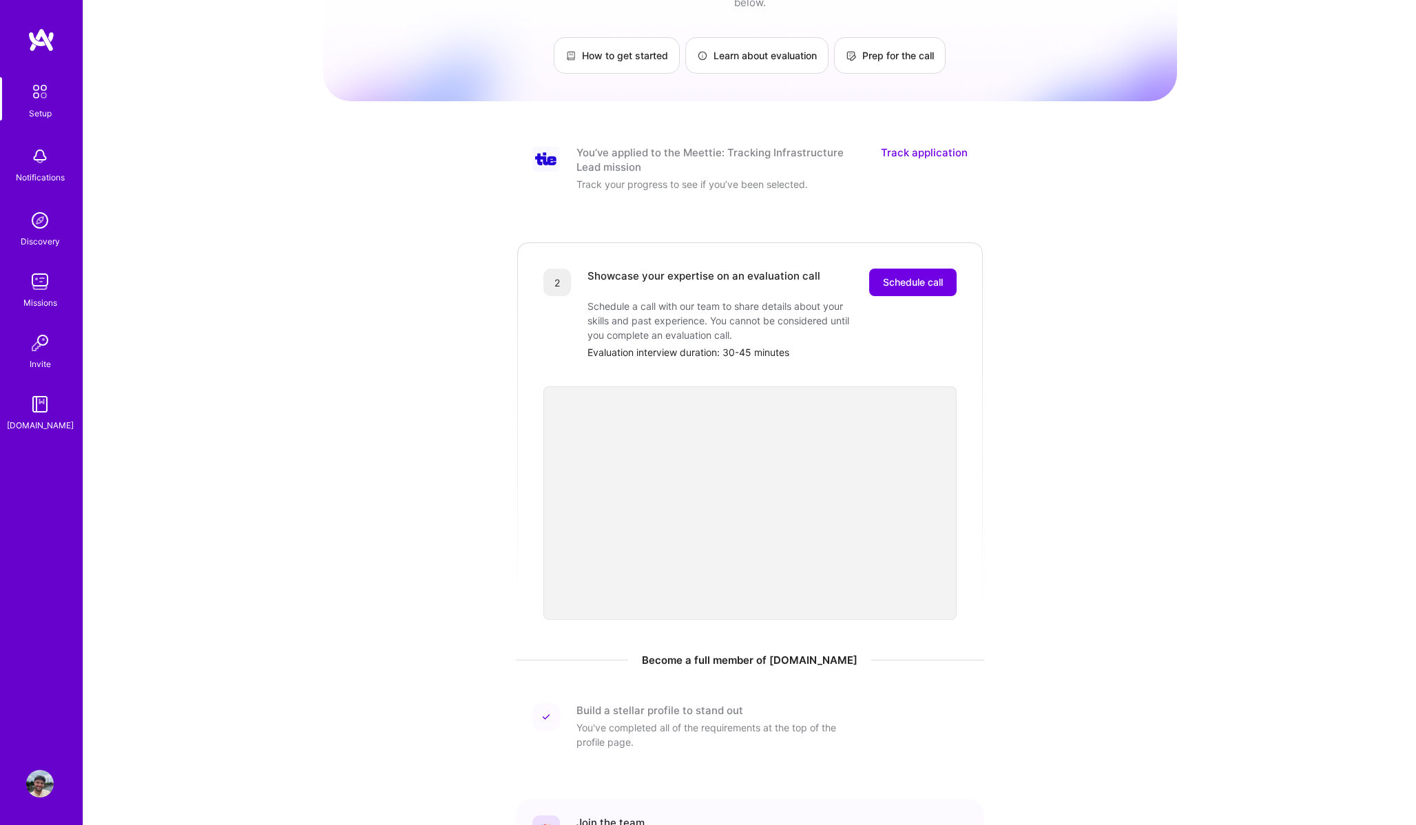
scroll to position [81, 0]
